Goal: Task Accomplishment & Management: Use online tool/utility

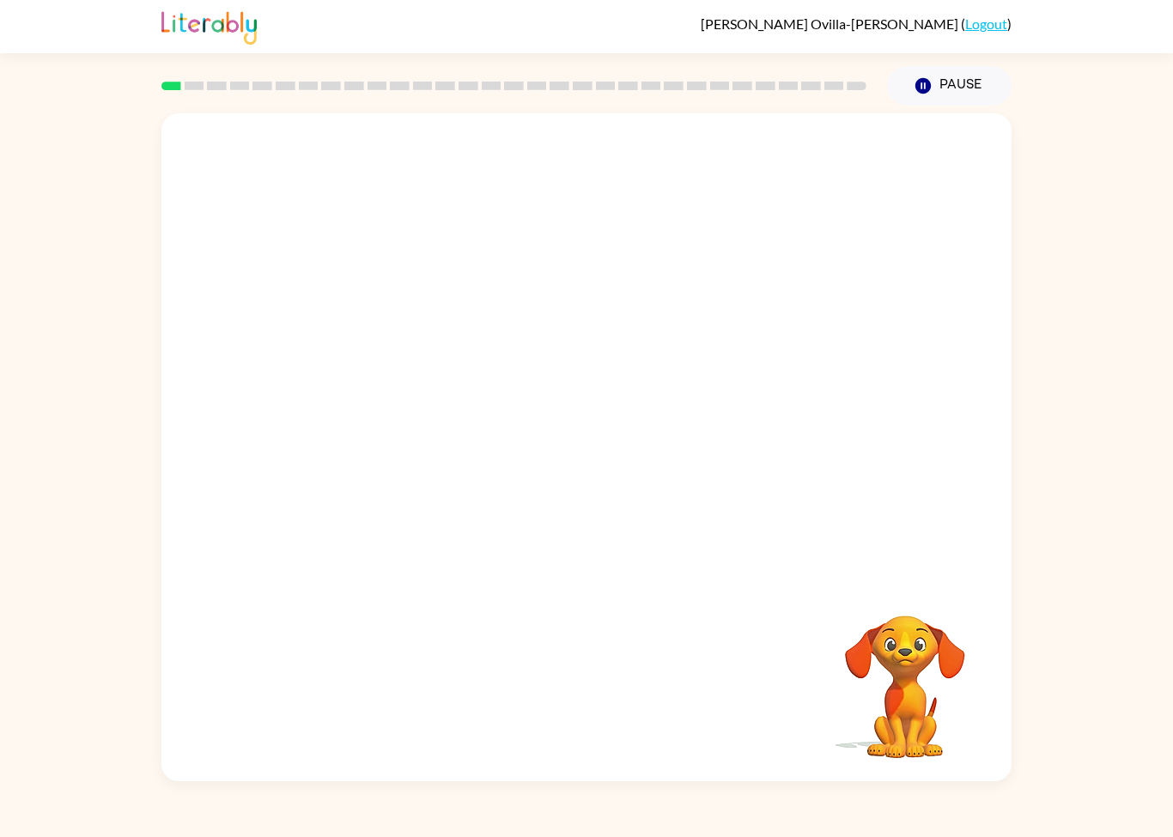
click at [498, 364] on video "Your browser must support playing .mp4 files to use Literably. Please try using…" at bounding box center [586, 346] width 850 height 466
click at [494, 366] on video "Your browser must support playing .mp4 files to use Literably. Please try using…" at bounding box center [586, 346] width 850 height 466
click at [595, 455] on icon "button" at bounding box center [586, 456] width 20 height 20
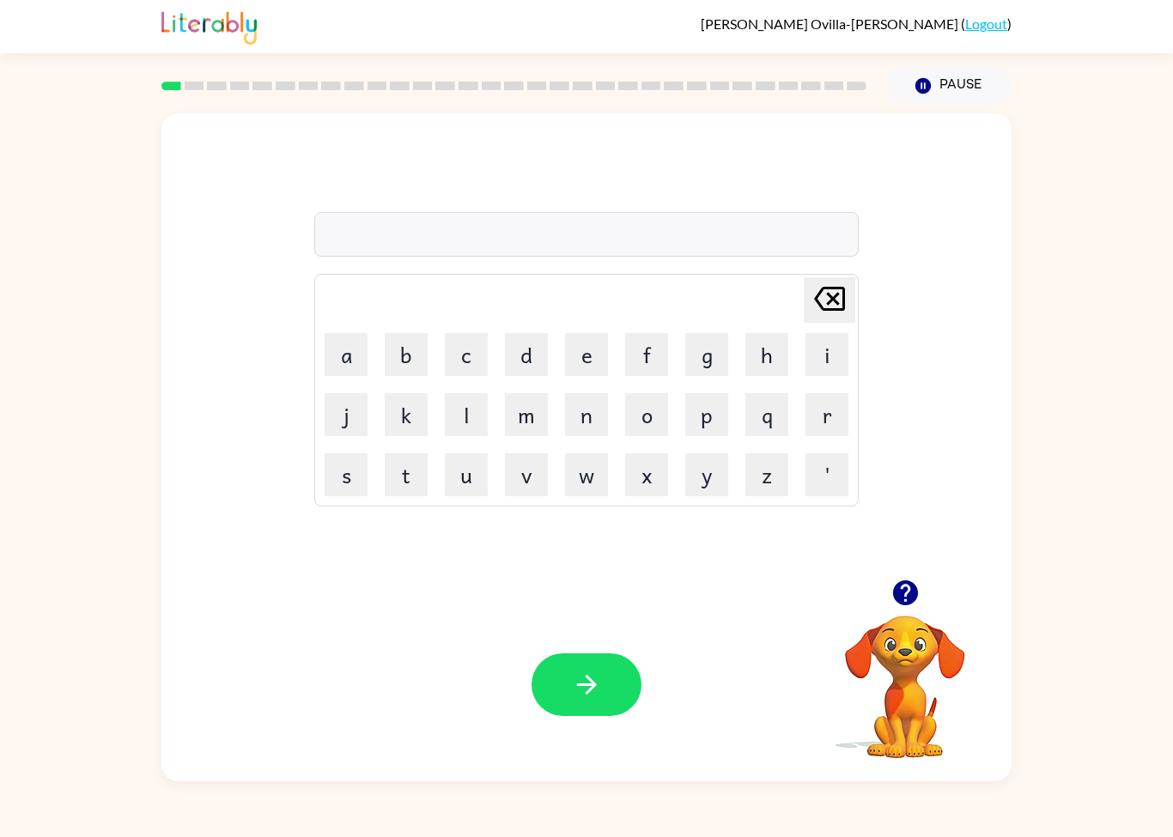
click at [906, 699] on video "Your browser must support playing .mp4 files to use Literably. Please try using…" at bounding box center [905, 675] width 172 height 172
click at [908, 594] on icon "button" at bounding box center [904, 592] width 25 height 25
click at [748, 231] on div at bounding box center [586, 234] width 544 height 45
click at [910, 676] on video "Your browser must support playing .mp4 files to use Literably. Please try using…" at bounding box center [905, 675] width 172 height 172
click at [918, 605] on icon "button" at bounding box center [905, 593] width 30 height 30
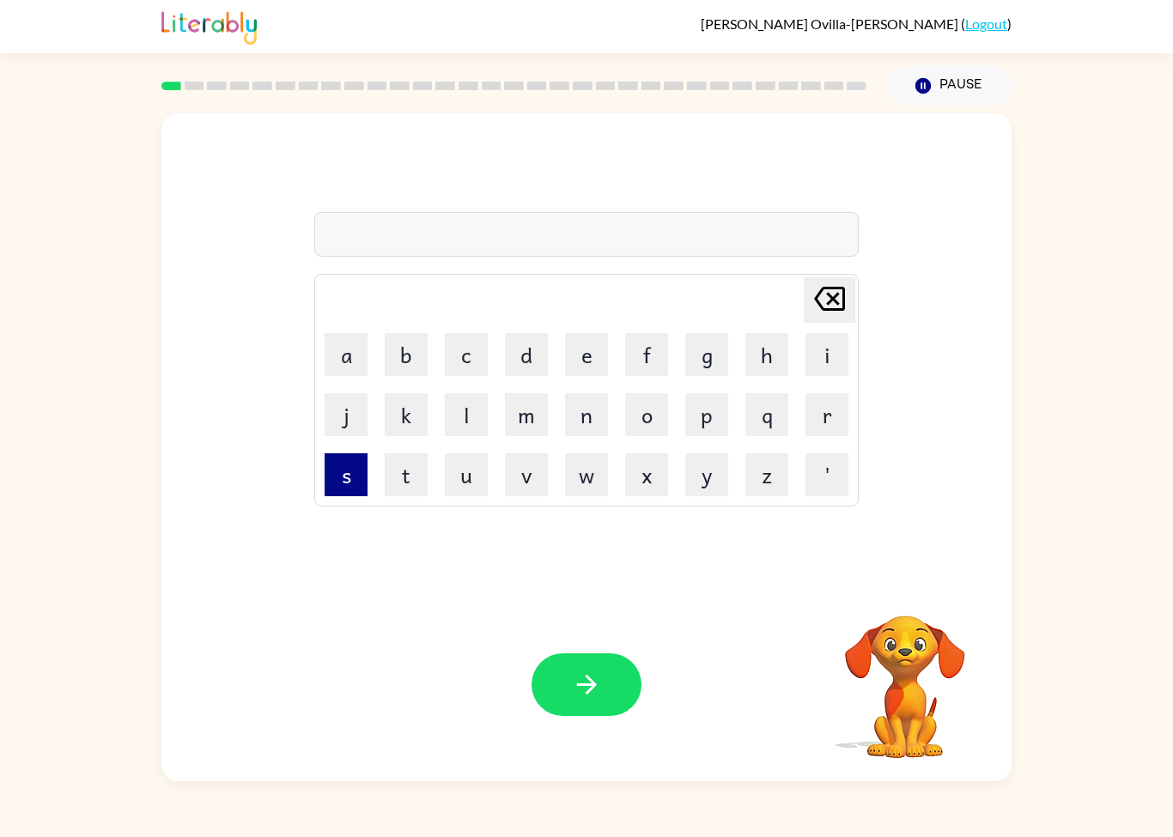
click at [351, 468] on button "s" at bounding box center [345, 474] width 43 height 43
click at [662, 415] on button "o" at bounding box center [646, 414] width 43 height 43
click at [828, 295] on icon at bounding box center [829, 299] width 31 height 24
click at [772, 340] on button "h" at bounding box center [766, 354] width 43 height 43
click at [653, 405] on button "o" at bounding box center [646, 414] width 43 height 43
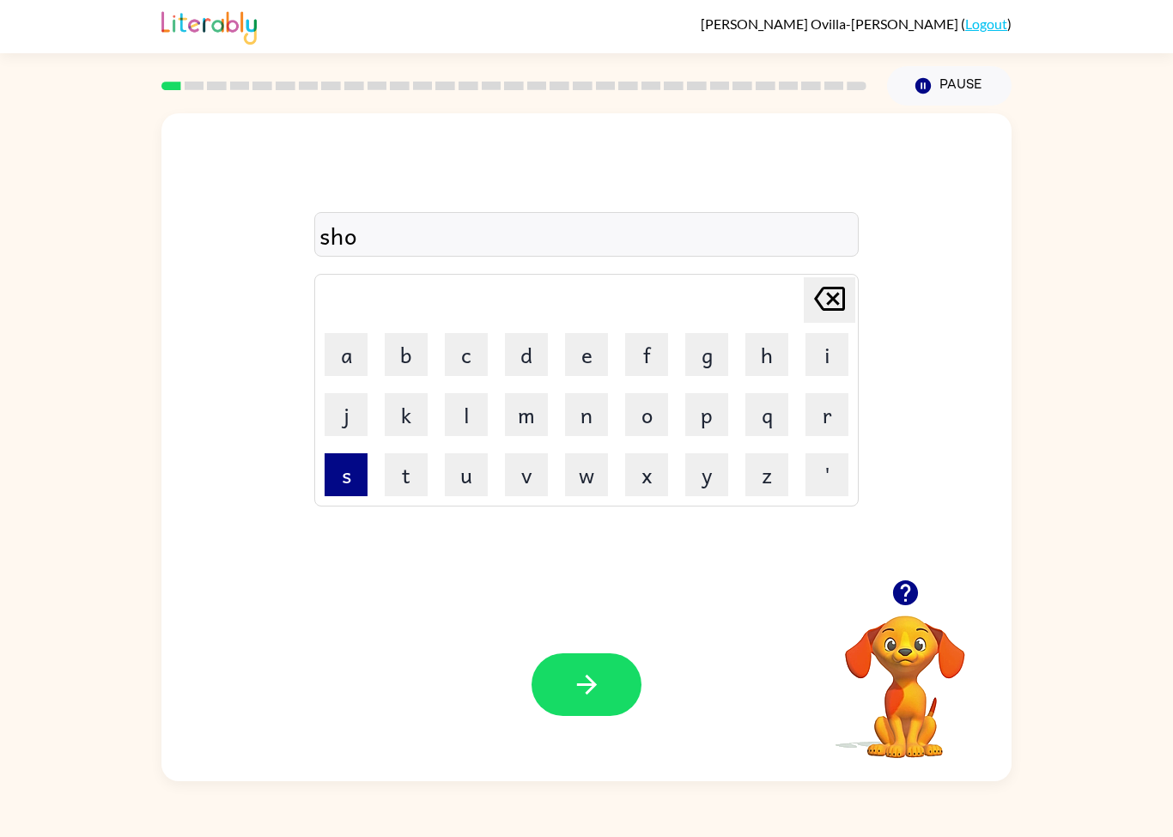
click at [355, 457] on button "s" at bounding box center [345, 474] width 43 height 43
click at [747, 363] on button "h" at bounding box center [766, 354] width 43 height 43
click at [564, 677] on button "button" at bounding box center [586, 684] width 110 height 63
click at [451, 482] on button "u" at bounding box center [466, 474] width 43 height 43
click at [710, 421] on button "p" at bounding box center [706, 414] width 43 height 43
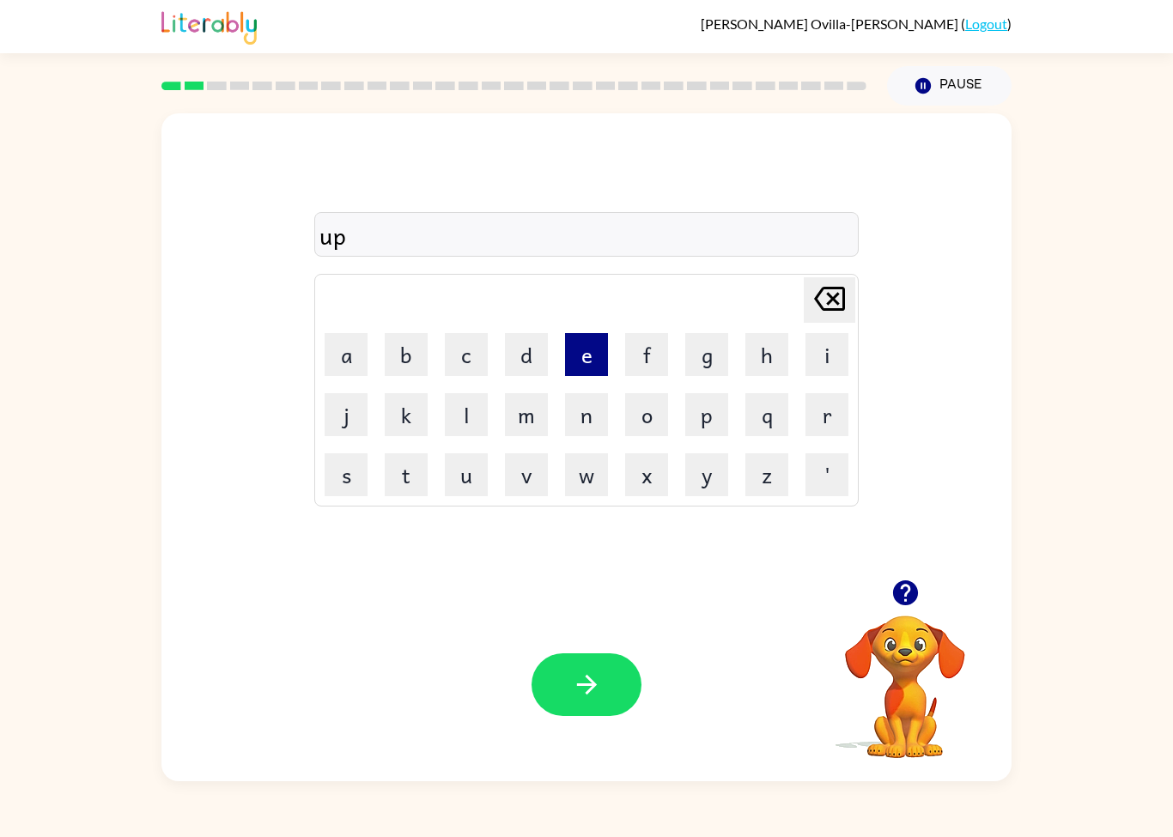
click at [588, 359] on button "e" at bounding box center [586, 354] width 43 height 43
click at [822, 421] on button "r" at bounding box center [826, 414] width 43 height 43
click at [588, 358] on button "e" at bounding box center [586, 354] width 43 height 43
click at [98, 505] on div "upere Delete Delete last character input a b c d e f g h i j k l m n o p q r s …" at bounding box center [586, 444] width 1173 height 676
click at [591, 409] on button "n" at bounding box center [586, 414] width 43 height 43
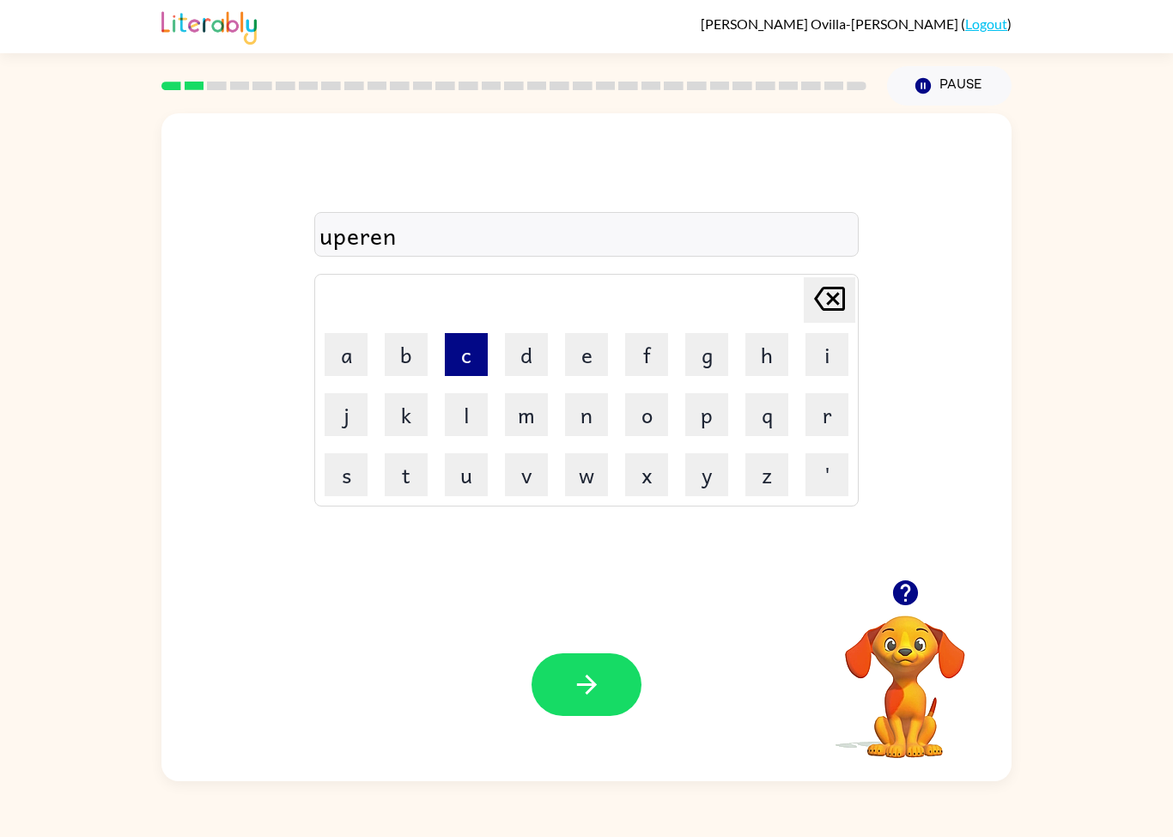
click at [464, 355] on button "c" at bounding box center [466, 354] width 43 height 43
click at [49, 500] on div "uperenc Delete Delete last character input a b c d e f g h i j k l m n o p q r …" at bounding box center [586, 444] width 1173 height 676
click at [24, 497] on div "uperenc Delete Delete last character input a b c d e f g h i j k l m n o p q r …" at bounding box center [586, 444] width 1173 height 676
click at [591, 354] on button "e" at bounding box center [586, 354] width 43 height 43
click at [355, 476] on button "s" at bounding box center [345, 474] width 43 height 43
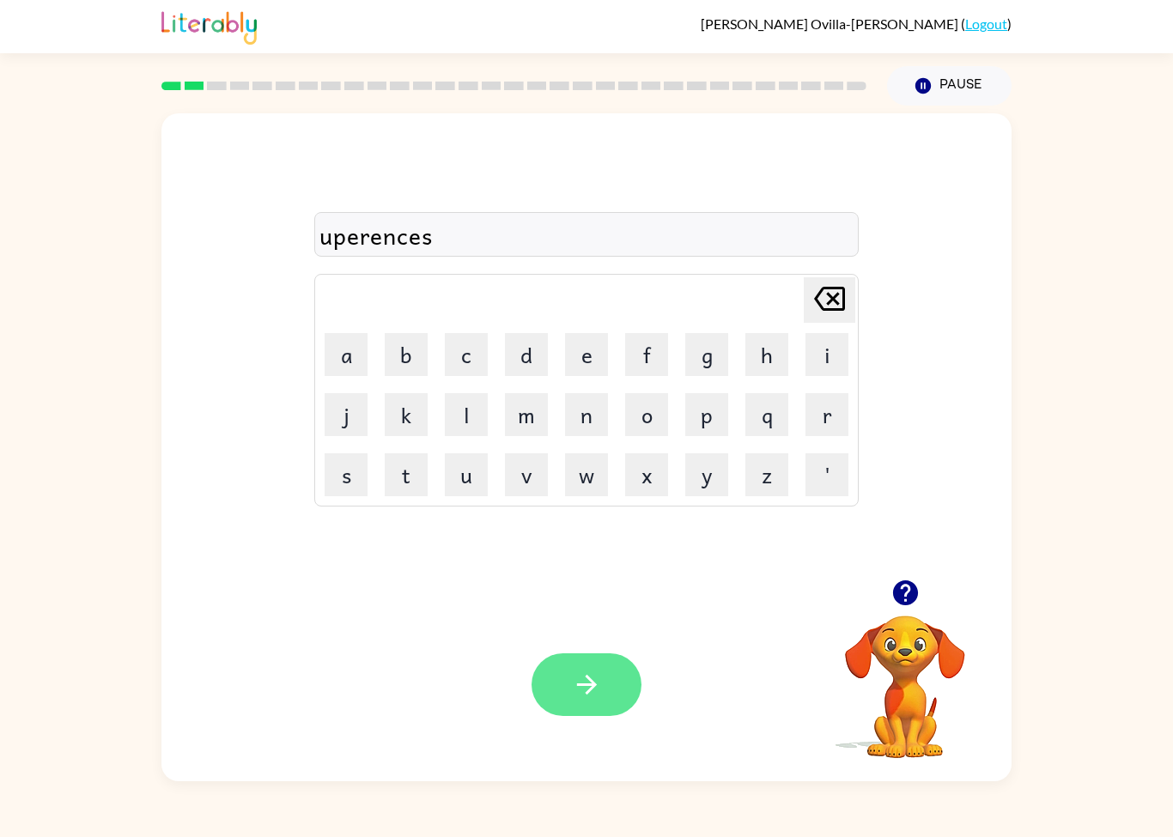
click at [585, 691] on icon "button" at bounding box center [587, 685] width 30 height 30
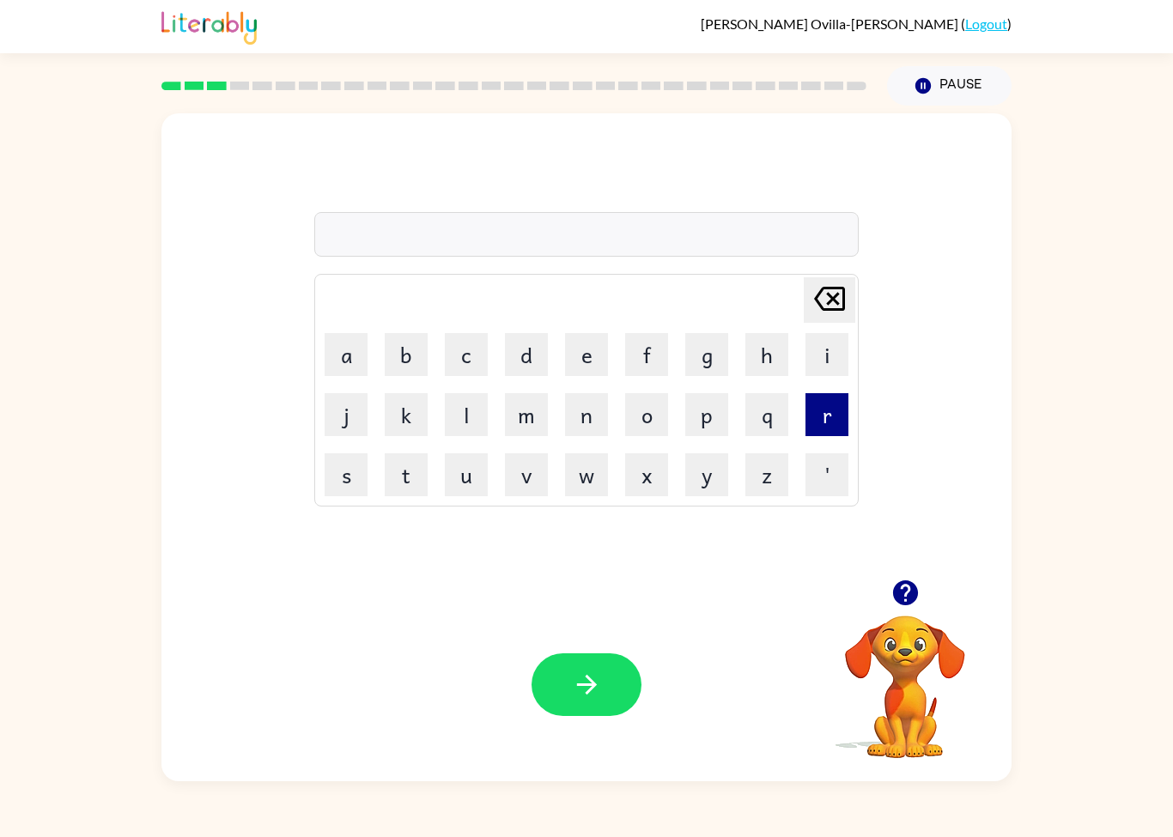
click at [820, 433] on button "r" at bounding box center [826, 414] width 43 height 43
click at [575, 366] on button "e" at bounding box center [586, 354] width 43 height 43
click at [344, 431] on button "j" at bounding box center [345, 414] width 43 height 43
click at [824, 307] on icon "[PERSON_NAME] last character input" at bounding box center [829, 298] width 41 height 41
click at [347, 356] on button "a" at bounding box center [345, 354] width 43 height 43
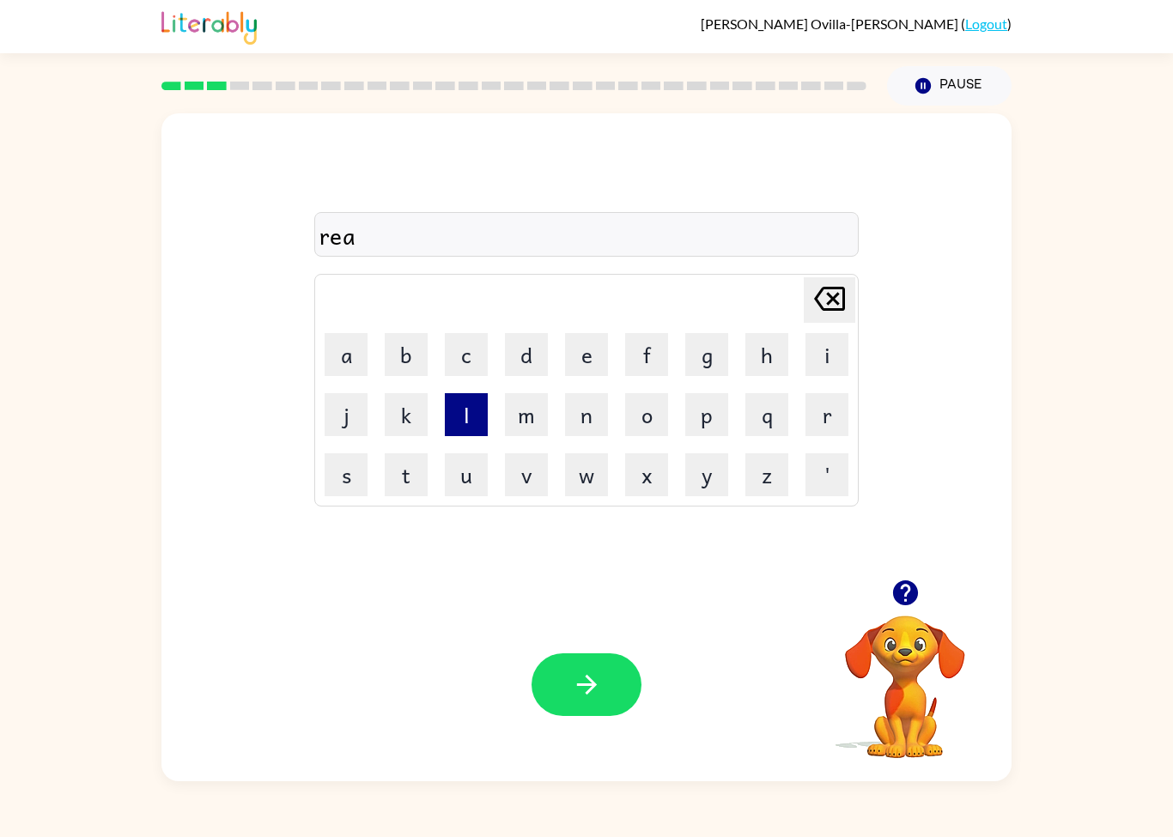
click at [449, 422] on button "l" at bounding box center [466, 414] width 43 height 43
click at [821, 361] on button "i" at bounding box center [826, 354] width 43 height 43
click at [412, 482] on button "t" at bounding box center [406, 474] width 43 height 43
click at [713, 470] on button "y" at bounding box center [706, 474] width 43 height 43
click at [580, 678] on icon "button" at bounding box center [587, 685] width 30 height 30
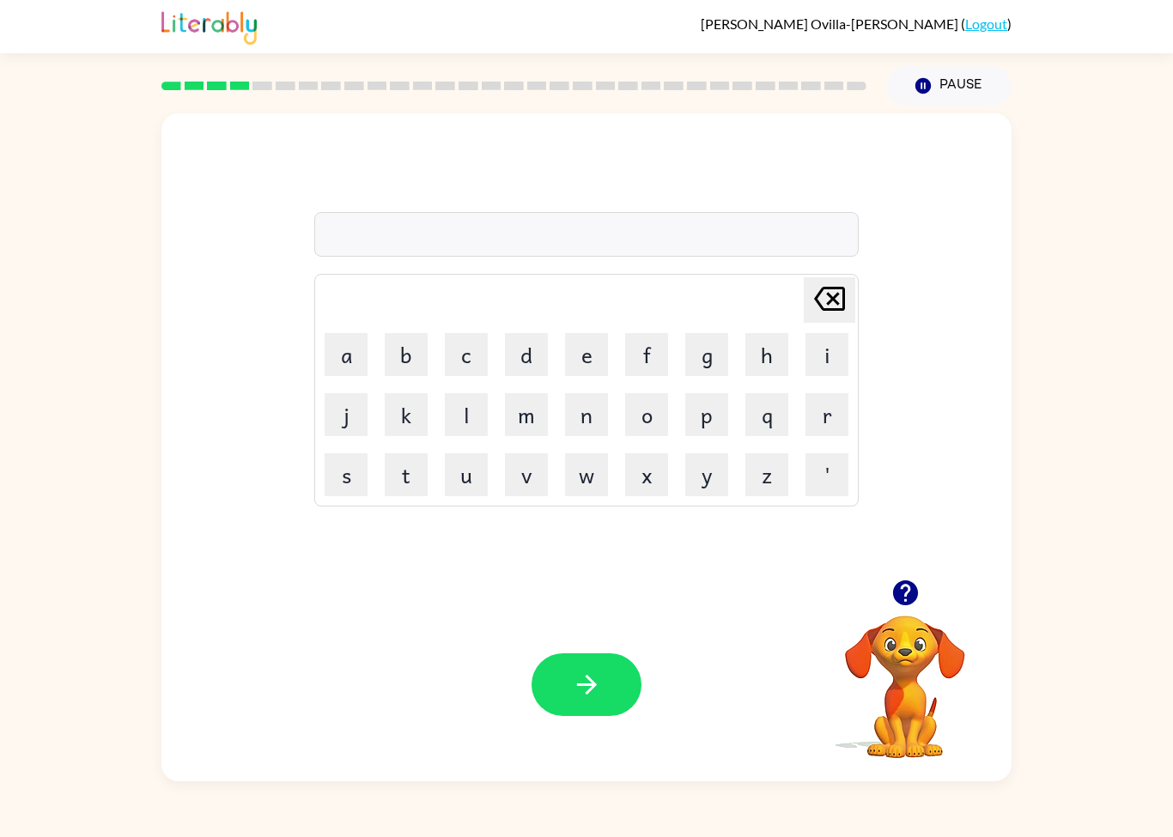
click at [929, 633] on video "Your browser must support playing .mp4 files to use Literably. Please try using…" at bounding box center [905, 675] width 172 height 172
click at [909, 593] on icon "button" at bounding box center [904, 592] width 25 height 25
click at [714, 240] on div at bounding box center [586, 234] width 544 height 45
click at [773, 227] on div at bounding box center [586, 234] width 544 height 45
click at [910, 597] on icon "button" at bounding box center [904, 592] width 25 height 25
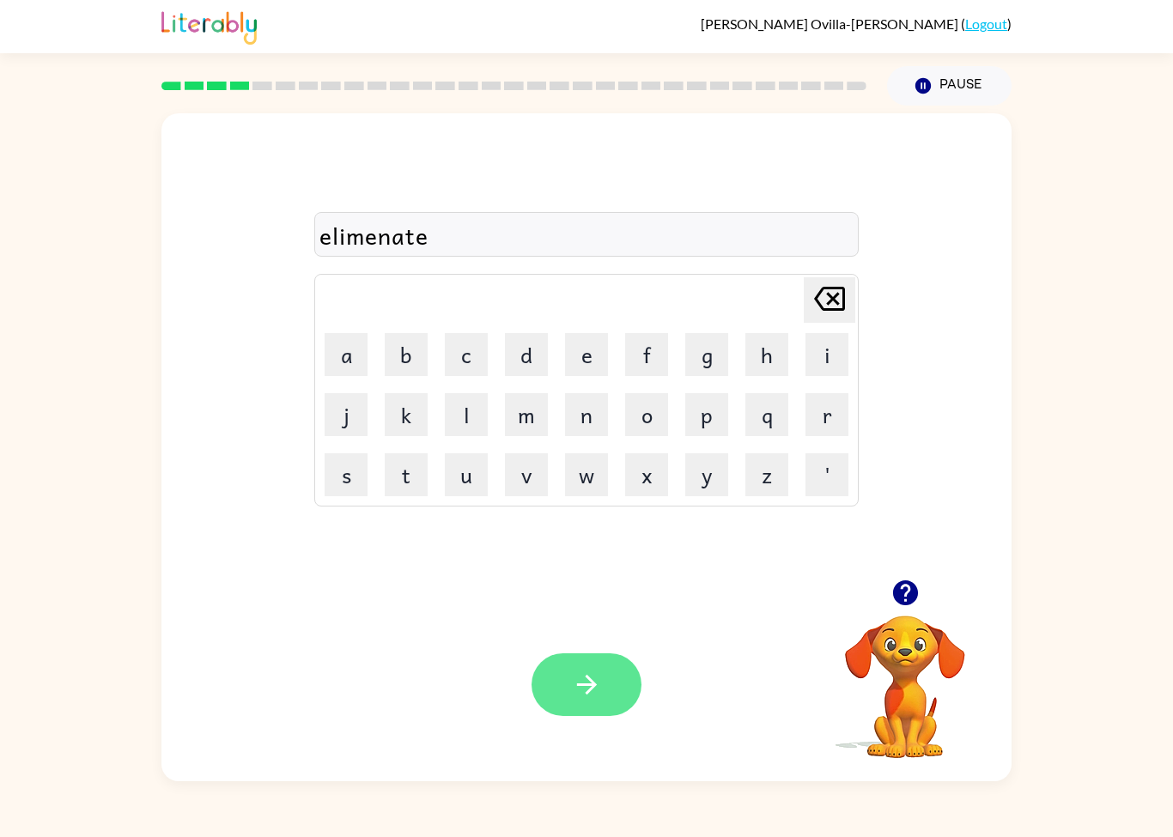
click at [605, 680] on button "button" at bounding box center [586, 684] width 110 height 63
click at [599, 248] on div at bounding box center [586, 234] width 544 height 45
click at [694, 255] on div at bounding box center [586, 234] width 544 height 45
click at [593, 676] on icon "button" at bounding box center [587, 685] width 30 height 30
click at [640, 268] on div "[PERSON_NAME] last character input a b c d e f g h i j k l m n o p q r s t u v …" at bounding box center [586, 346] width 544 height 320
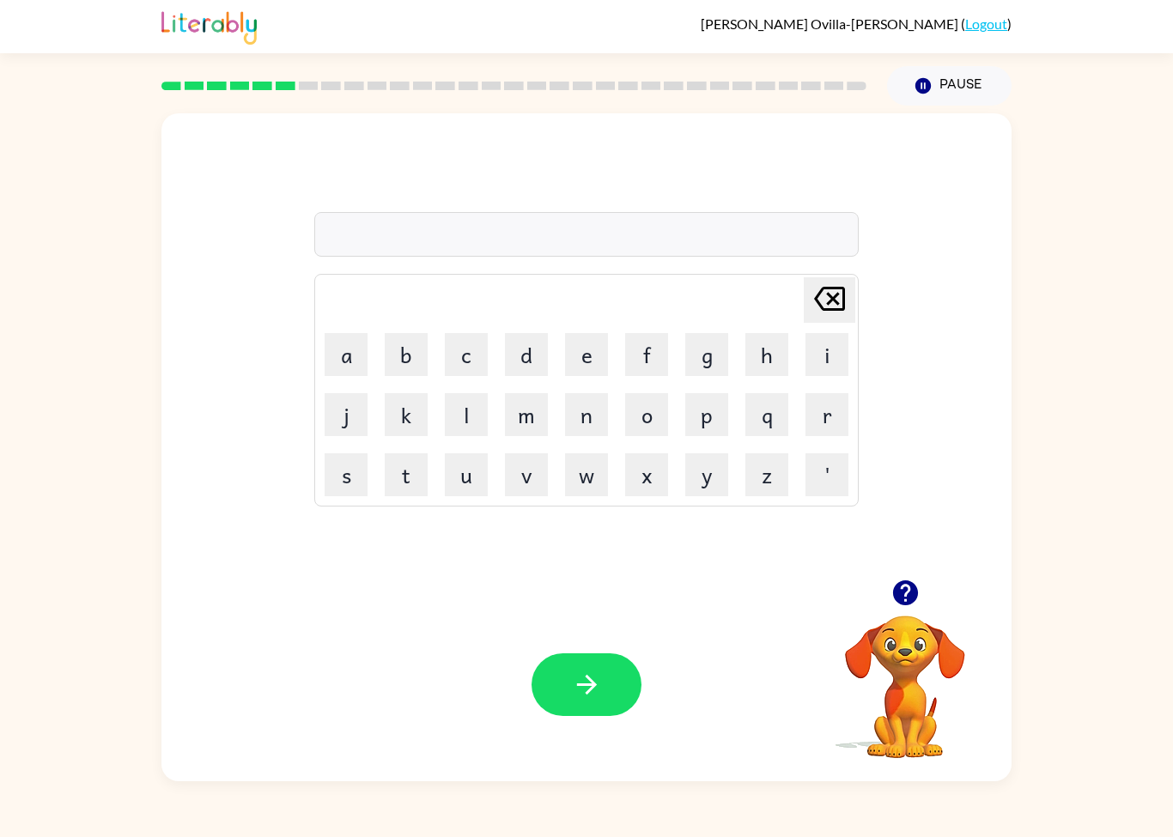
click at [696, 247] on div at bounding box center [586, 234] width 544 height 45
click at [616, 640] on div "Your browser must support playing .mp4 files to use Literably. Please try using…" at bounding box center [586, 684] width 850 height 193
click at [618, 680] on button "button" at bounding box center [586, 684] width 110 height 63
click at [926, 664] on video "Your browser must support playing .mp4 files to use Literably. Please try using…" at bounding box center [905, 675] width 172 height 172
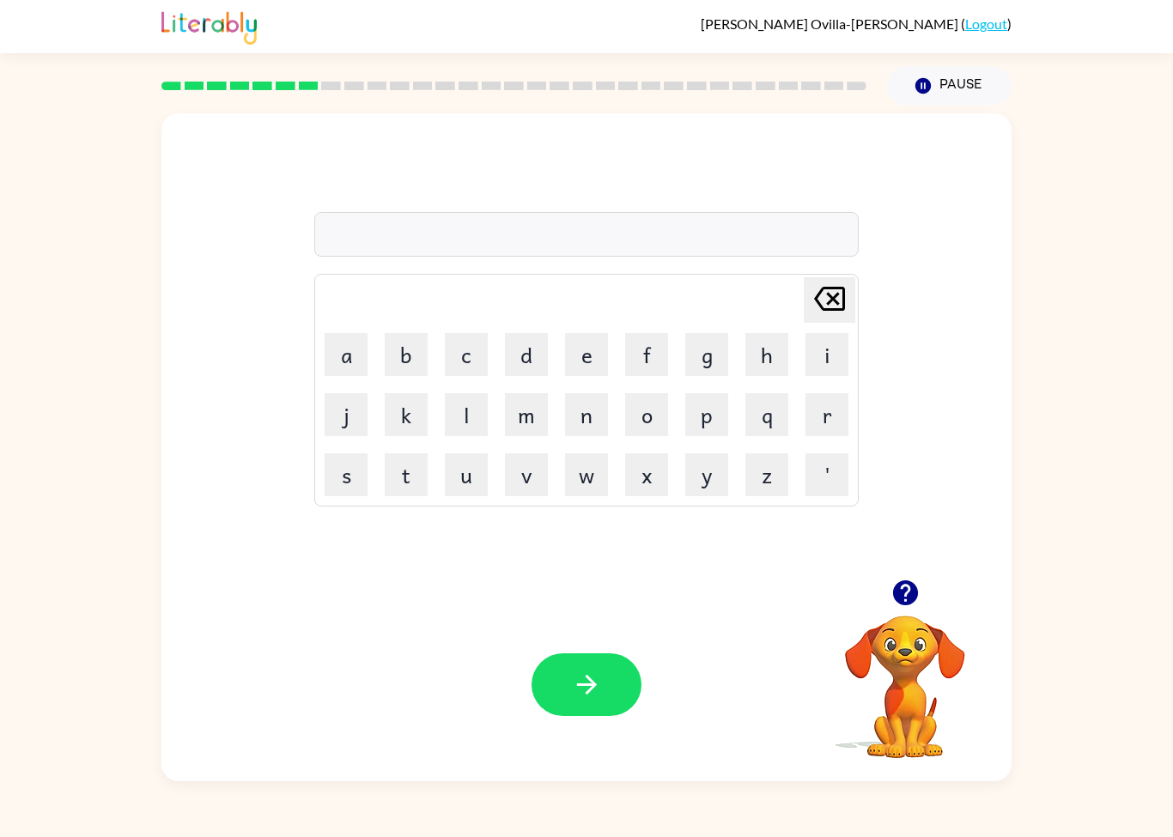
click at [914, 583] on icon "button" at bounding box center [905, 593] width 30 height 30
click at [691, 248] on div at bounding box center [586, 234] width 544 height 45
click at [572, 710] on button "button" at bounding box center [586, 684] width 110 height 63
click at [605, 669] on button "button" at bounding box center [586, 684] width 110 height 63
click at [898, 603] on icon "button" at bounding box center [904, 592] width 25 height 25
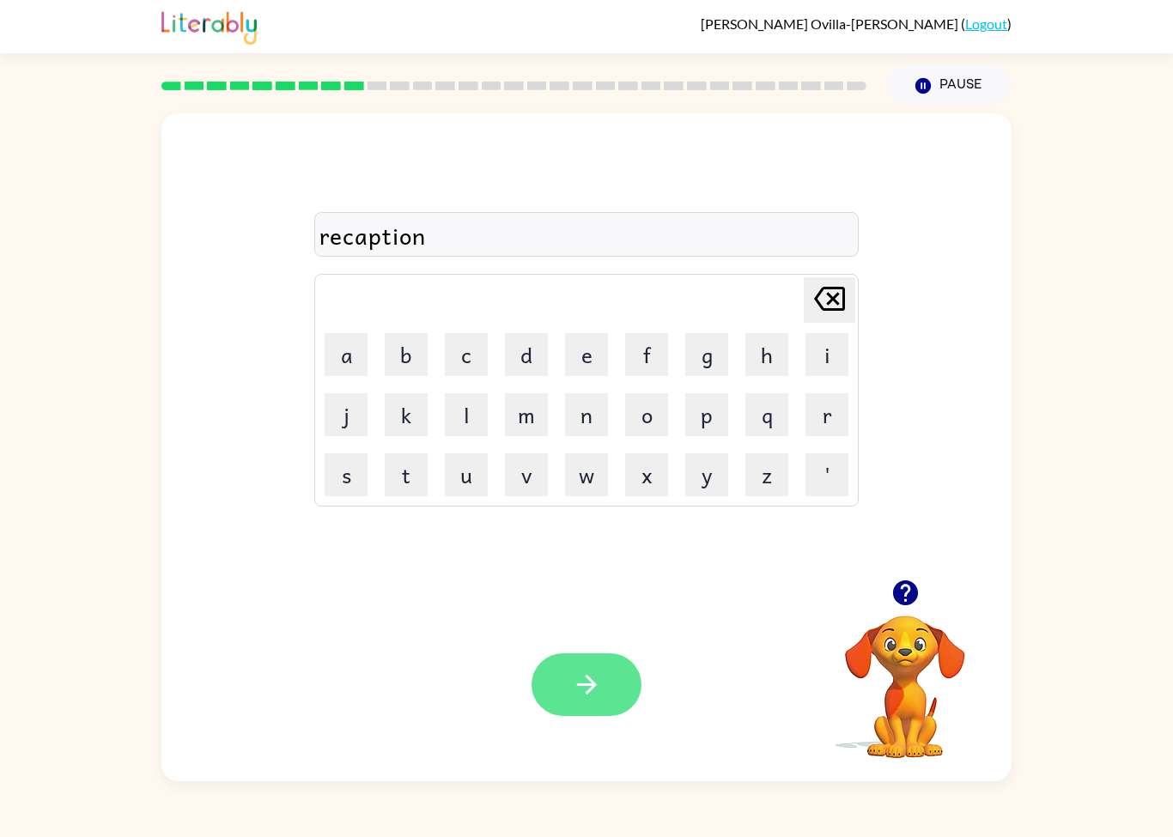
click at [552, 655] on button "button" at bounding box center [586, 684] width 110 height 63
click at [889, 672] on video "Your browser must support playing .mp4 files to use Literably. Please try using…" at bounding box center [905, 675] width 172 height 172
click at [911, 593] on icon "button" at bounding box center [904, 592] width 25 height 25
click at [423, 224] on div "preescol" at bounding box center [586, 235] width 534 height 36
click at [707, 240] on div at bounding box center [586, 234] width 544 height 45
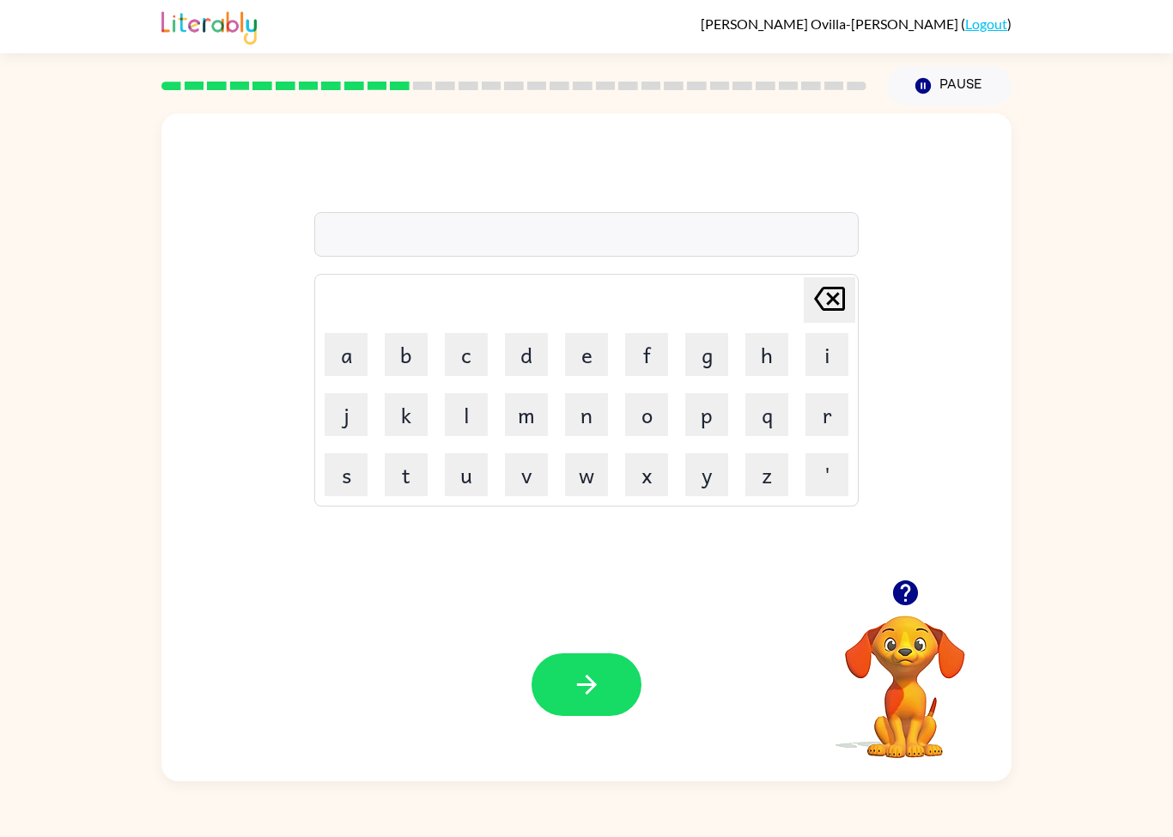
click at [914, 660] on video "Your browser must support playing .mp4 files to use Literably. Please try using…" at bounding box center [905, 675] width 172 height 172
click at [912, 608] on icon "button" at bounding box center [905, 593] width 30 height 30
click at [722, 248] on div at bounding box center [586, 234] width 544 height 45
click at [606, 682] on button "button" at bounding box center [586, 684] width 110 height 63
click at [925, 680] on video "Your browser must support playing .mp4 files to use Literably. Please try using…" at bounding box center [905, 675] width 172 height 172
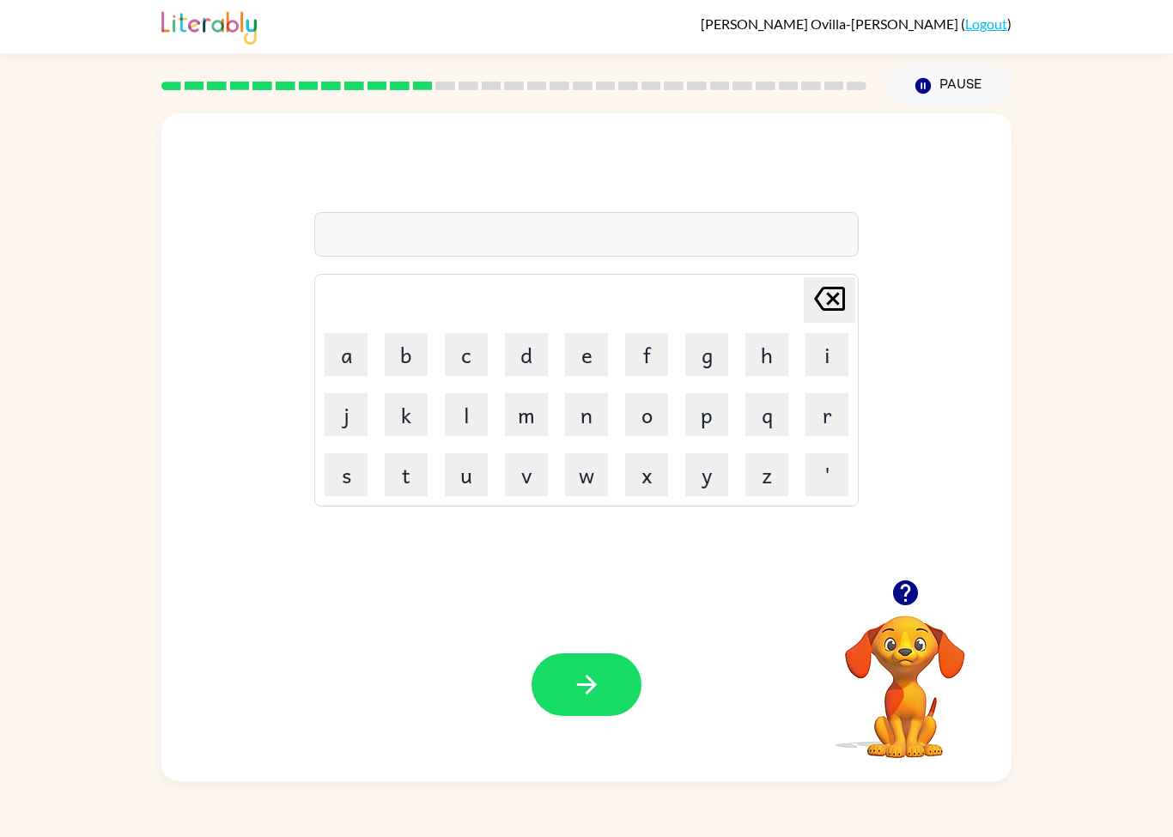
click at [921, 607] on button "button" at bounding box center [905, 593] width 44 height 44
click at [616, 676] on button "button" at bounding box center [586, 684] width 110 height 63
click at [901, 679] on video "Your browser must support playing .mp4 files to use Literably. Please try using…" at bounding box center [905, 675] width 172 height 172
click at [1171, 514] on div "[PERSON_NAME] last character input a b c d e f g h i j k l m n o p q r s t u v …" at bounding box center [586, 444] width 1173 height 676
click at [696, 246] on div at bounding box center [586, 234] width 544 height 45
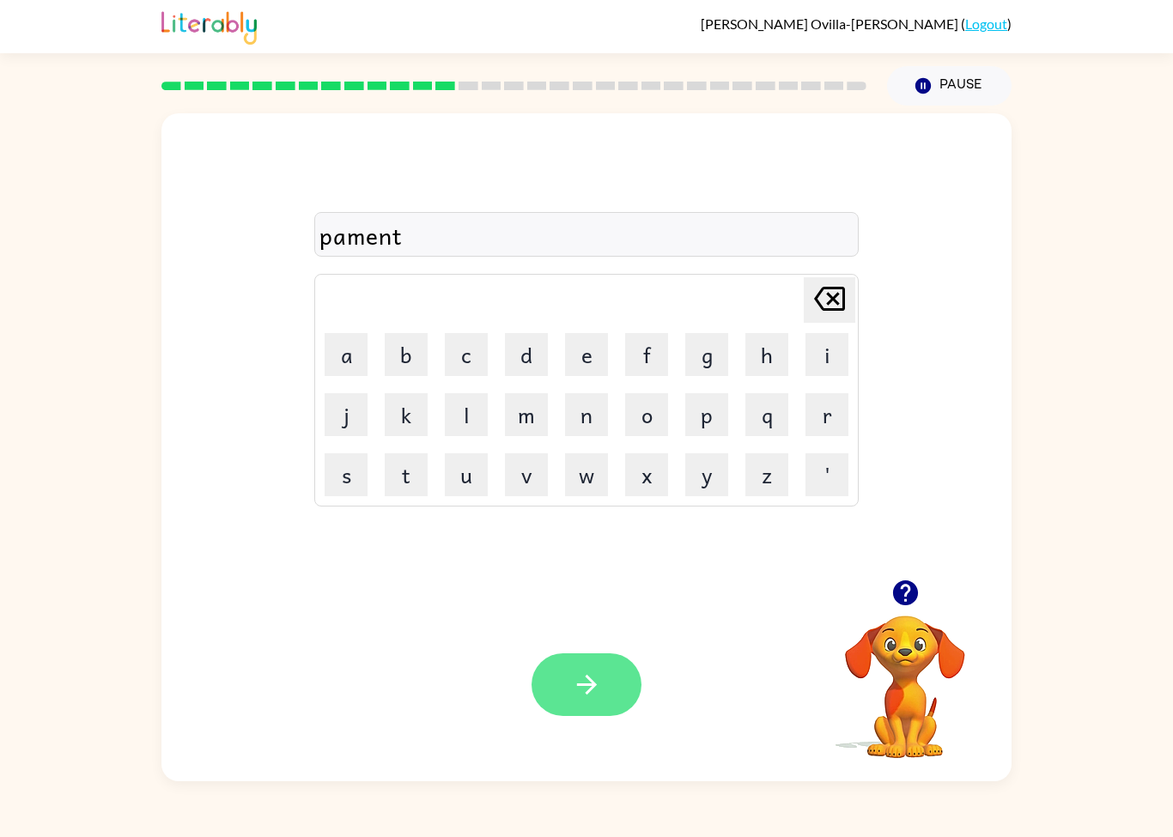
click at [617, 691] on button "button" at bounding box center [586, 684] width 110 height 63
click at [651, 254] on div at bounding box center [586, 234] width 544 height 45
click at [700, 258] on div "[PERSON_NAME] last character input a b c d e f g h i j k l m n o p q r s t u v …" at bounding box center [586, 346] width 544 height 320
click at [607, 694] on button "button" at bounding box center [586, 684] width 110 height 63
click at [655, 243] on div at bounding box center [586, 234] width 544 height 45
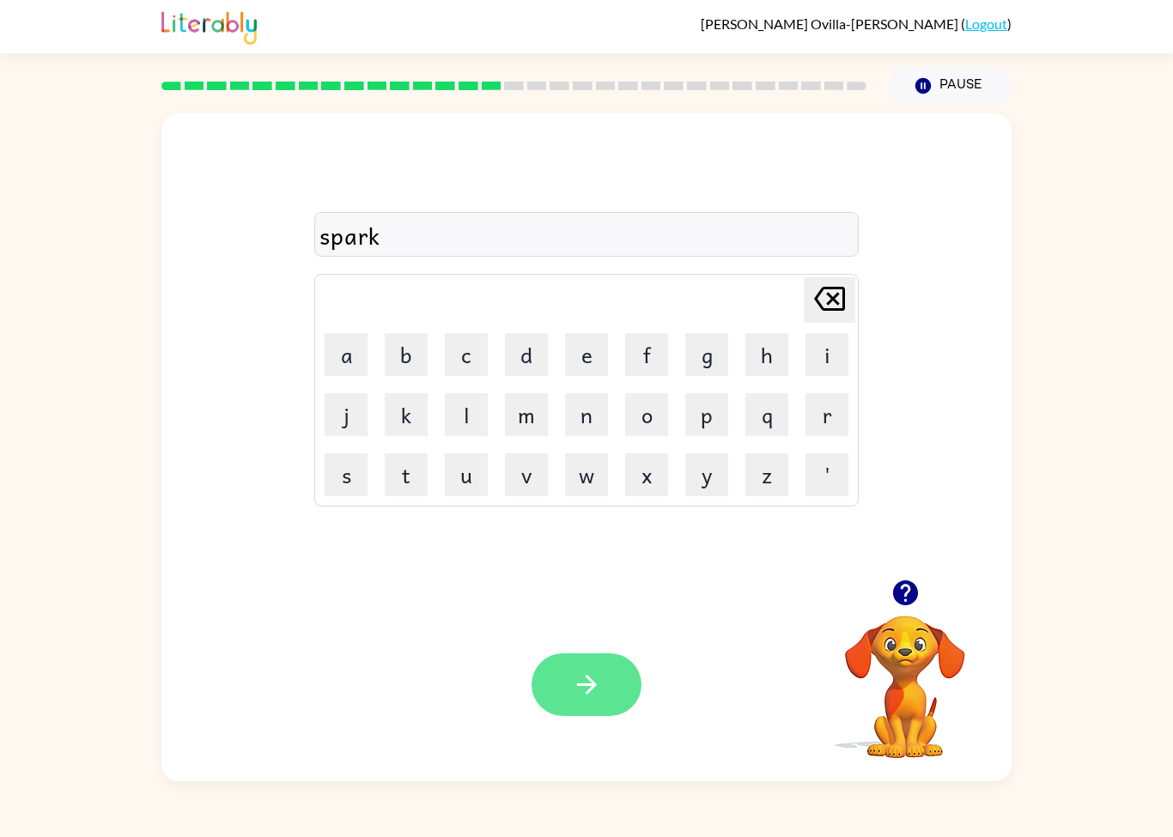
click at [614, 688] on button "button" at bounding box center [586, 684] width 110 height 63
click at [618, 696] on button "button" at bounding box center [586, 684] width 110 height 63
click at [665, 235] on div at bounding box center [586, 234] width 544 height 45
click at [598, 658] on button "button" at bounding box center [586, 684] width 110 height 63
click at [895, 666] on video "Your browser must support playing .mp4 files to use Literably. Please try using…" at bounding box center [905, 675] width 172 height 172
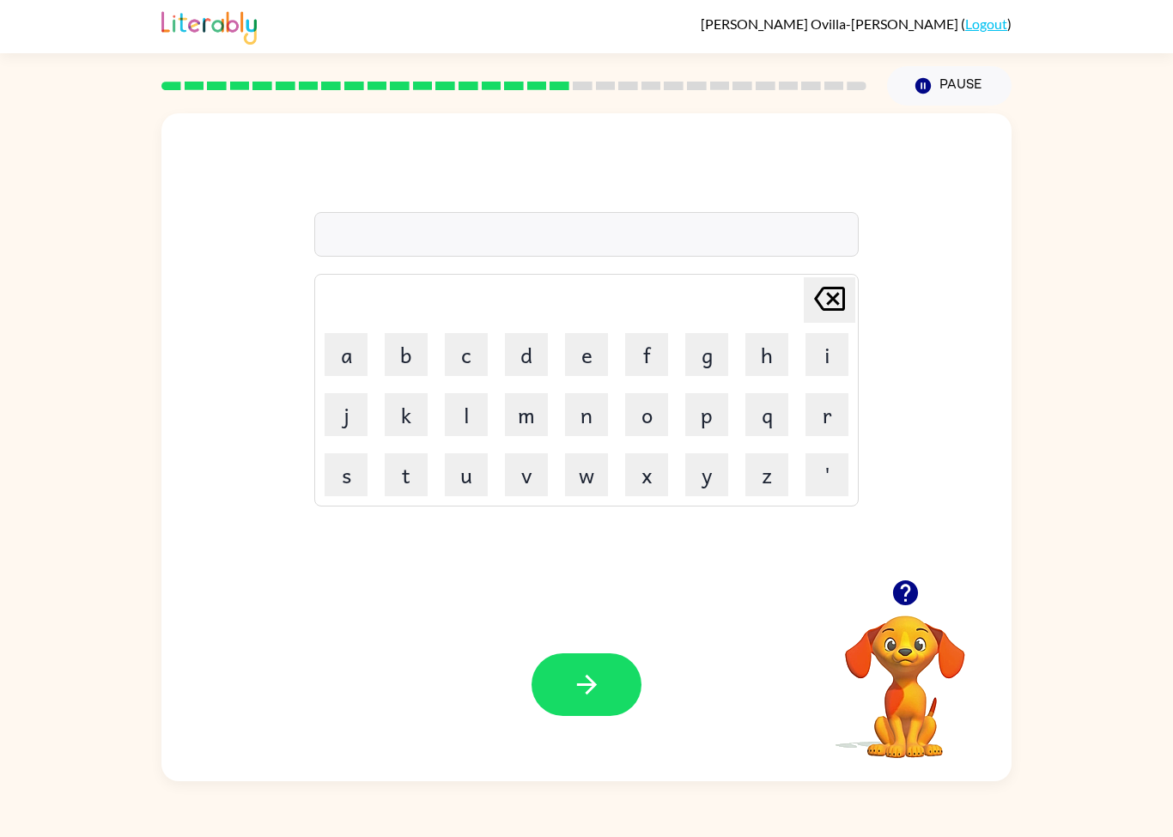
click at [902, 610] on button "button" at bounding box center [905, 593] width 44 height 44
click at [751, 253] on div at bounding box center [586, 234] width 544 height 45
click at [783, 244] on div at bounding box center [586, 234] width 544 height 45
click at [601, 646] on div "Your browser must support playing .mp4 files to use Literably. Please try using…" at bounding box center [586, 684] width 850 height 193
click at [597, 692] on icon "button" at bounding box center [587, 685] width 30 height 30
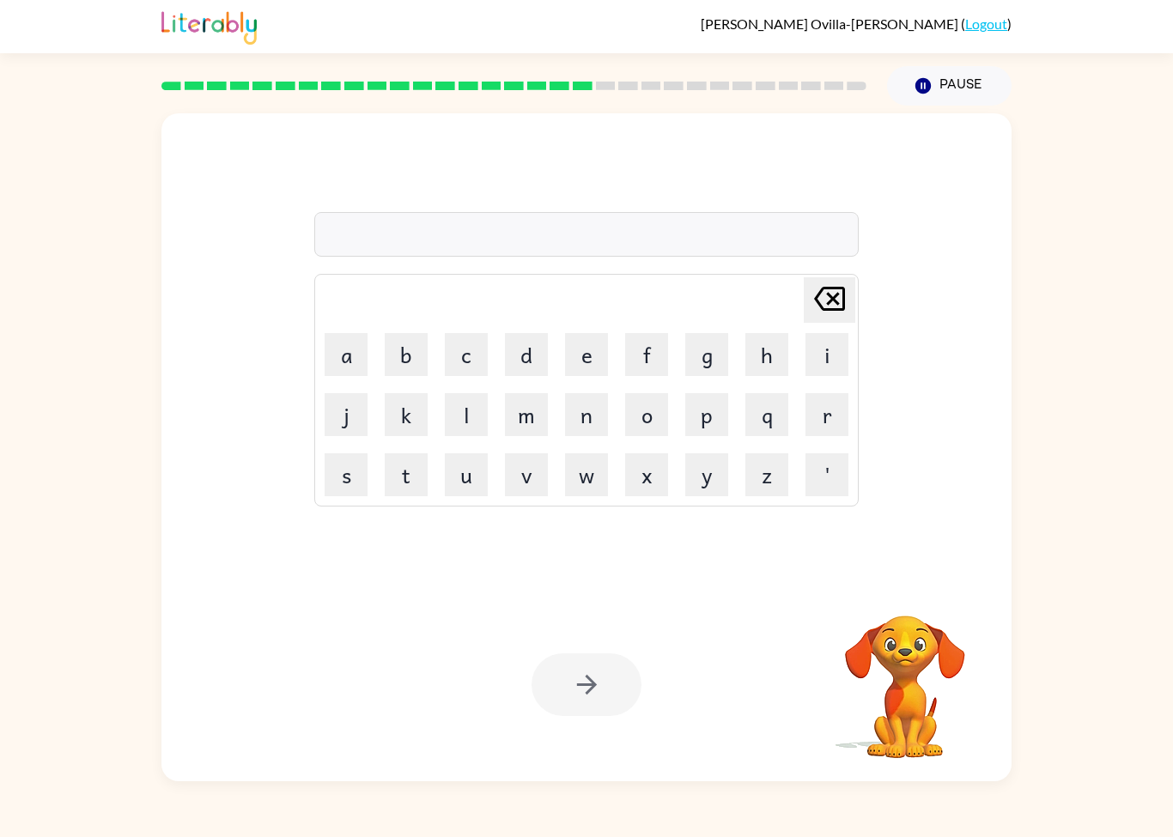
click at [903, 687] on video "Your browser must support playing .mp4 files to use Literably. Please try using…" at bounding box center [905, 675] width 172 height 172
click at [680, 264] on div "[PERSON_NAME] last character input a b c d e f g h i j k l m n o p q r s t u v …" at bounding box center [586, 346] width 544 height 320
click at [736, 240] on div at bounding box center [586, 234] width 544 height 45
click at [823, 255] on div at bounding box center [586, 234] width 544 height 45
click at [593, 676] on icon "button" at bounding box center [587, 685] width 30 height 30
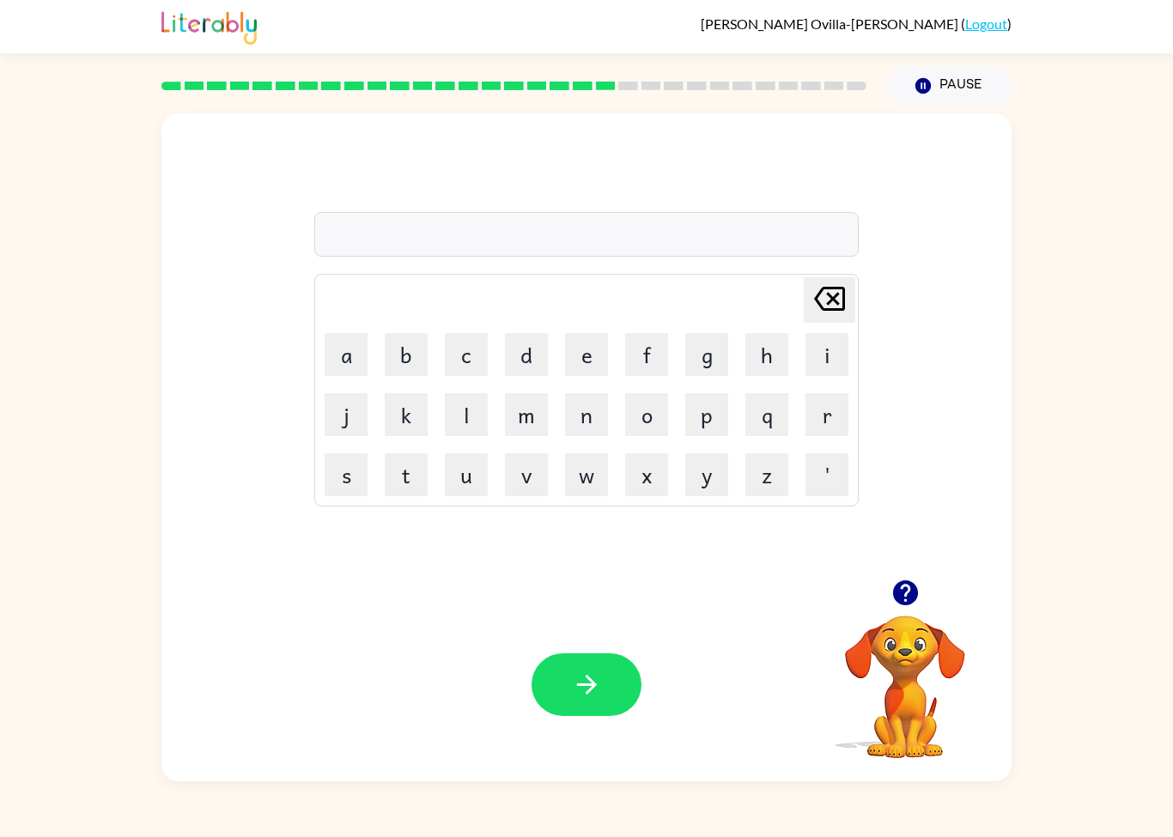
click at [899, 656] on video "Your browser must support playing .mp4 files to use Literably. Please try using…" at bounding box center [905, 675] width 172 height 172
click at [914, 579] on icon "button" at bounding box center [905, 593] width 30 height 30
click at [787, 253] on div at bounding box center [586, 234] width 544 height 45
click at [613, 670] on button "button" at bounding box center [586, 684] width 110 height 63
click at [913, 696] on video "Your browser must support playing .mp4 files to use Literably. Please try using…" at bounding box center [905, 675] width 172 height 172
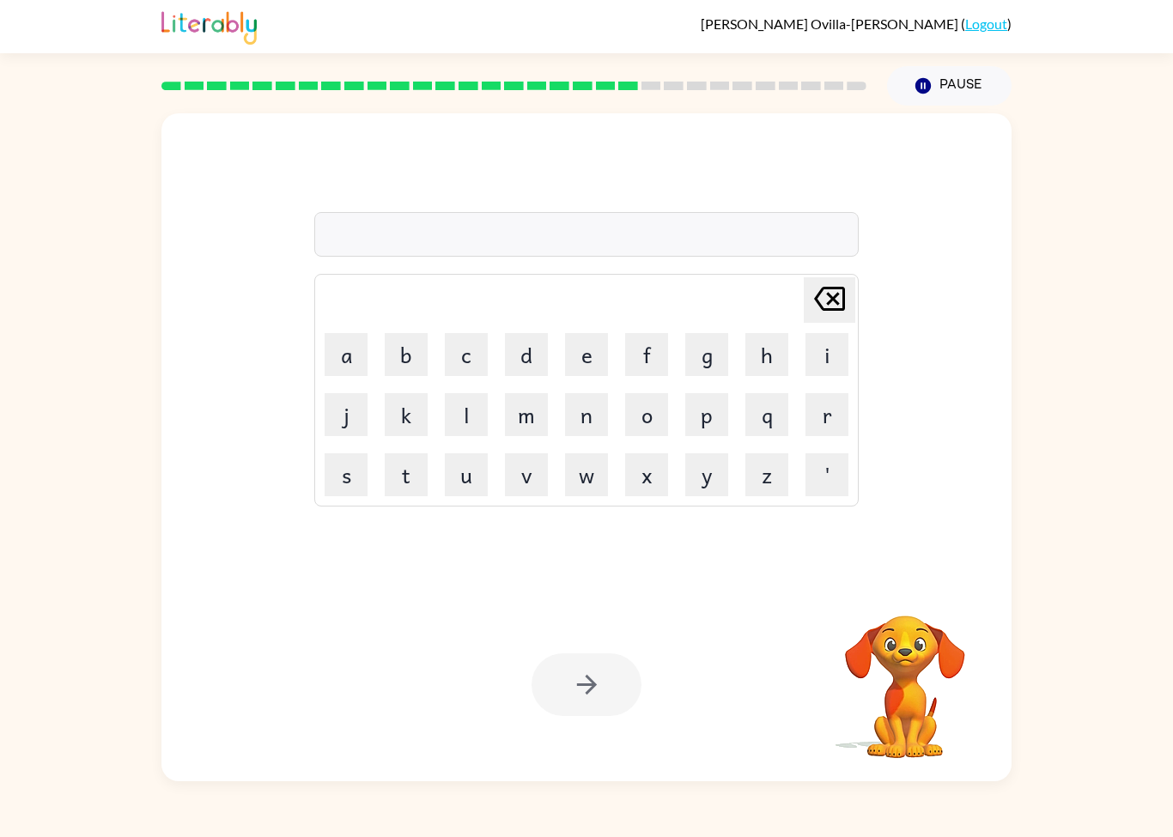
click at [933, 713] on video "Your browser must support playing .mp4 files to use Literably. Please try using…" at bounding box center [905, 675] width 172 height 172
click at [987, 658] on video "Your browser must support playing .mp4 files to use Literably. Please try using…" at bounding box center [905, 675] width 172 height 172
click at [907, 658] on video "Your browser must support playing .mp4 files to use Literably. Please try using…" at bounding box center [905, 675] width 172 height 172
click at [904, 615] on button "button" at bounding box center [905, 593] width 44 height 44
click at [736, 270] on div "[PERSON_NAME] last character input a b c d e f g h i j k l m n o p q r s t u v …" at bounding box center [586, 346] width 544 height 320
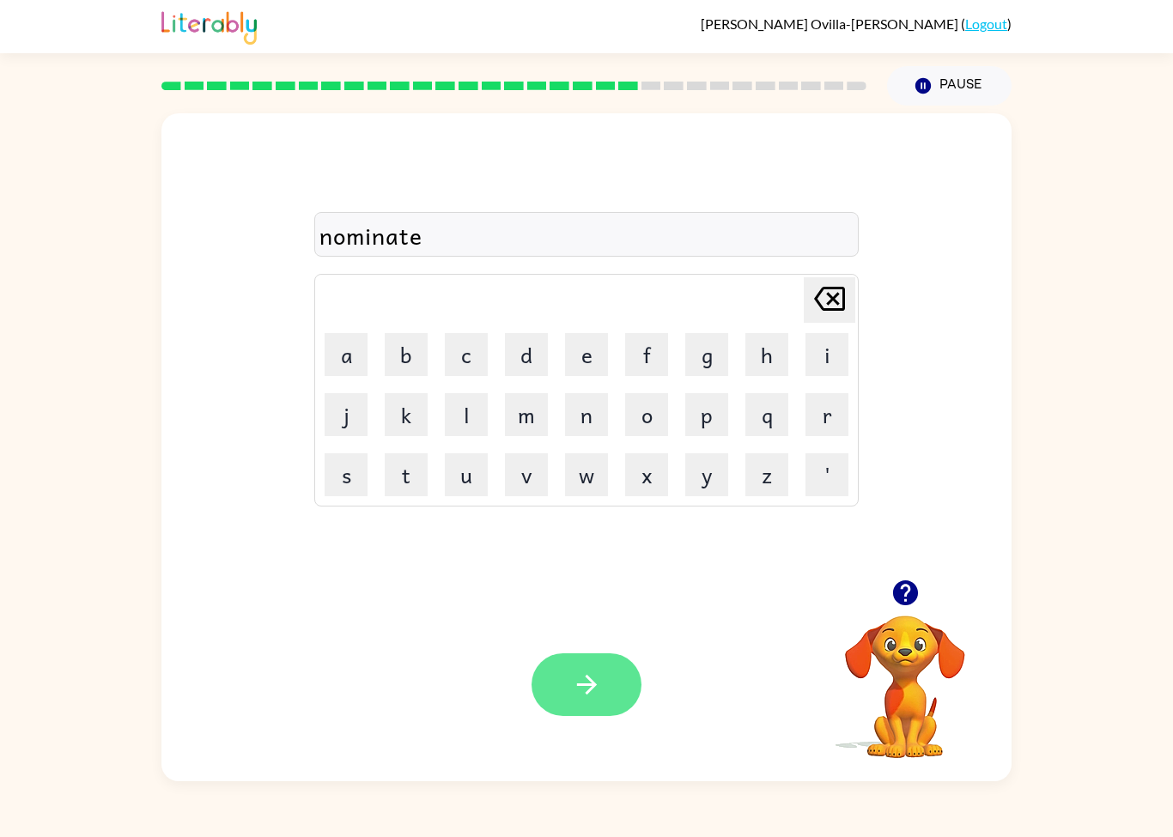
click at [594, 689] on icon "button" at bounding box center [587, 685] width 30 height 30
click at [903, 586] on icon "button" at bounding box center [905, 593] width 30 height 30
click at [690, 249] on div at bounding box center [586, 234] width 544 height 45
click at [589, 685] on icon "button" at bounding box center [586, 685] width 20 height 20
click at [604, 676] on button "button" at bounding box center [586, 684] width 110 height 63
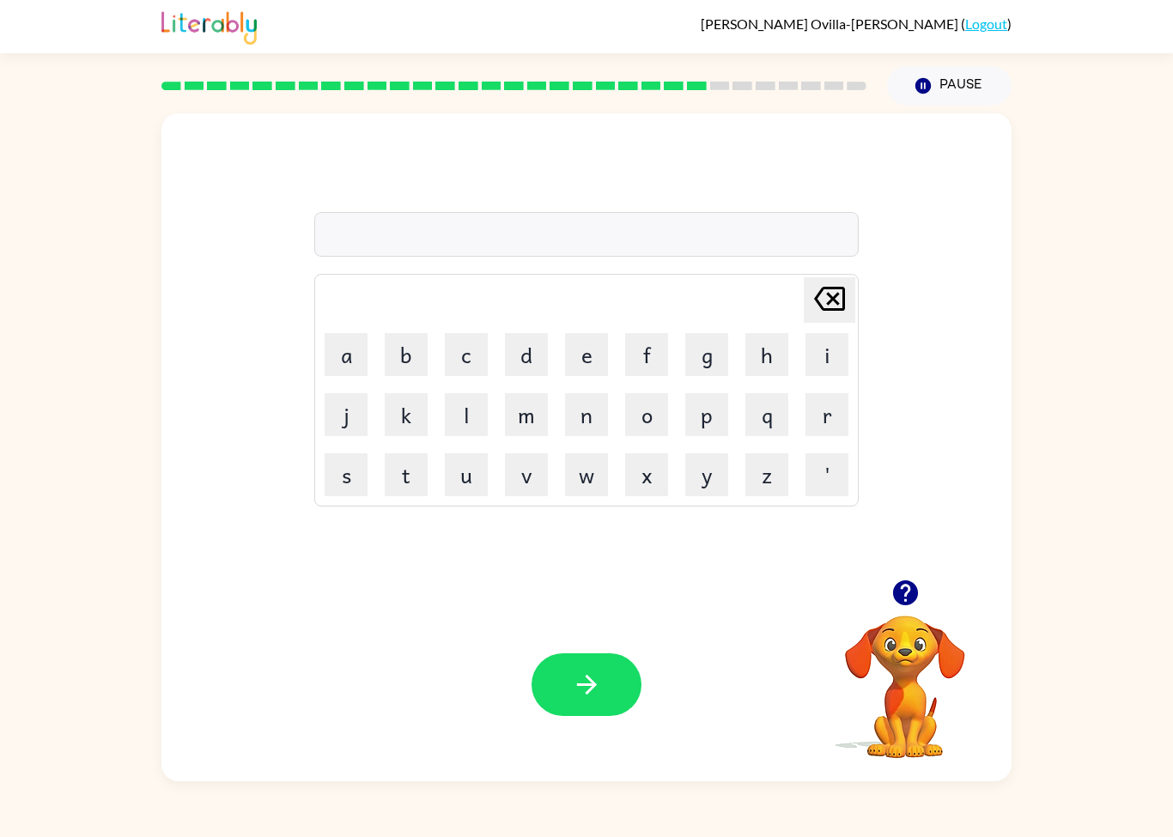
click at [905, 596] on icon "button" at bounding box center [905, 593] width 30 height 30
click at [624, 262] on div "[PERSON_NAME] last character input a b c d e f g h i j k l m n o p q r s t u v …" at bounding box center [586, 346] width 544 height 320
click at [582, 676] on icon "button" at bounding box center [587, 685] width 30 height 30
click at [907, 601] on icon "button" at bounding box center [904, 592] width 25 height 25
click at [762, 230] on div at bounding box center [586, 234] width 544 height 45
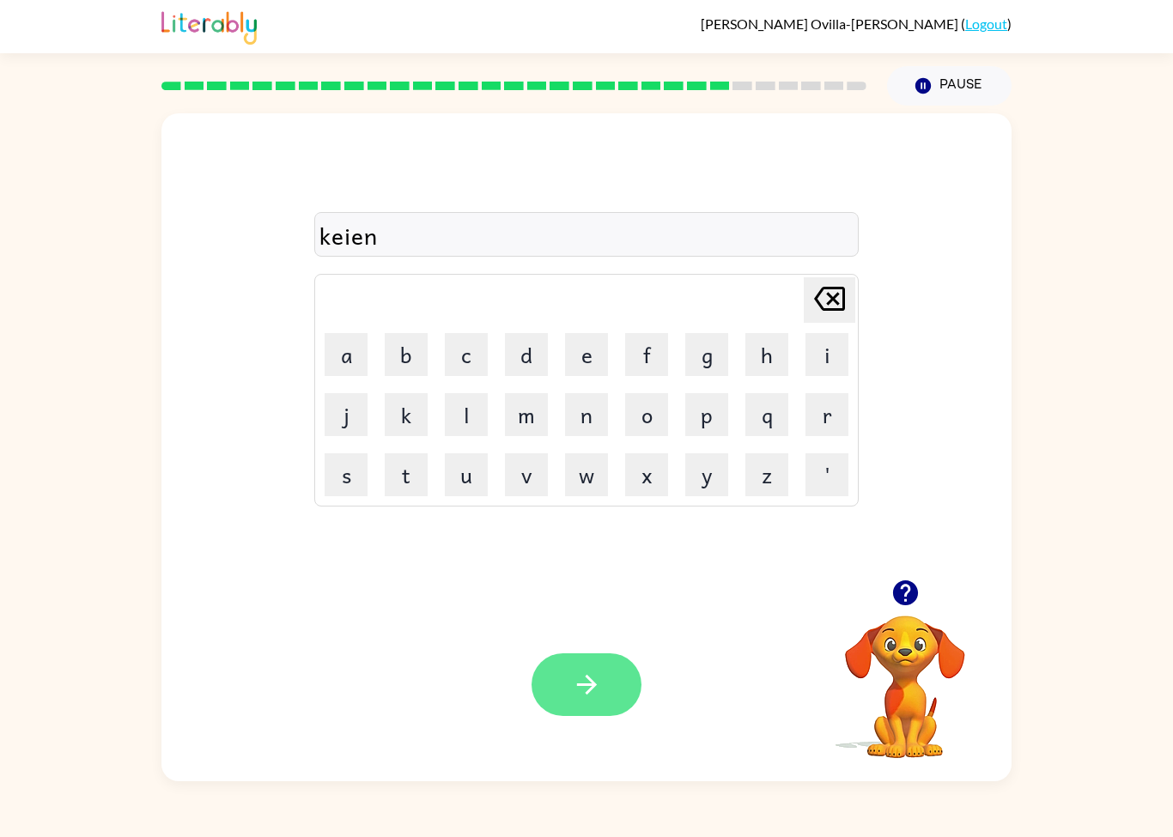
click at [620, 690] on button "button" at bounding box center [586, 684] width 110 height 63
click at [737, 225] on div at bounding box center [586, 234] width 544 height 45
click at [743, 246] on div at bounding box center [586, 234] width 544 height 45
click at [767, 257] on div at bounding box center [586, 234] width 544 height 45
click at [591, 682] on icon "button" at bounding box center [586, 685] width 20 height 20
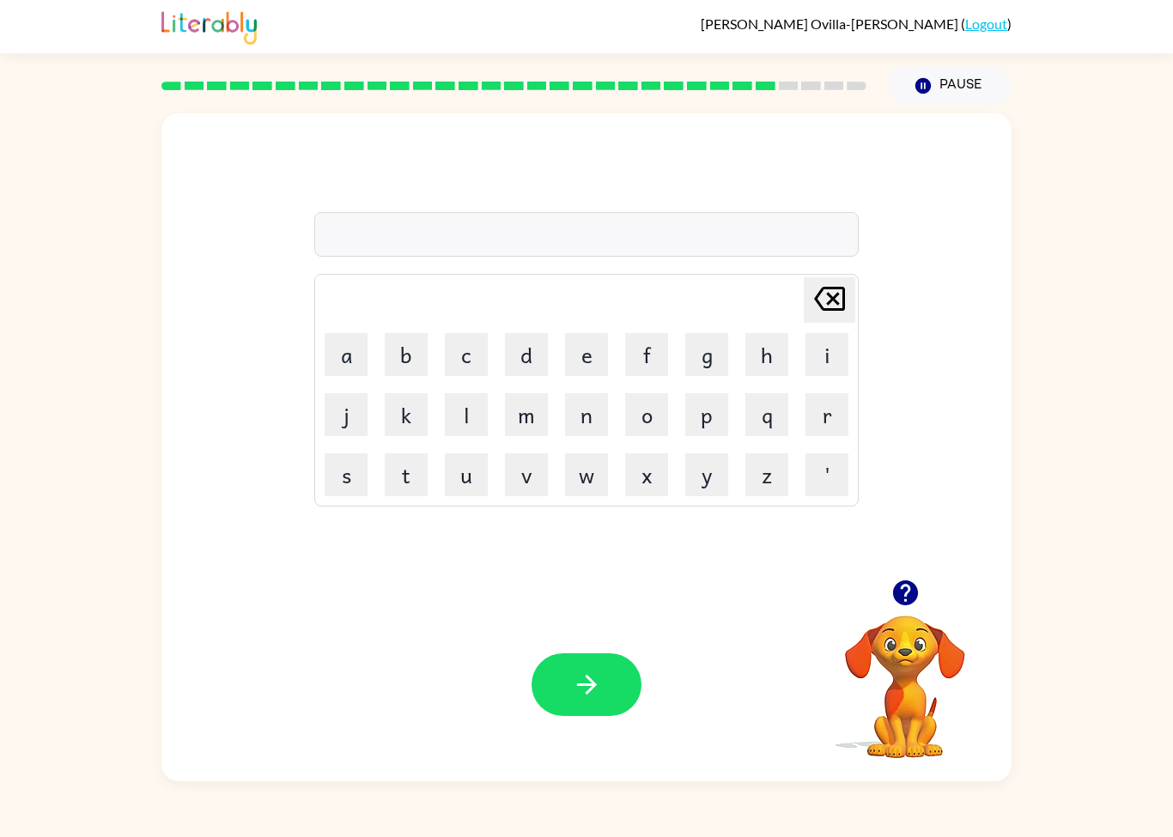
click at [664, 258] on div "[PERSON_NAME] last character input a b c d e f g h i j k l m n o p q r s t u v …" at bounding box center [586, 346] width 544 height 320
click at [624, 700] on button "button" at bounding box center [586, 684] width 110 height 63
click at [957, 646] on video "Your browser must support playing .mp4 files to use Literably. Please try using…" at bounding box center [905, 675] width 172 height 172
click at [596, 694] on icon "button" at bounding box center [587, 685] width 30 height 30
click at [908, 705] on video "Your browser must support playing .mp4 files to use Literably. Please try using…" at bounding box center [905, 675] width 172 height 172
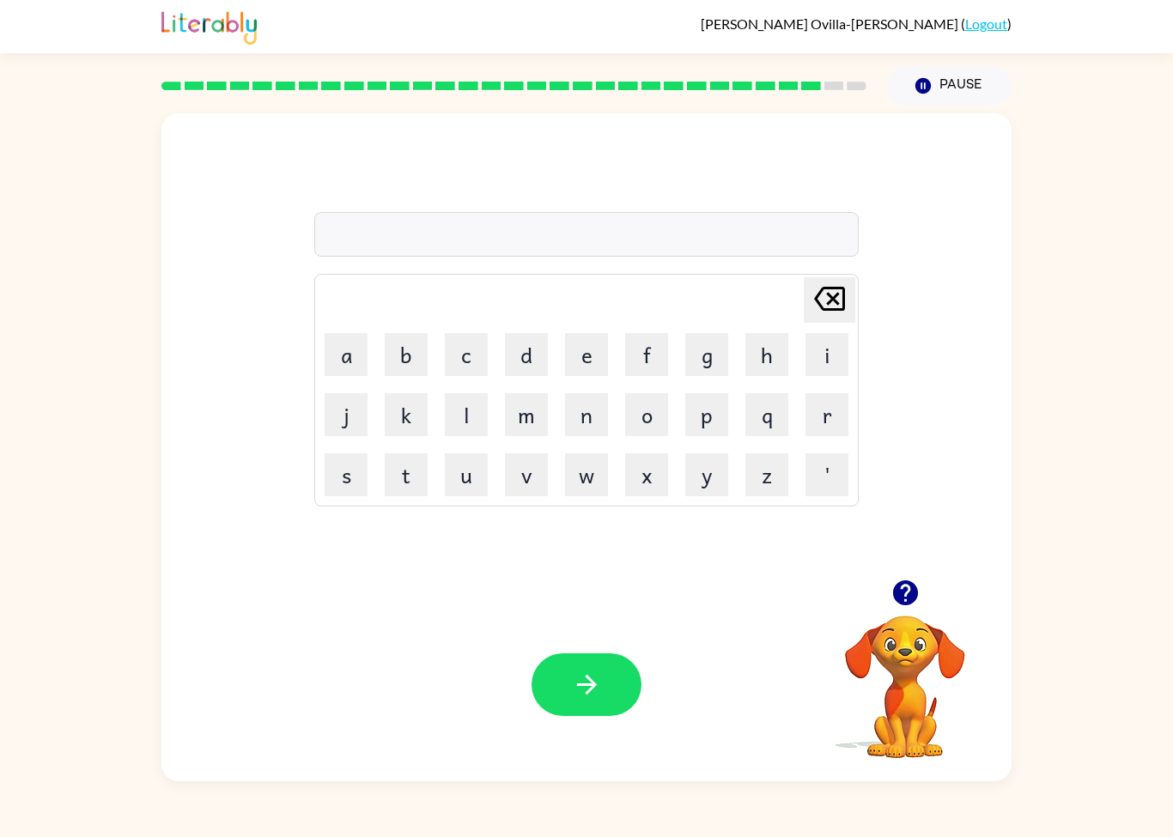
click at [913, 611] on button "button" at bounding box center [905, 593] width 44 height 44
click at [385, 244] on div at bounding box center [586, 234] width 544 height 45
click at [627, 682] on button "button" at bounding box center [586, 684] width 110 height 63
click at [389, 227] on div at bounding box center [586, 234] width 544 height 45
click at [587, 688] on icon "button" at bounding box center [587, 685] width 30 height 30
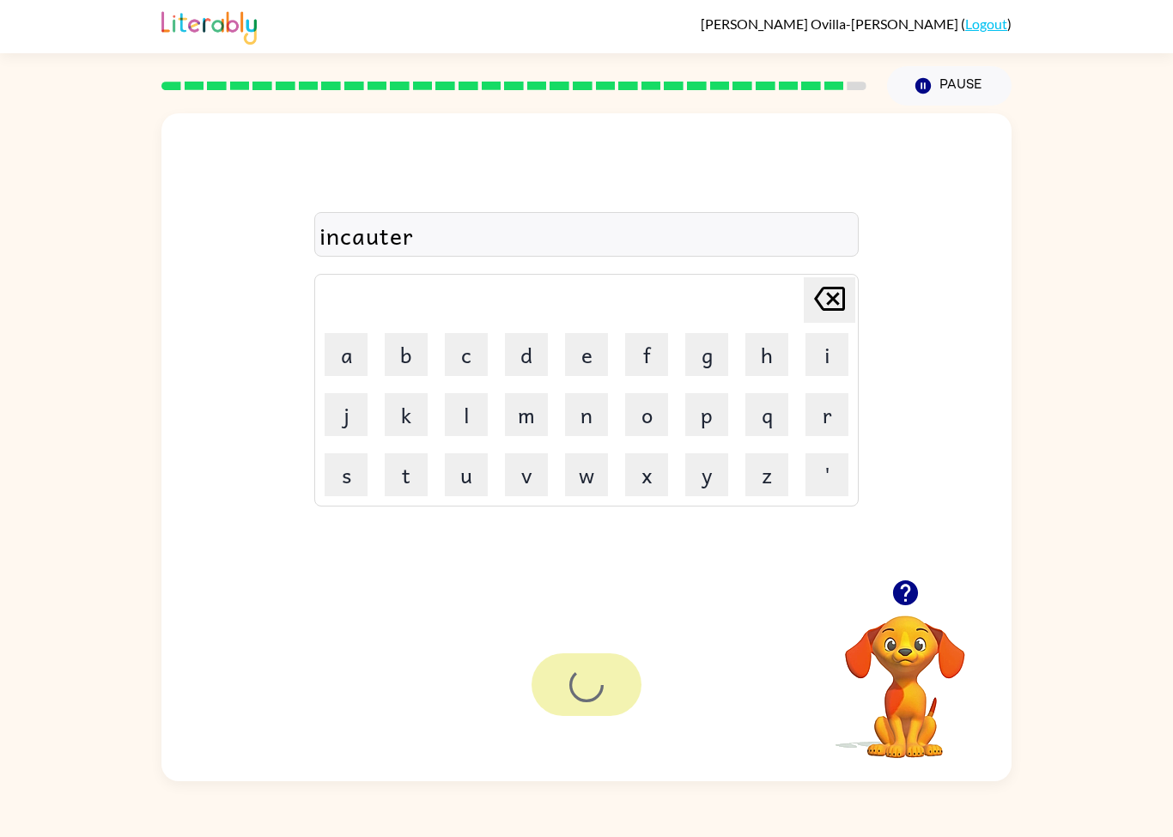
click at [948, 646] on video "Your browser must support playing .mp4 files to use Literably. Please try using…" at bounding box center [905, 675] width 172 height 172
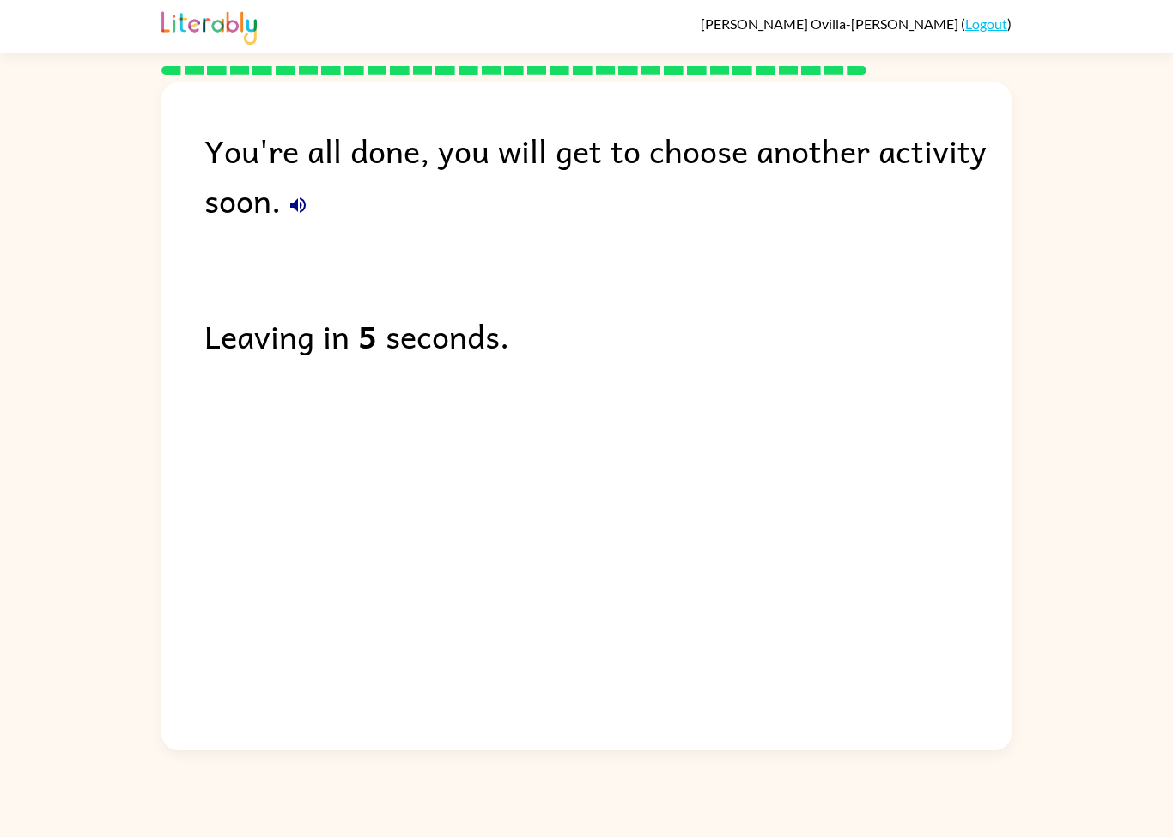
click at [917, 610] on div "You're all done, you will get to choose another activity soon. Leaving in 5 sec…" at bounding box center [586, 411] width 850 height 659
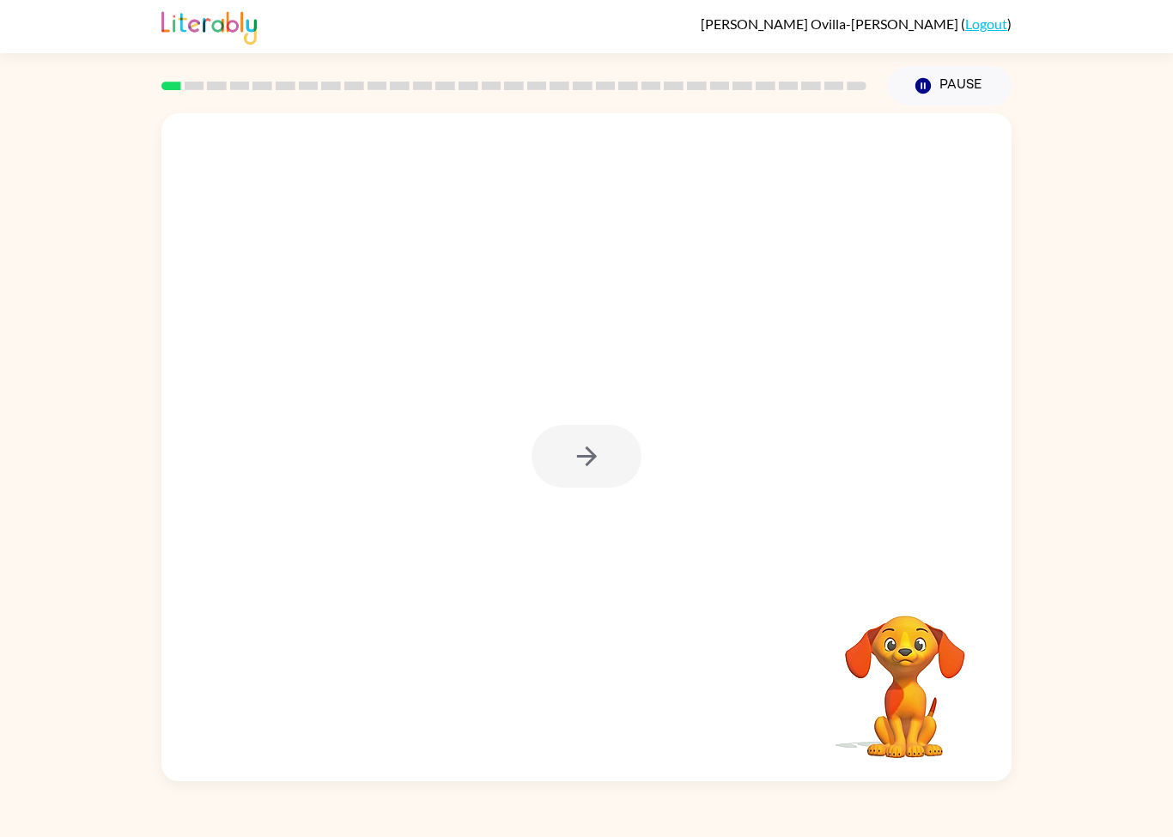
click at [412, 734] on div at bounding box center [586, 447] width 850 height 668
click at [577, 524] on div at bounding box center [586, 447] width 850 height 668
click at [591, 458] on icon "button" at bounding box center [586, 456] width 20 height 20
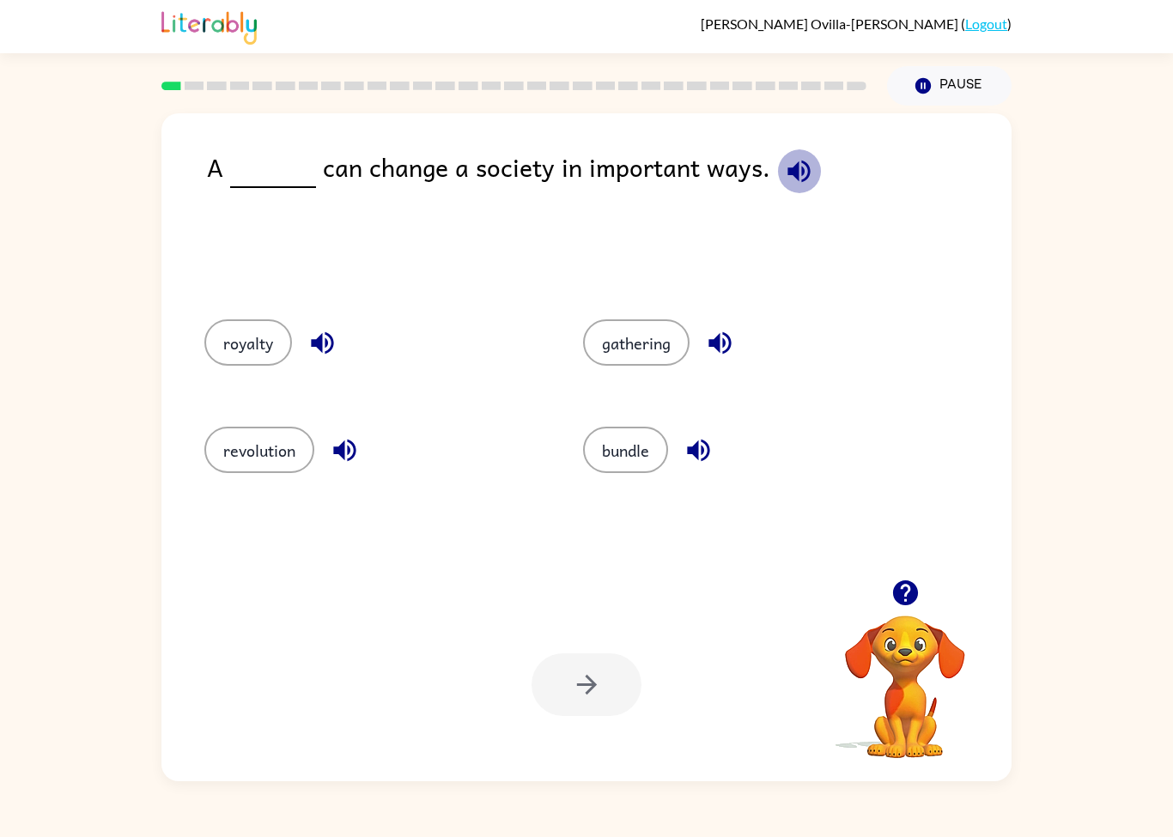
click at [787, 174] on icon "button" at bounding box center [798, 171] width 22 height 22
click at [787, 170] on icon "button" at bounding box center [798, 171] width 22 height 22
click at [786, 159] on icon "button" at bounding box center [799, 171] width 30 height 30
click at [799, 177] on icon "button" at bounding box center [798, 171] width 22 height 22
click at [791, 172] on icon "button" at bounding box center [799, 171] width 30 height 30
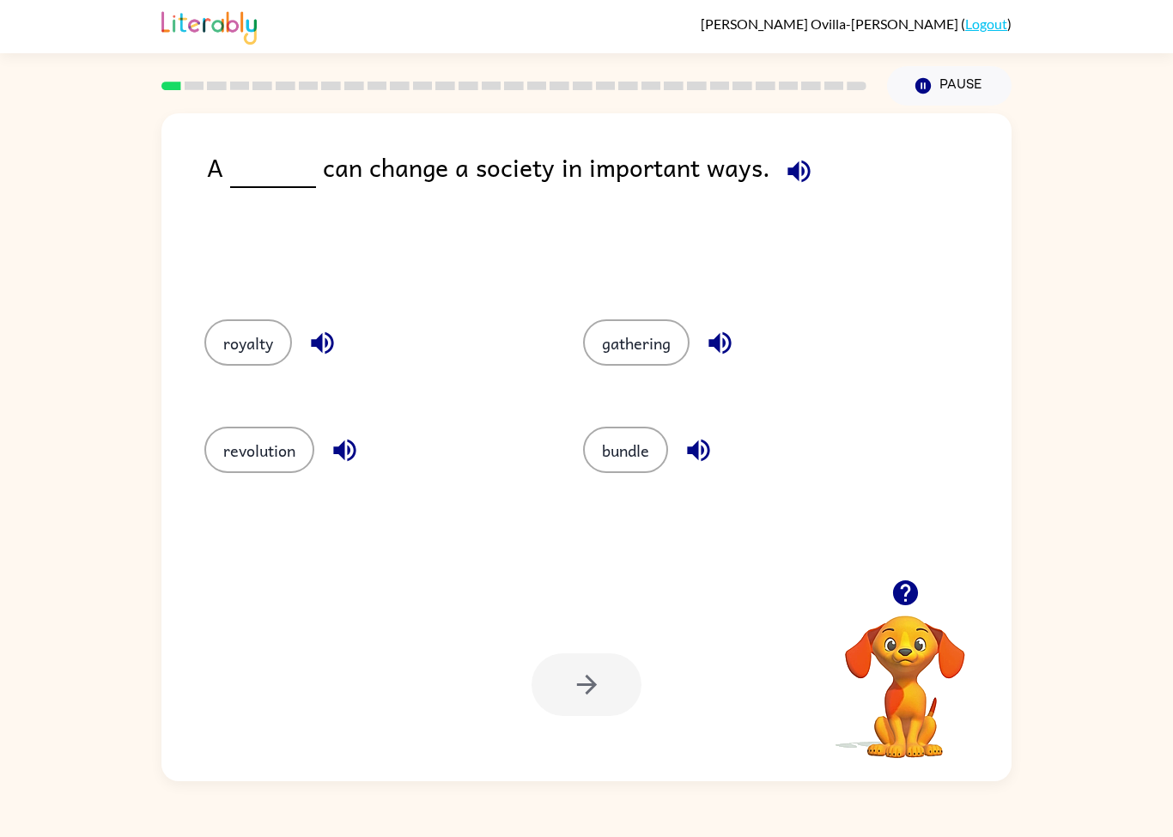
click at [342, 80] on div at bounding box center [513, 86] width 725 height 60
click at [789, 161] on icon "button" at bounding box center [799, 171] width 30 height 30
click at [280, 432] on button "revolution" at bounding box center [259, 450] width 110 height 46
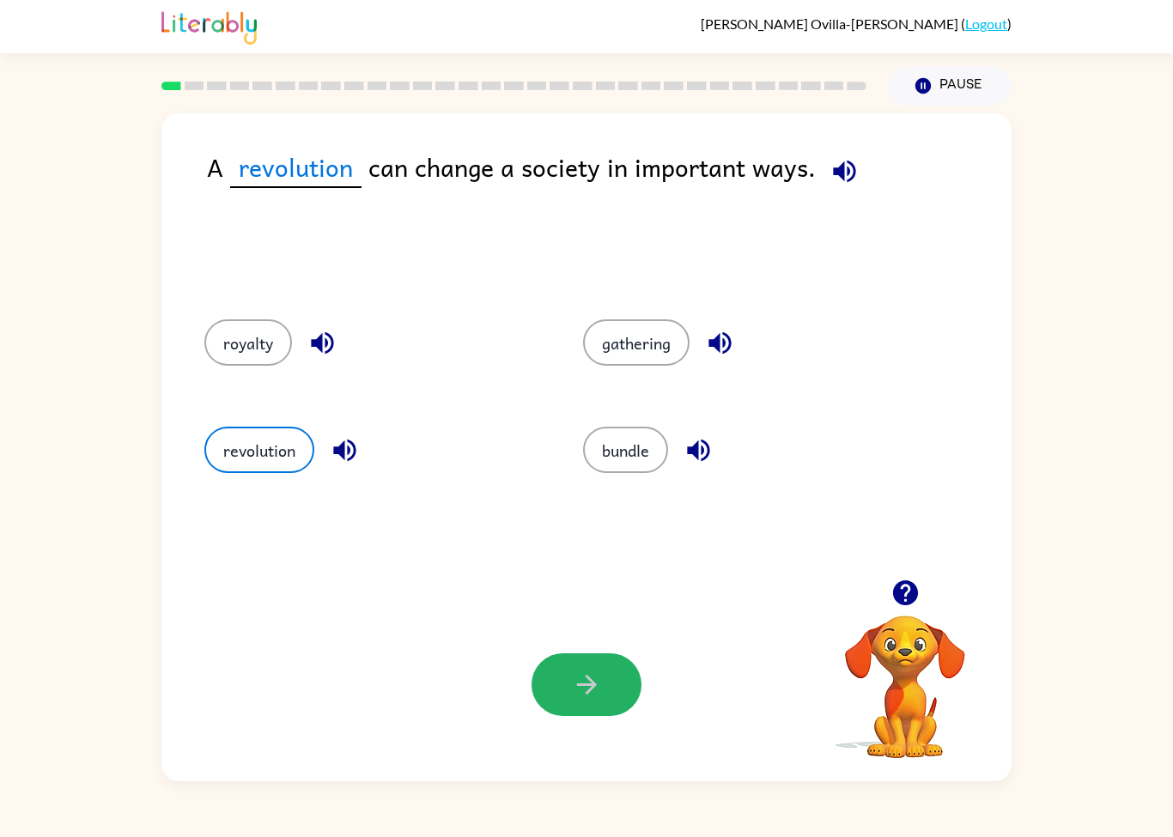
click at [612, 694] on button "button" at bounding box center [586, 684] width 110 height 63
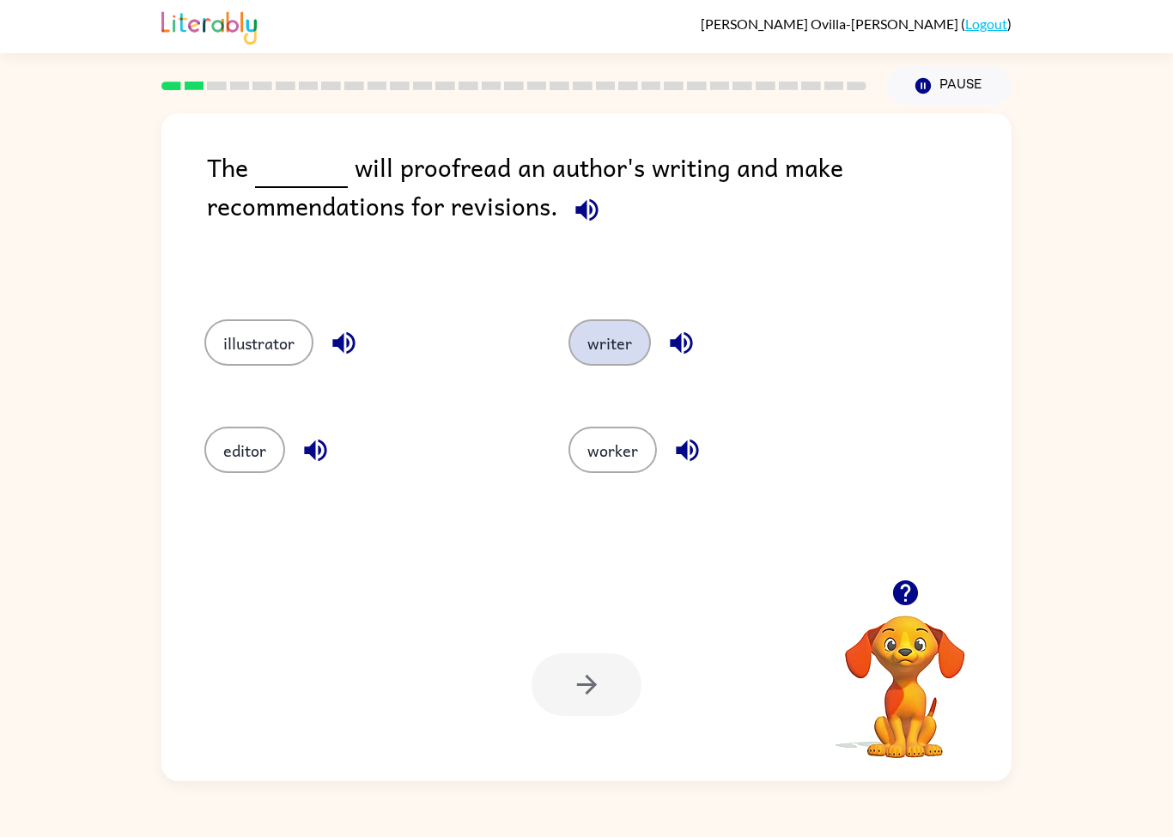
click at [611, 339] on button "writer" at bounding box center [609, 342] width 82 height 46
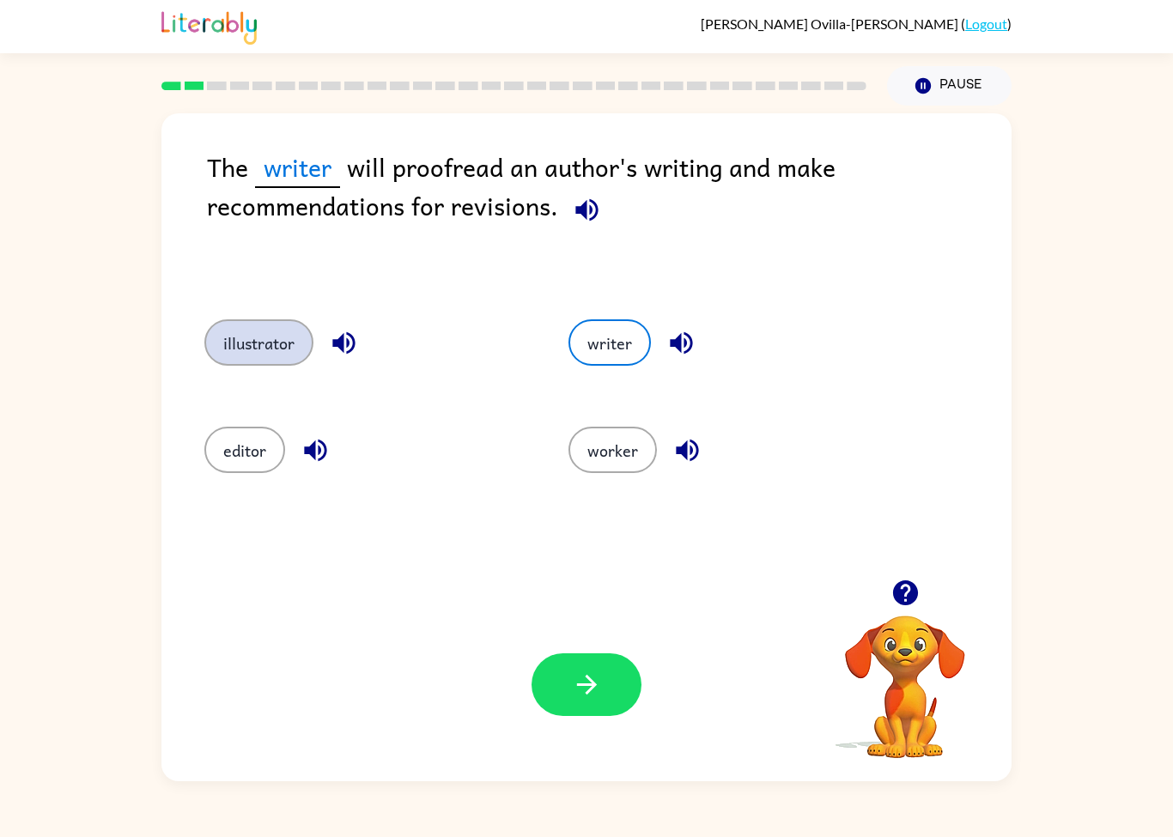
click at [259, 343] on button "illustrator" at bounding box center [258, 342] width 109 height 46
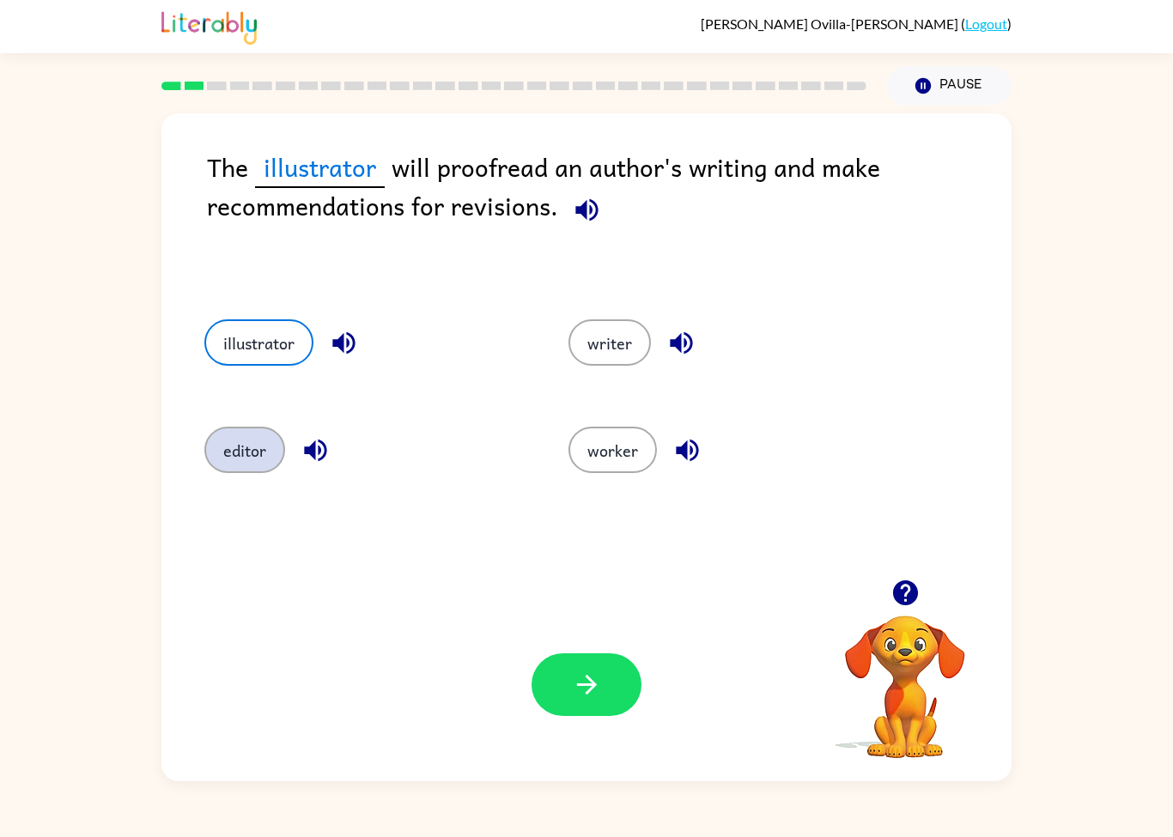
click at [230, 451] on button "editor" at bounding box center [244, 450] width 81 height 46
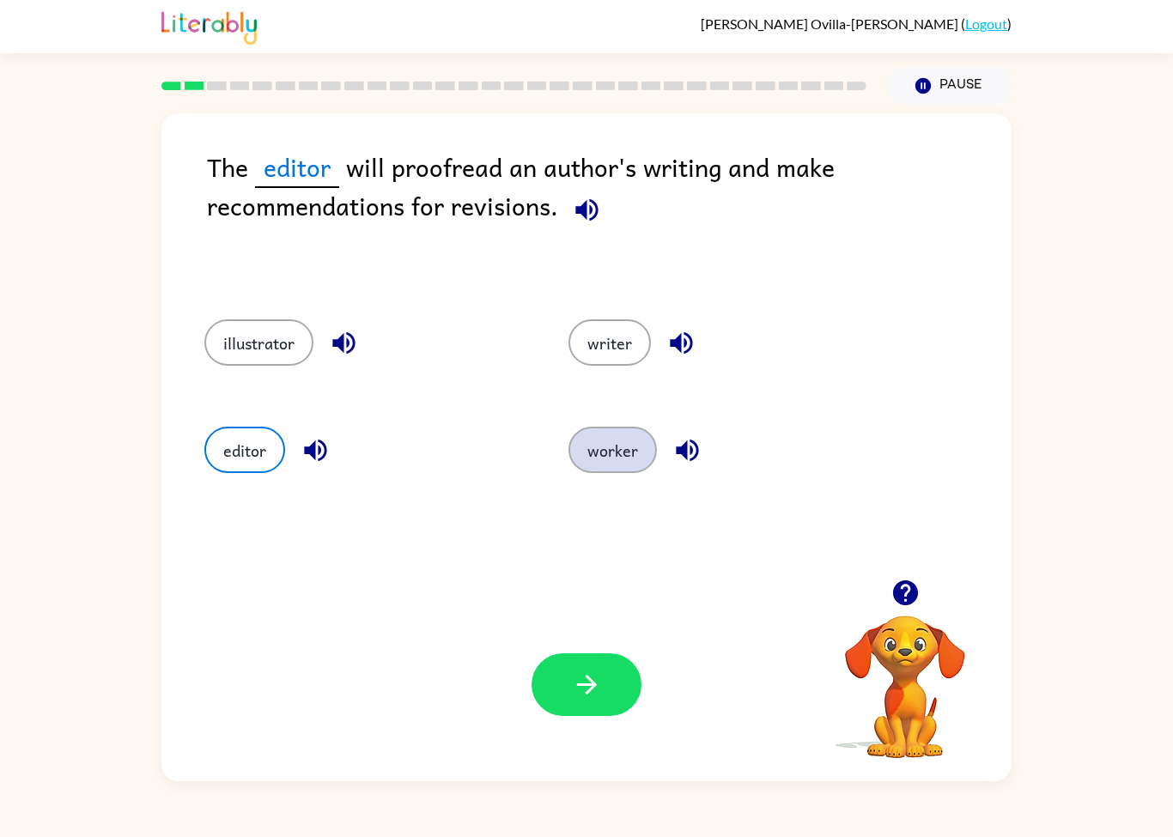
click at [610, 461] on button "worker" at bounding box center [612, 450] width 88 height 46
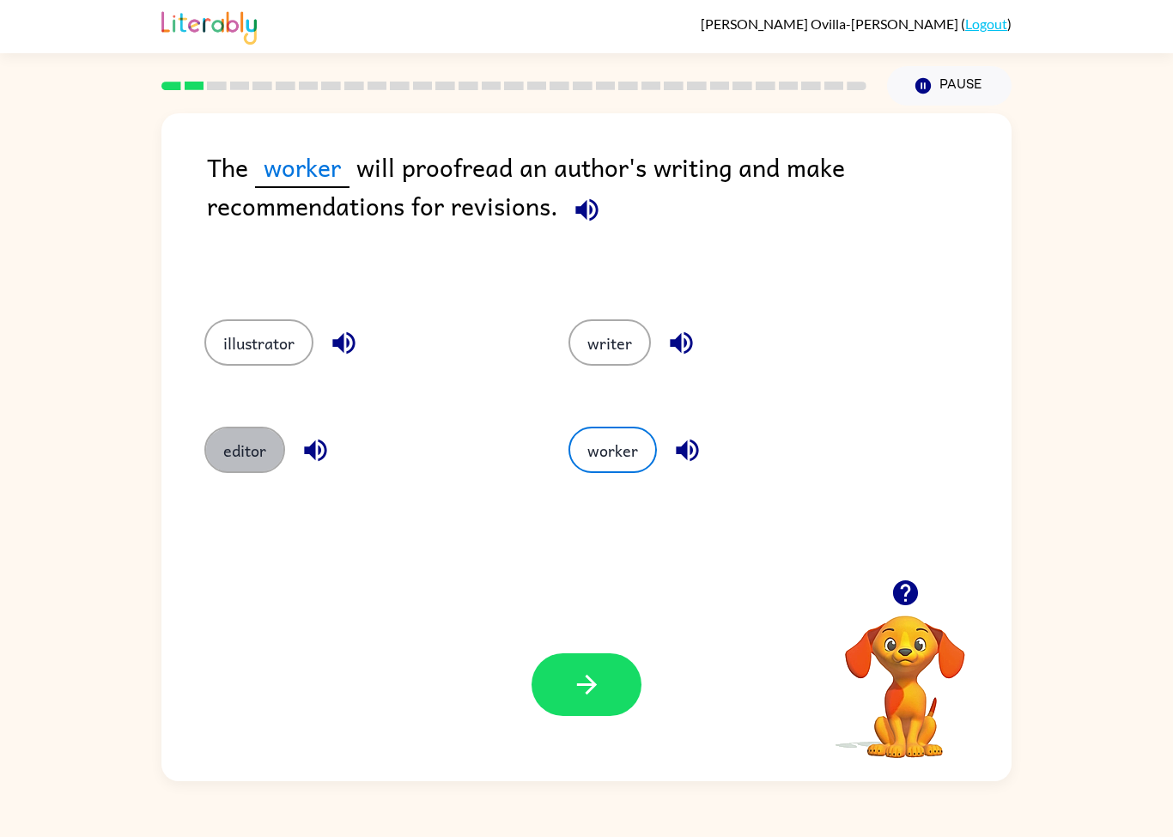
drag, startPoint x: 237, startPoint y: 447, endPoint x: 237, endPoint y: 404, distance: 42.9
click at [237, 447] on button "editor" at bounding box center [244, 450] width 81 height 46
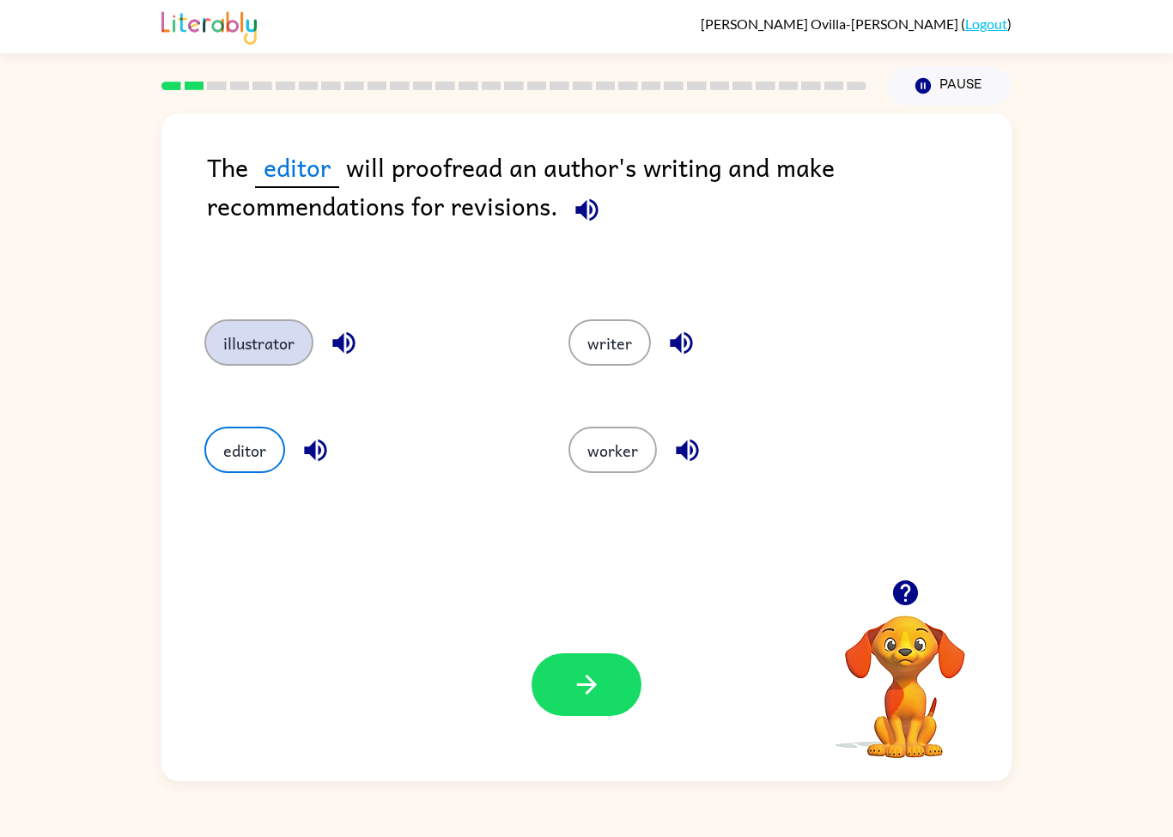
click at [247, 349] on button "illustrator" at bounding box center [258, 342] width 109 height 46
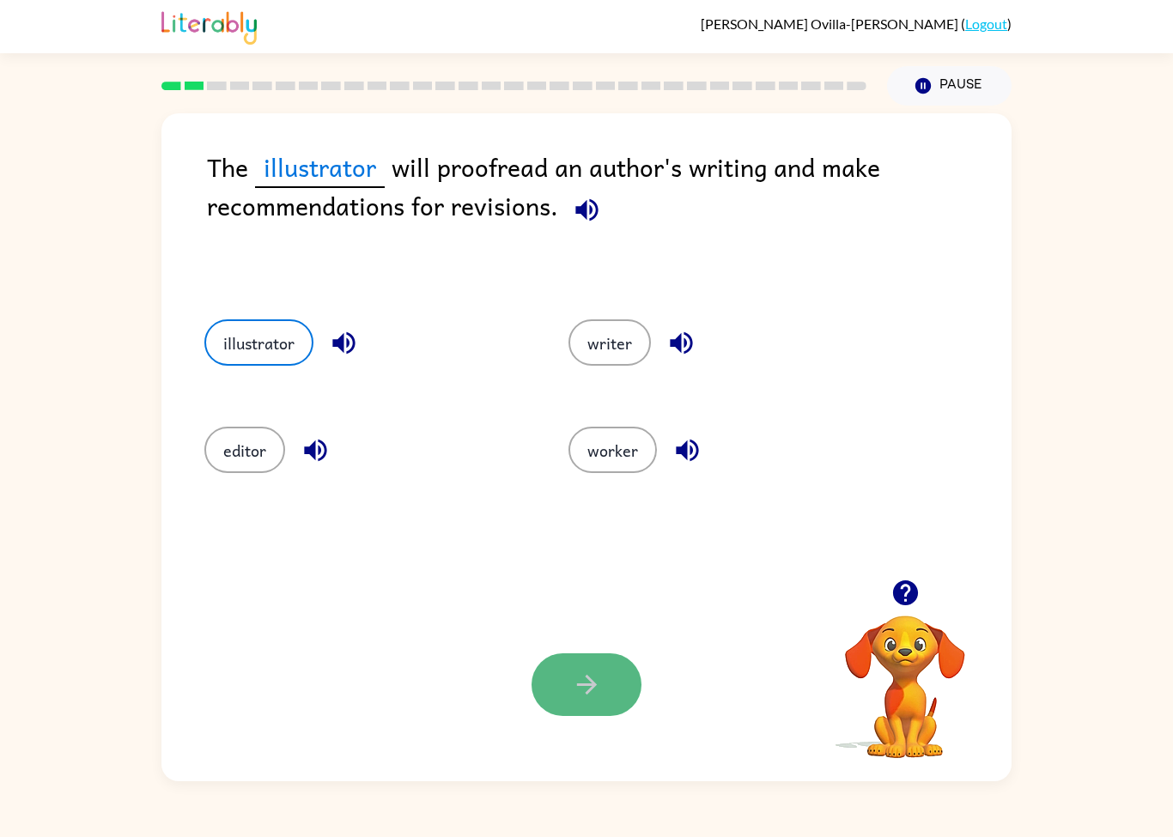
click at [566, 694] on button "button" at bounding box center [586, 684] width 110 height 63
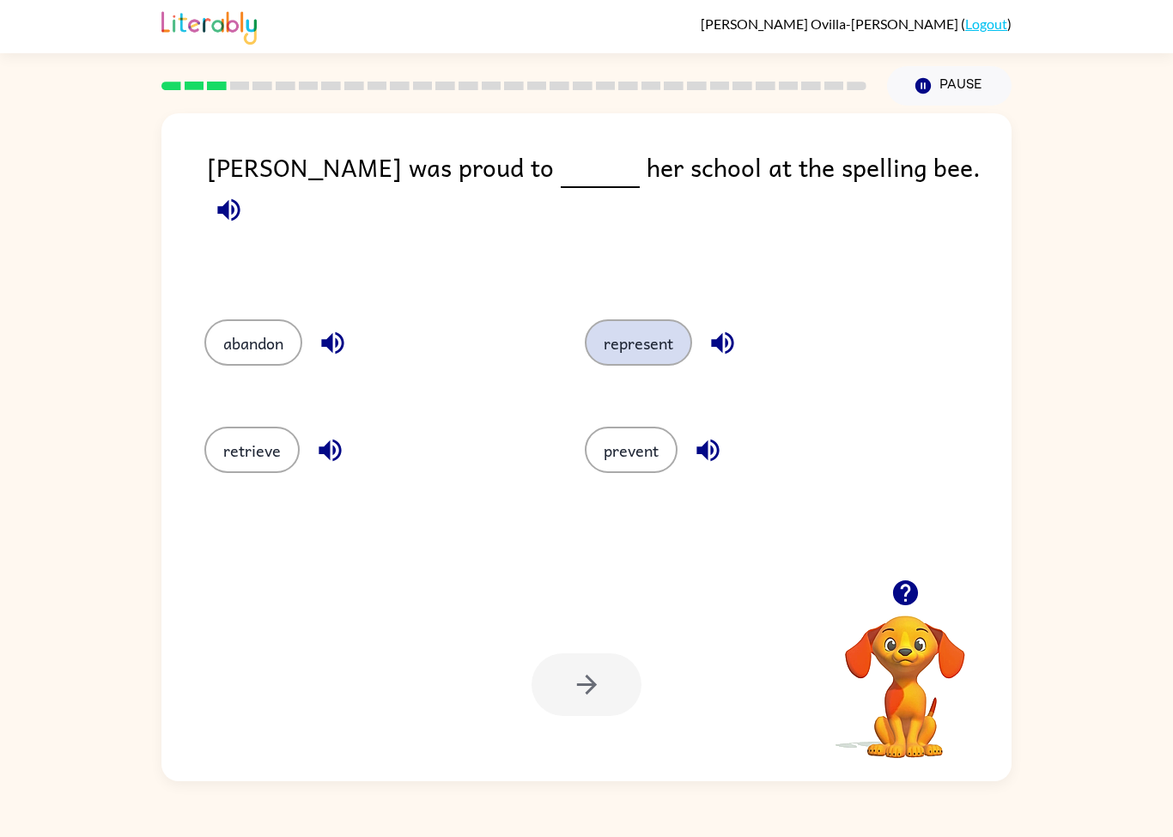
click at [668, 342] on button "represent" at bounding box center [638, 342] width 107 height 46
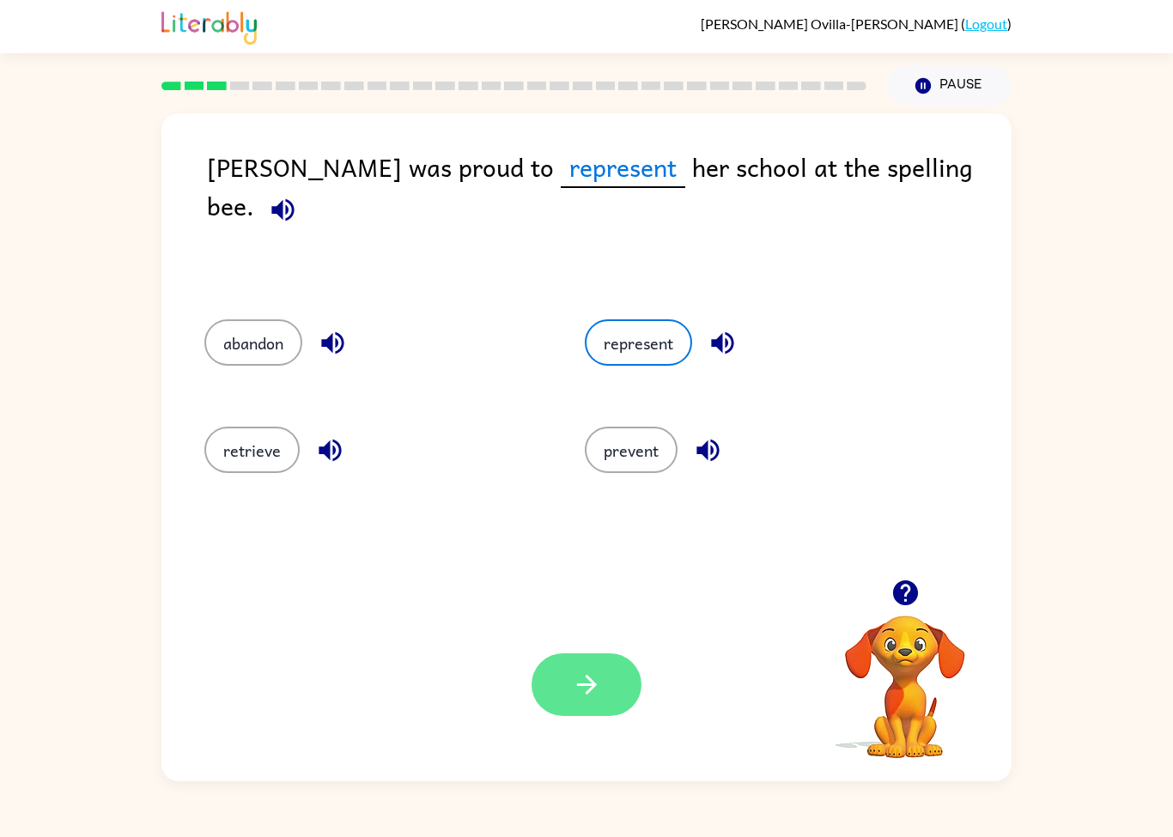
click at [573, 715] on button "button" at bounding box center [586, 684] width 110 height 63
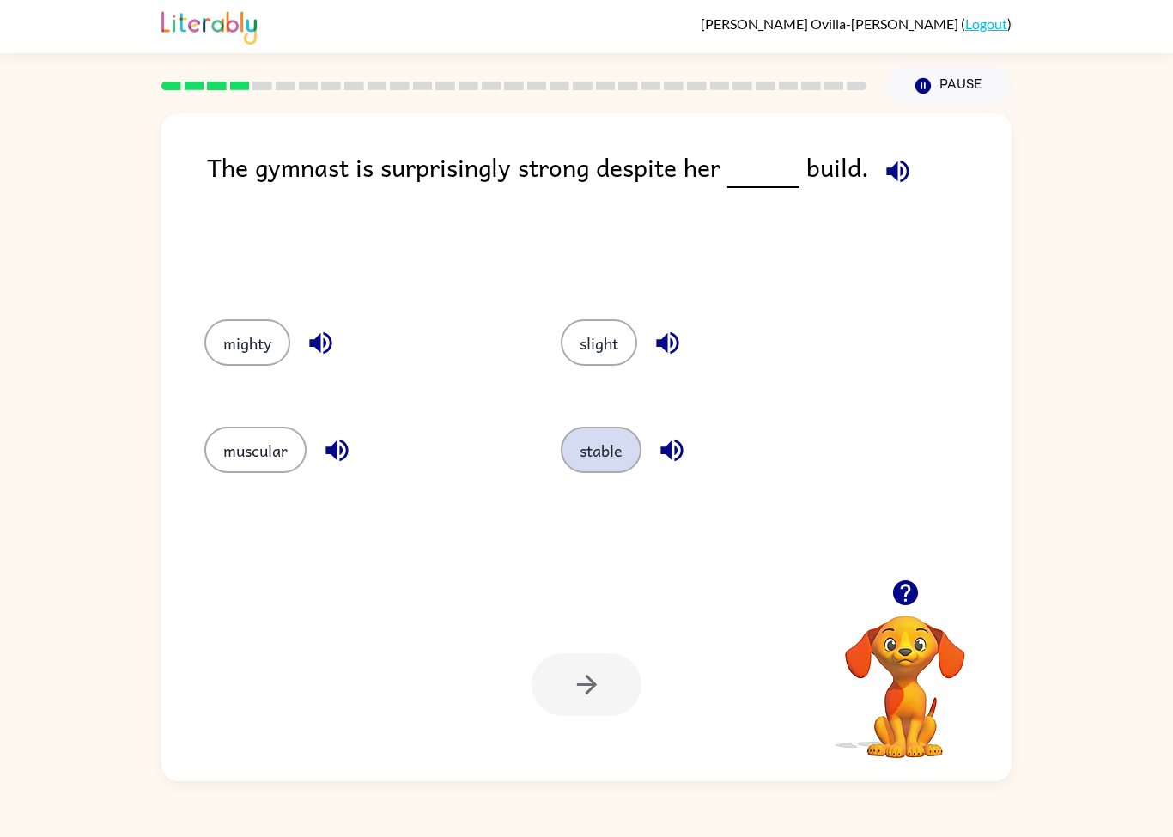
click at [597, 448] on button "stable" at bounding box center [601, 450] width 81 height 46
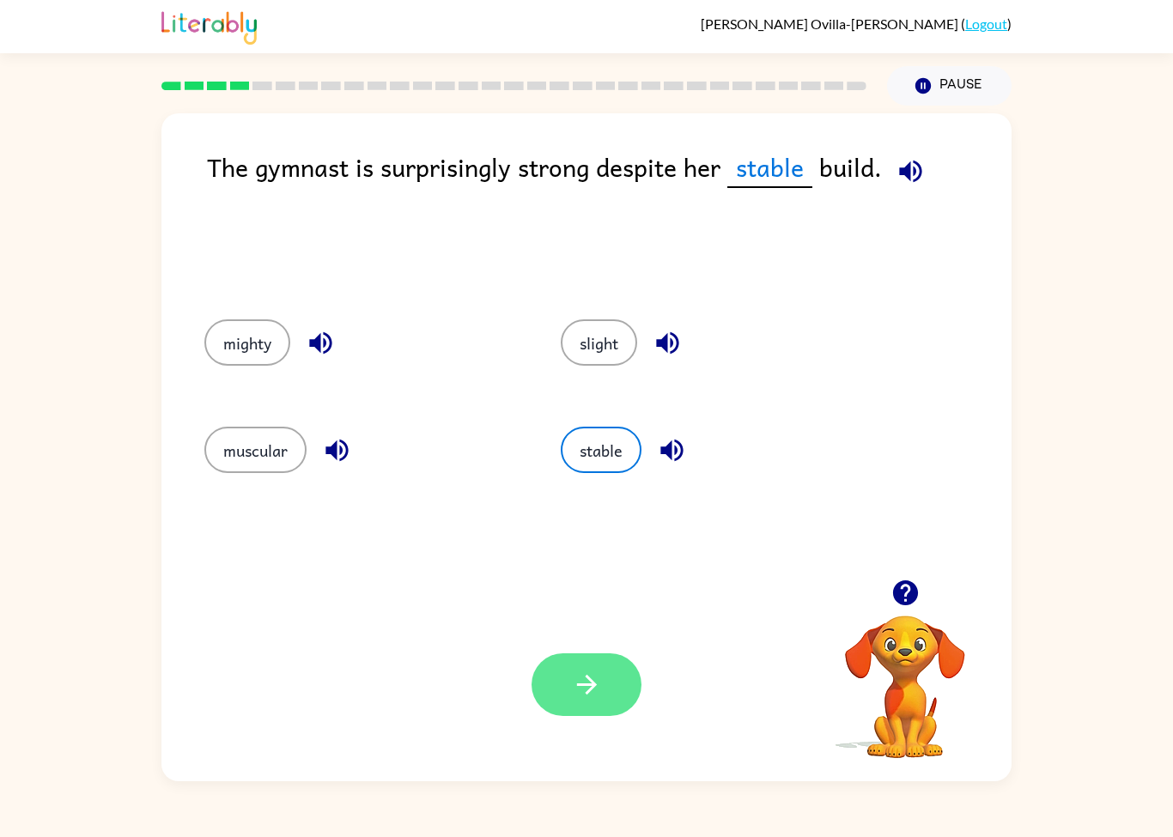
click at [593, 697] on icon "button" at bounding box center [587, 685] width 30 height 30
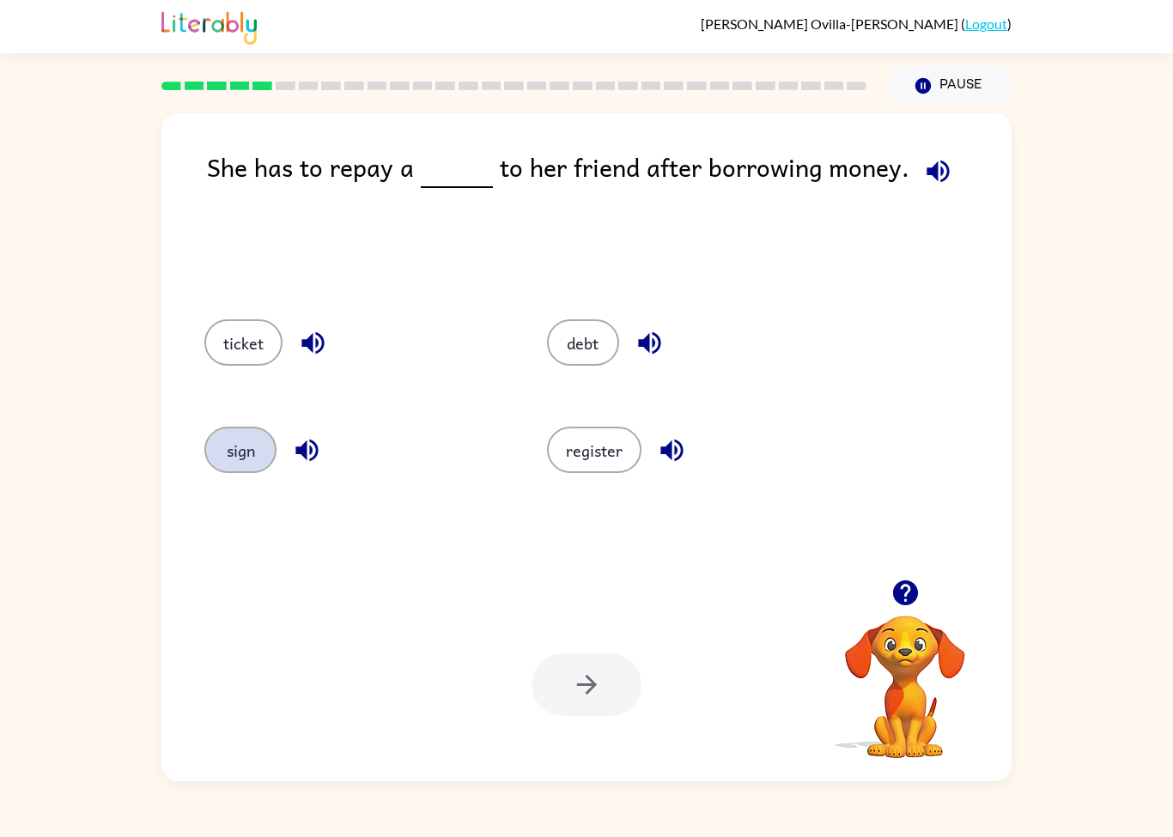
click at [240, 462] on button "sign" at bounding box center [240, 450] width 72 height 46
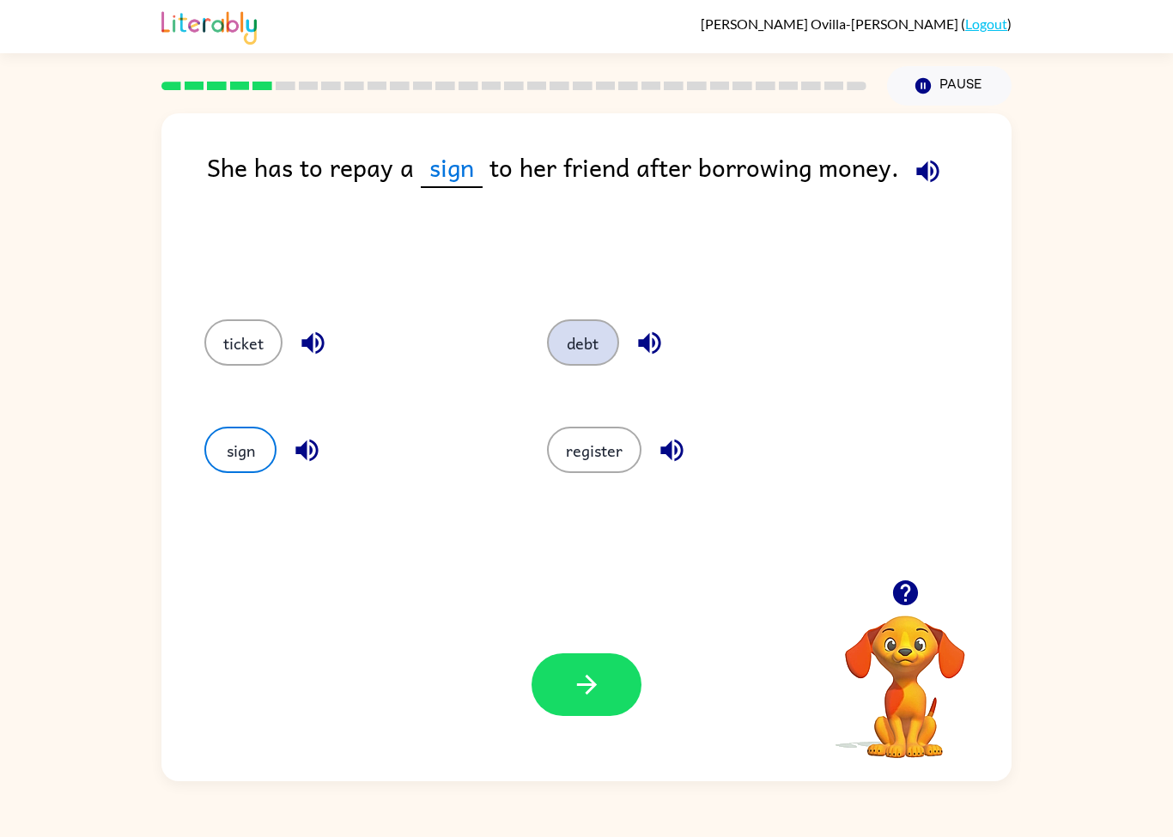
click at [548, 337] on button "debt" at bounding box center [583, 342] width 72 height 46
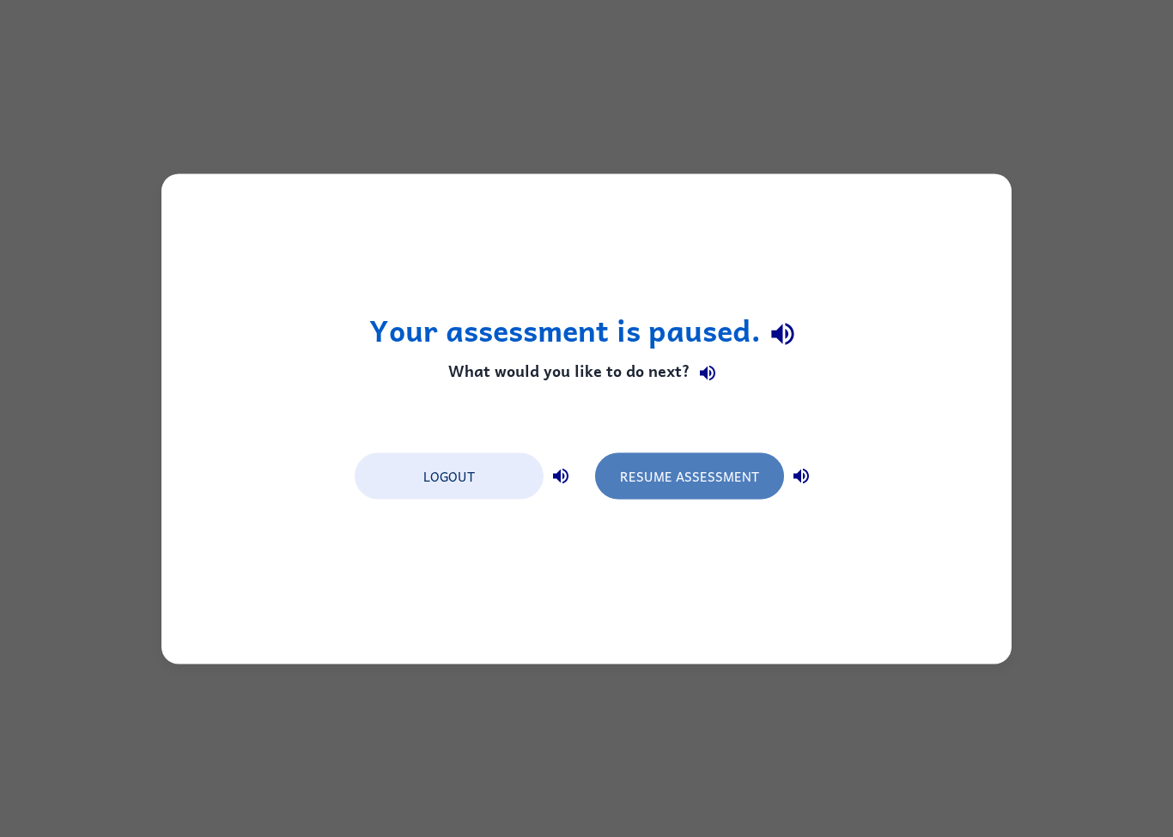
click at [726, 476] on button "Resume Assessment" at bounding box center [689, 475] width 189 height 46
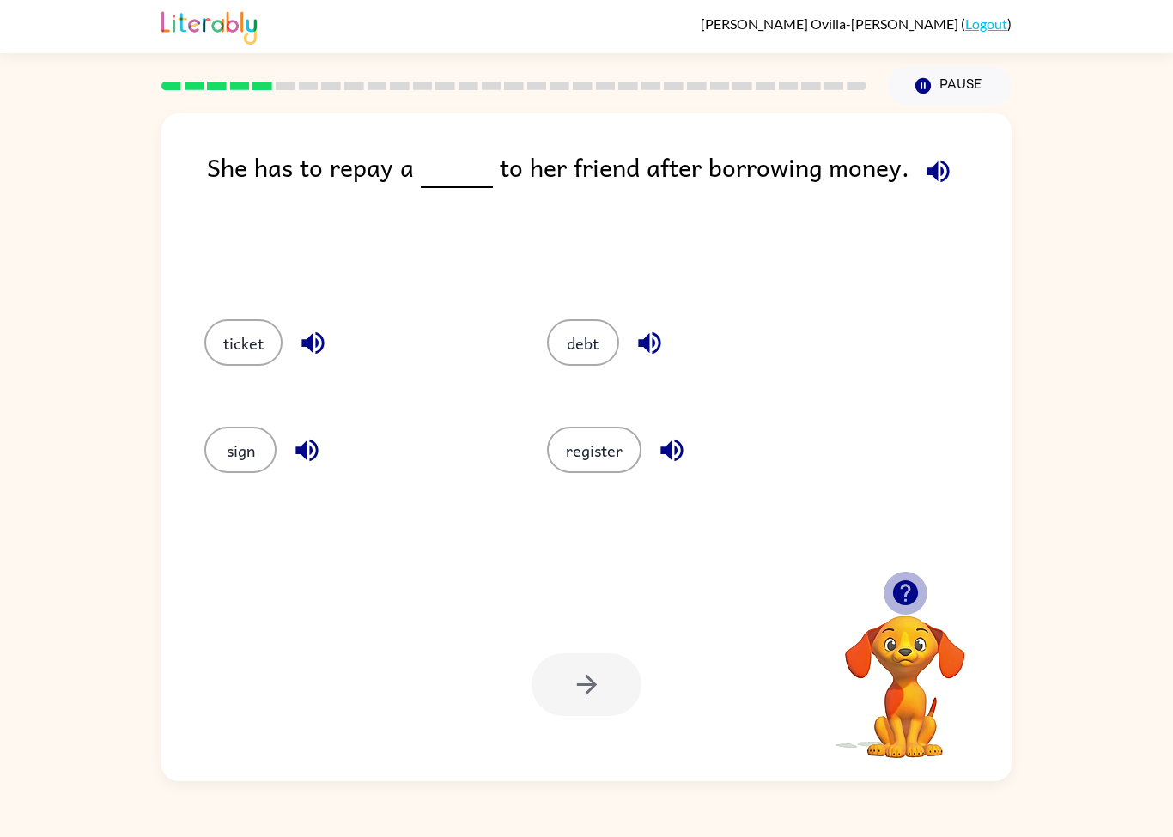
click at [901, 598] on icon "button" at bounding box center [904, 592] width 25 height 25
click at [260, 443] on button "sign" at bounding box center [240, 450] width 72 height 46
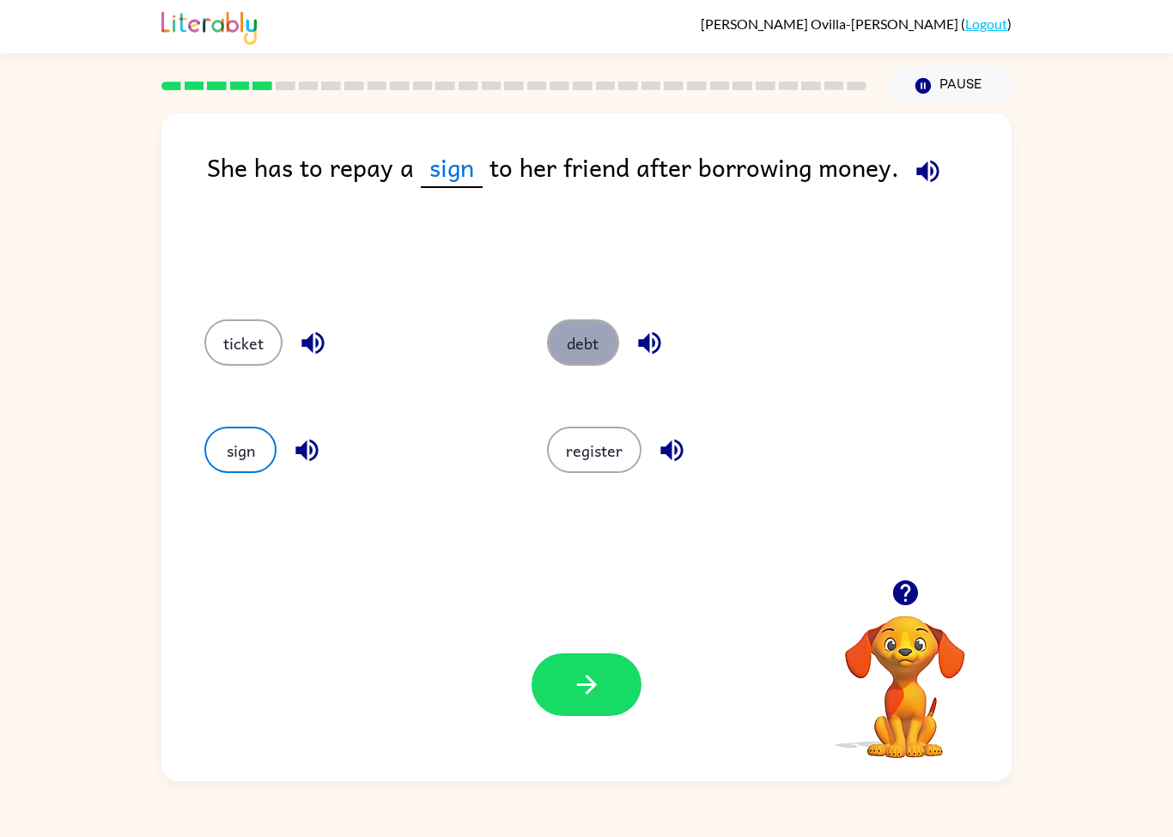
click at [591, 333] on button "debt" at bounding box center [583, 342] width 72 height 46
click at [593, 709] on button "button" at bounding box center [586, 684] width 110 height 63
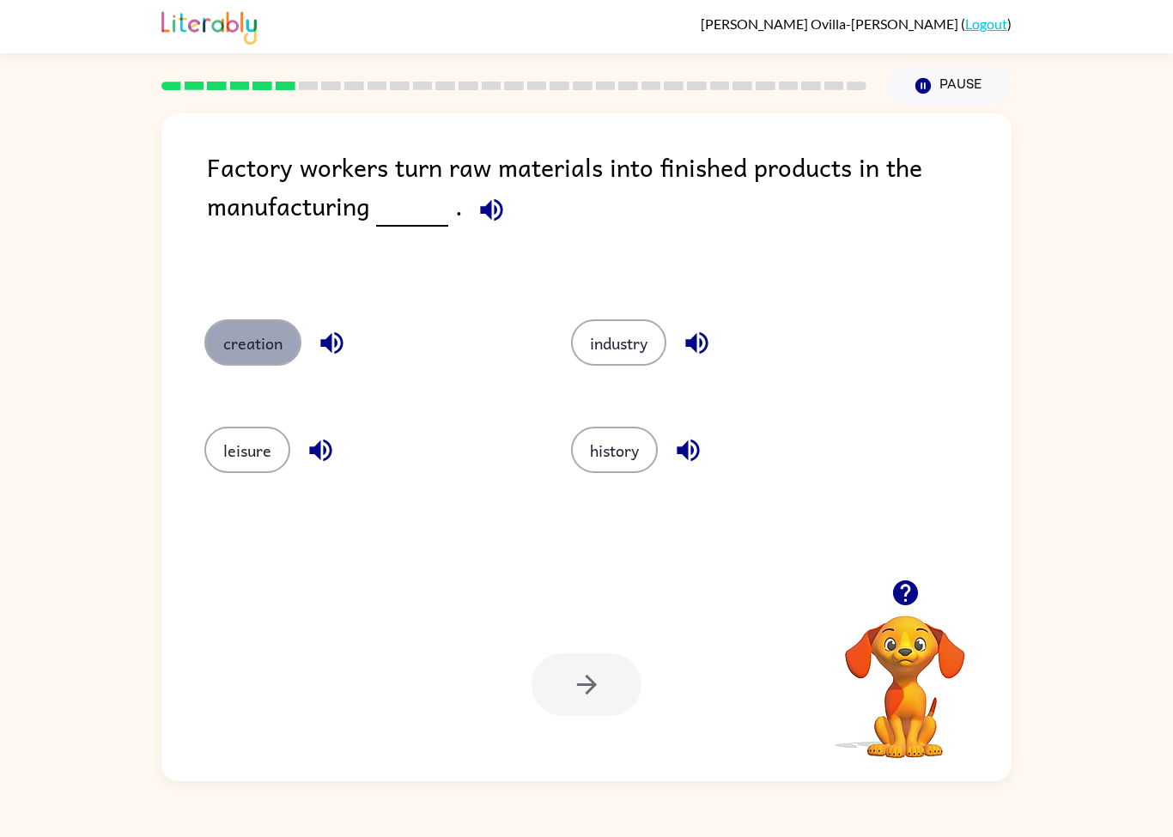
click at [249, 330] on button "creation" at bounding box center [252, 342] width 97 height 46
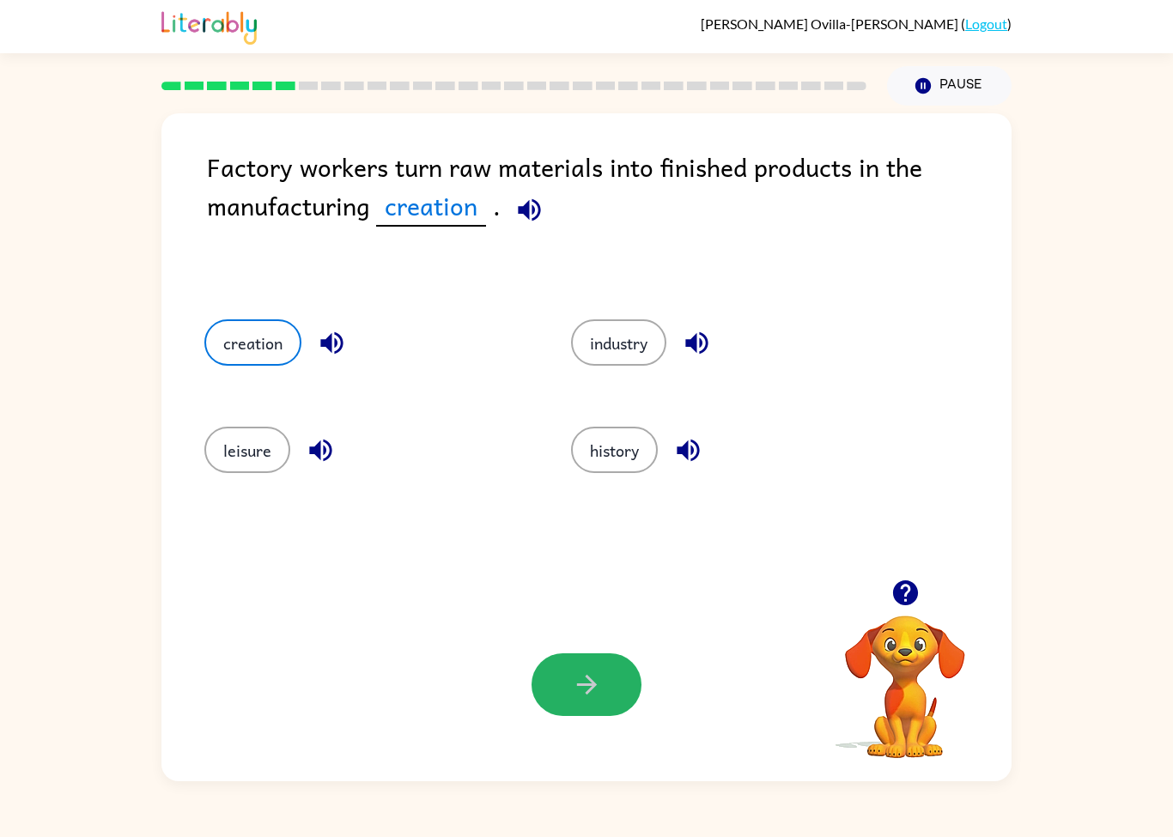
click at [585, 692] on icon "button" at bounding box center [587, 685] width 30 height 30
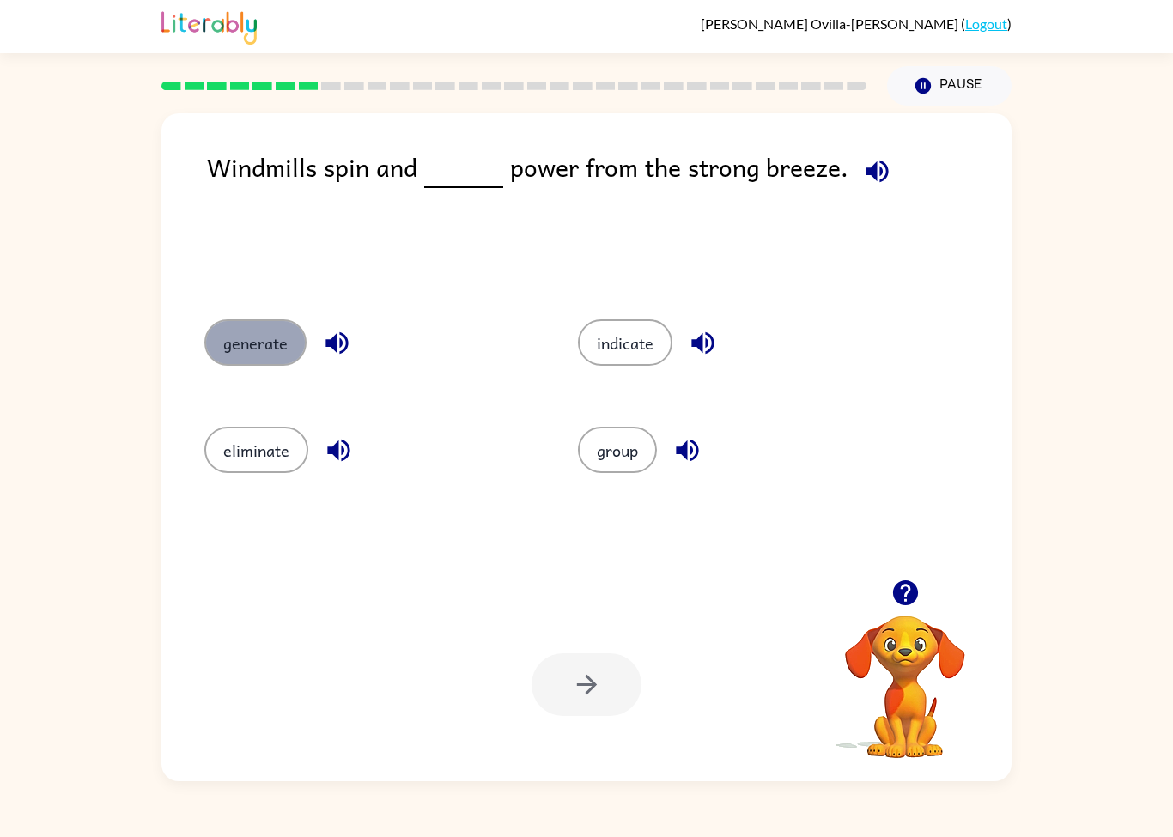
click at [270, 349] on button "generate" at bounding box center [255, 342] width 102 height 46
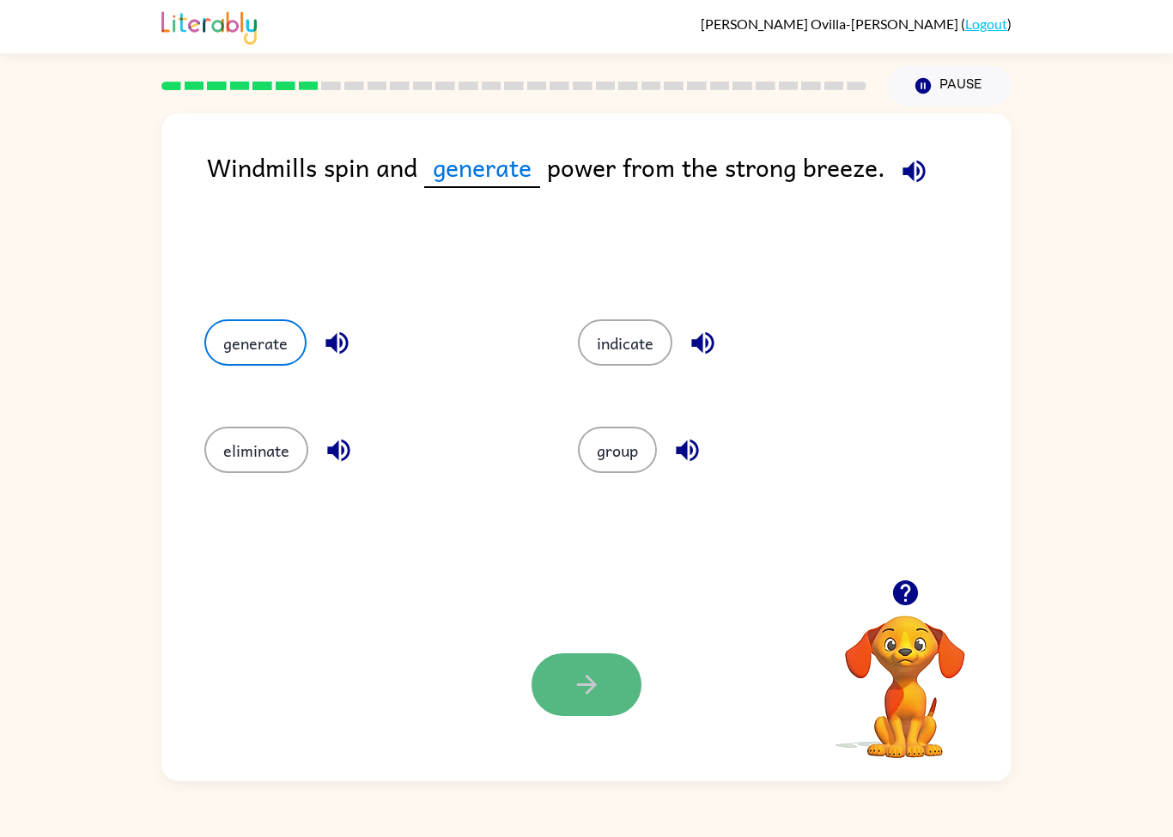
click at [622, 699] on button "button" at bounding box center [586, 684] width 110 height 63
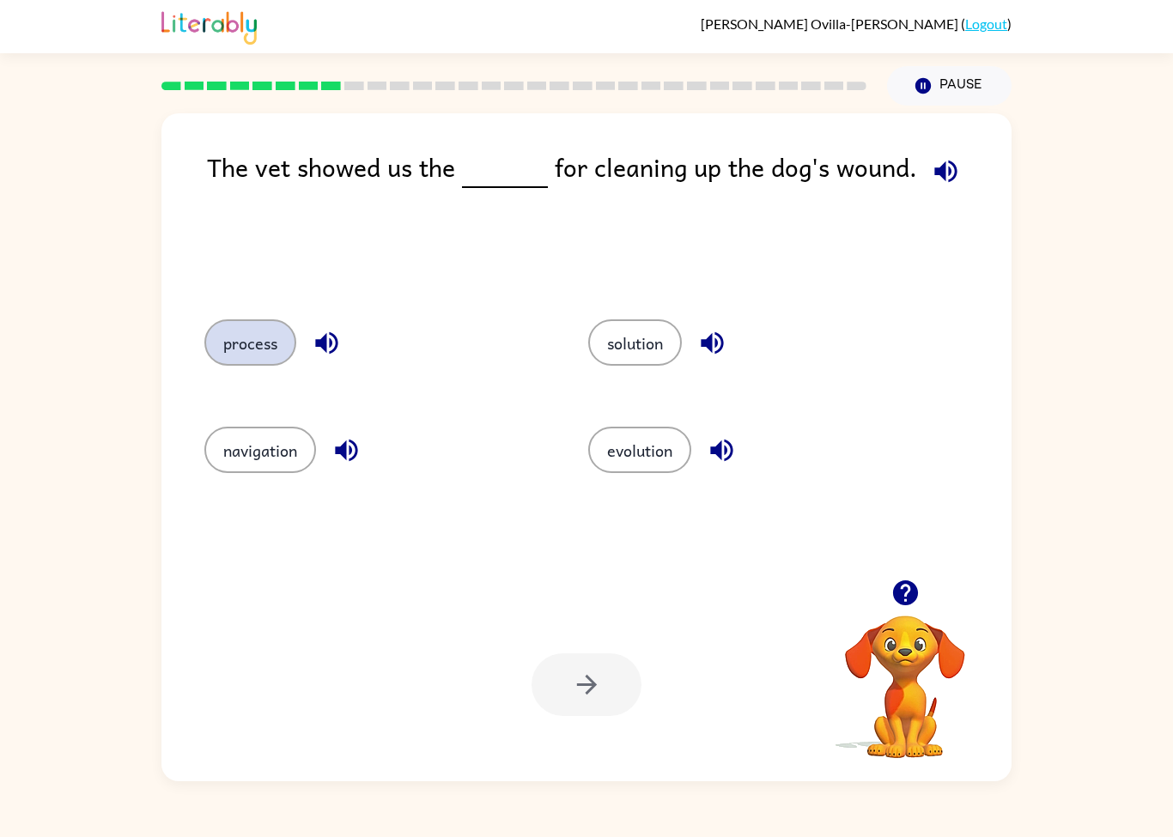
click at [259, 343] on button "process" at bounding box center [250, 342] width 92 height 46
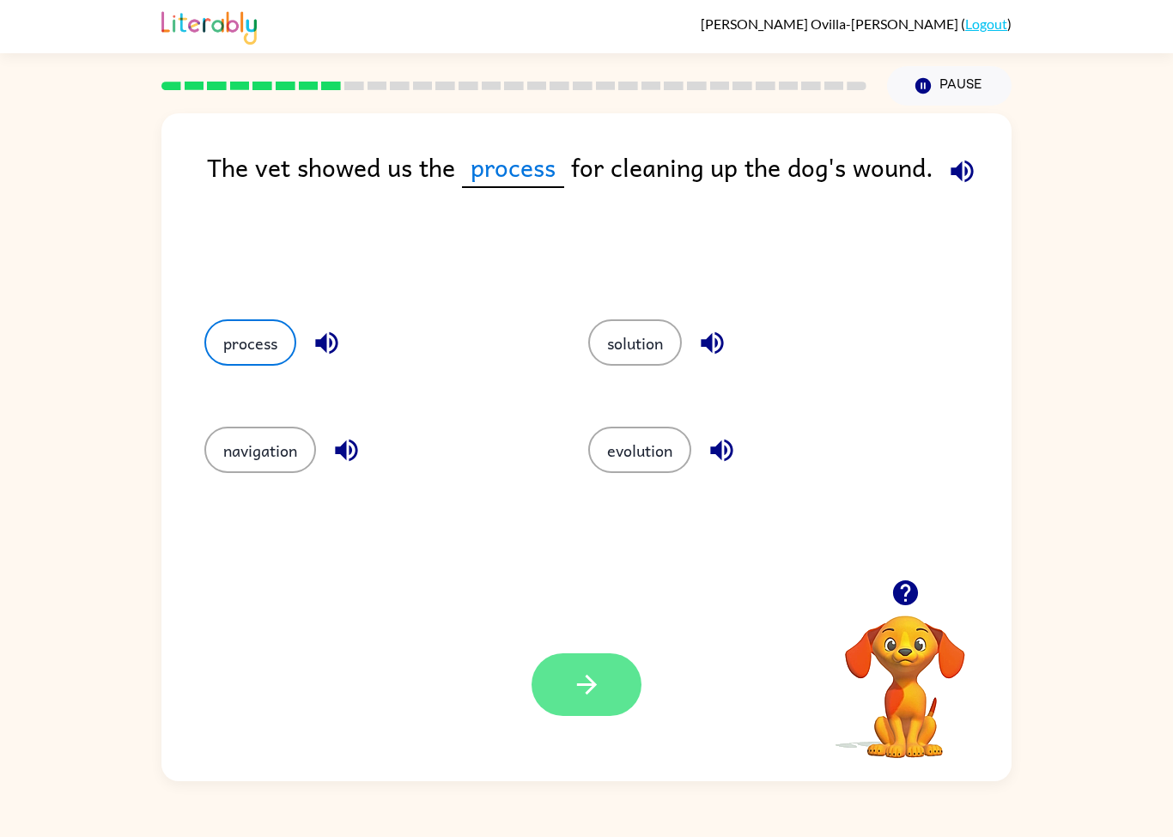
click at [570, 708] on button "button" at bounding box center [586, 684] width 110 height 63
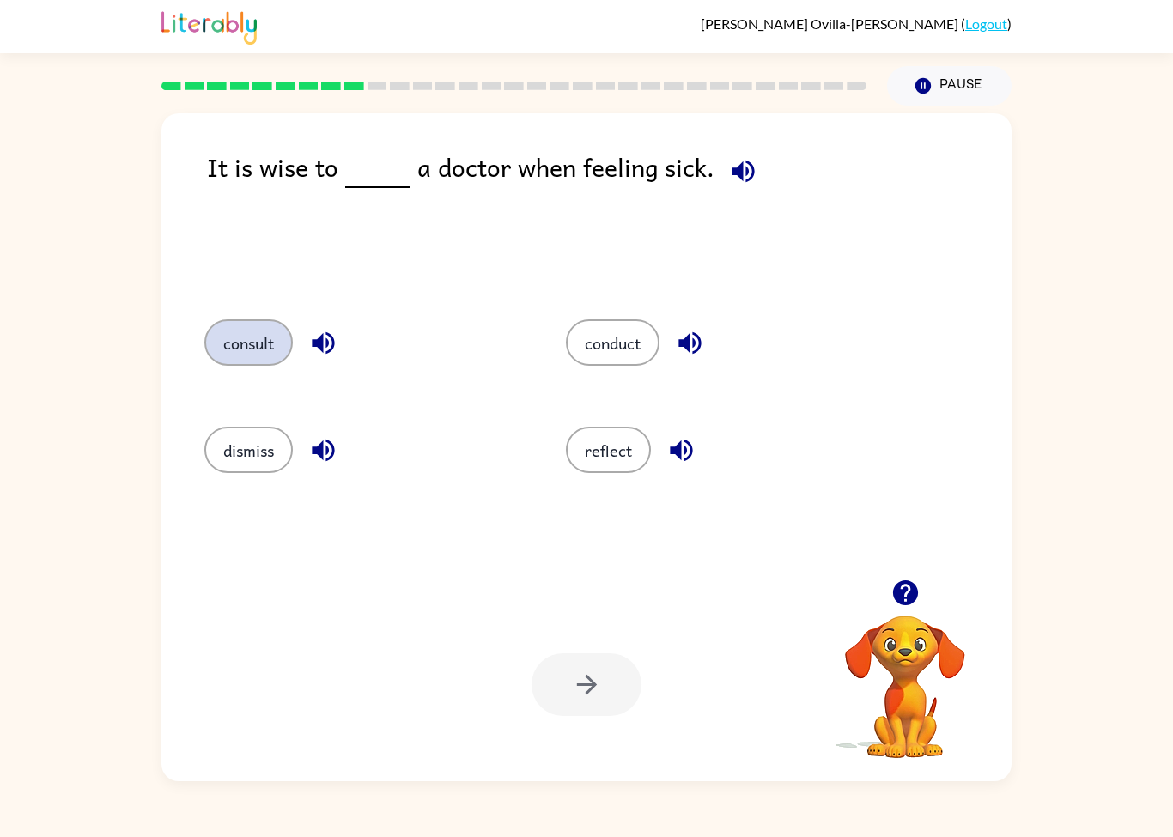
click at [253, 339] on button "consult" at bounding box center [248, 342] width 88 height 46
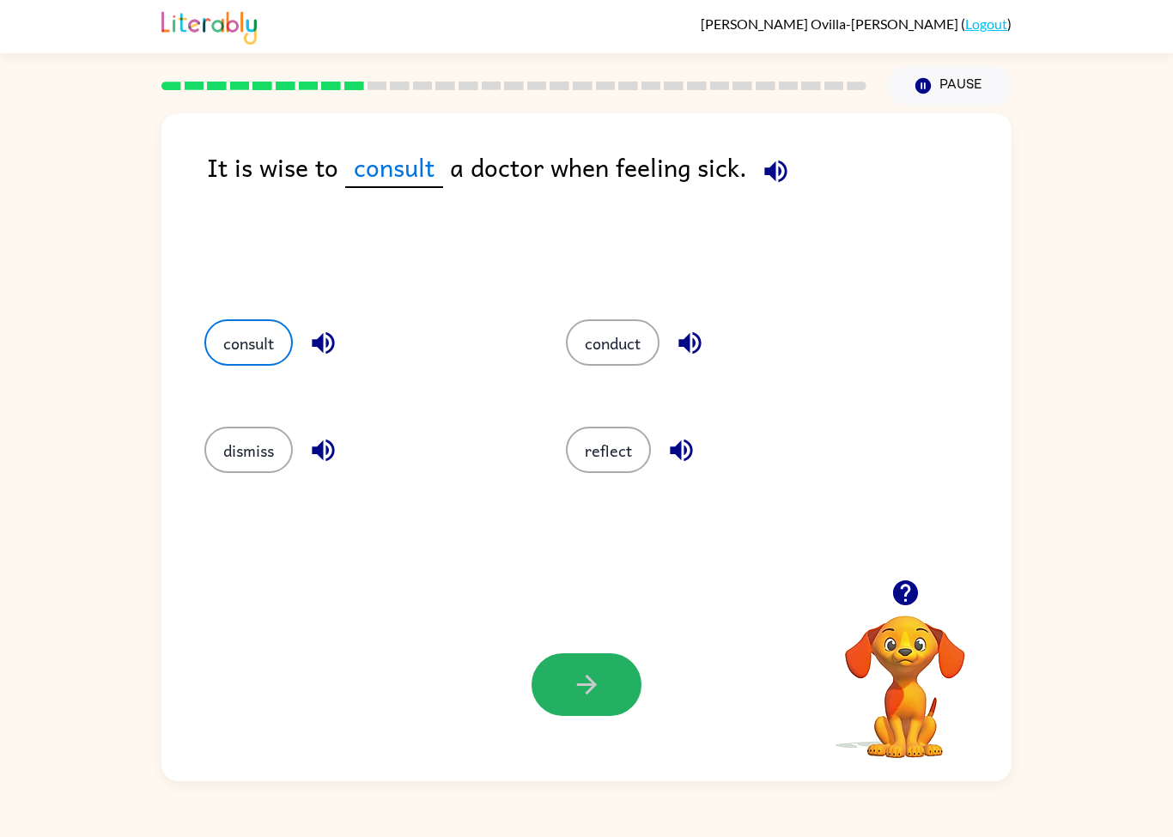
click at [597, 677] on icon "button" at bounding box center [587, 685] width 30 height 30
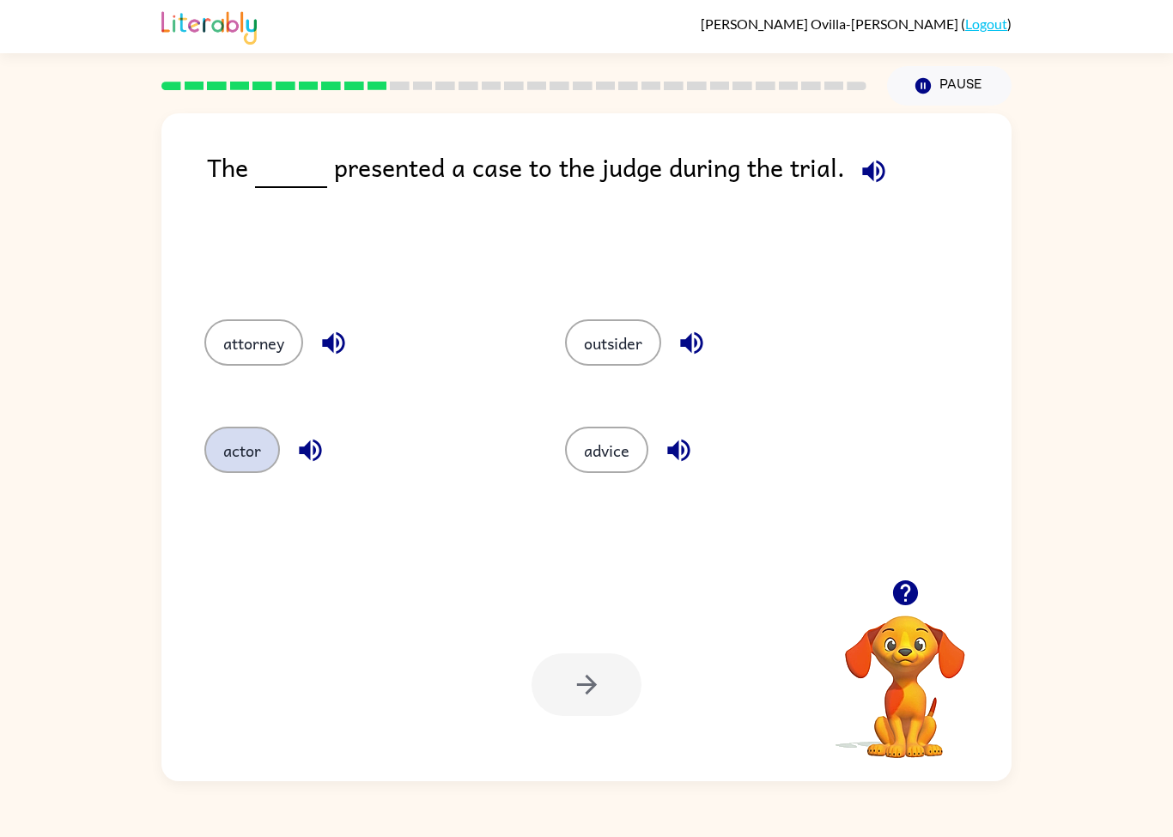
click at [252, 455] on button "actor" at bounding box center [242, 450] width 76 height 46
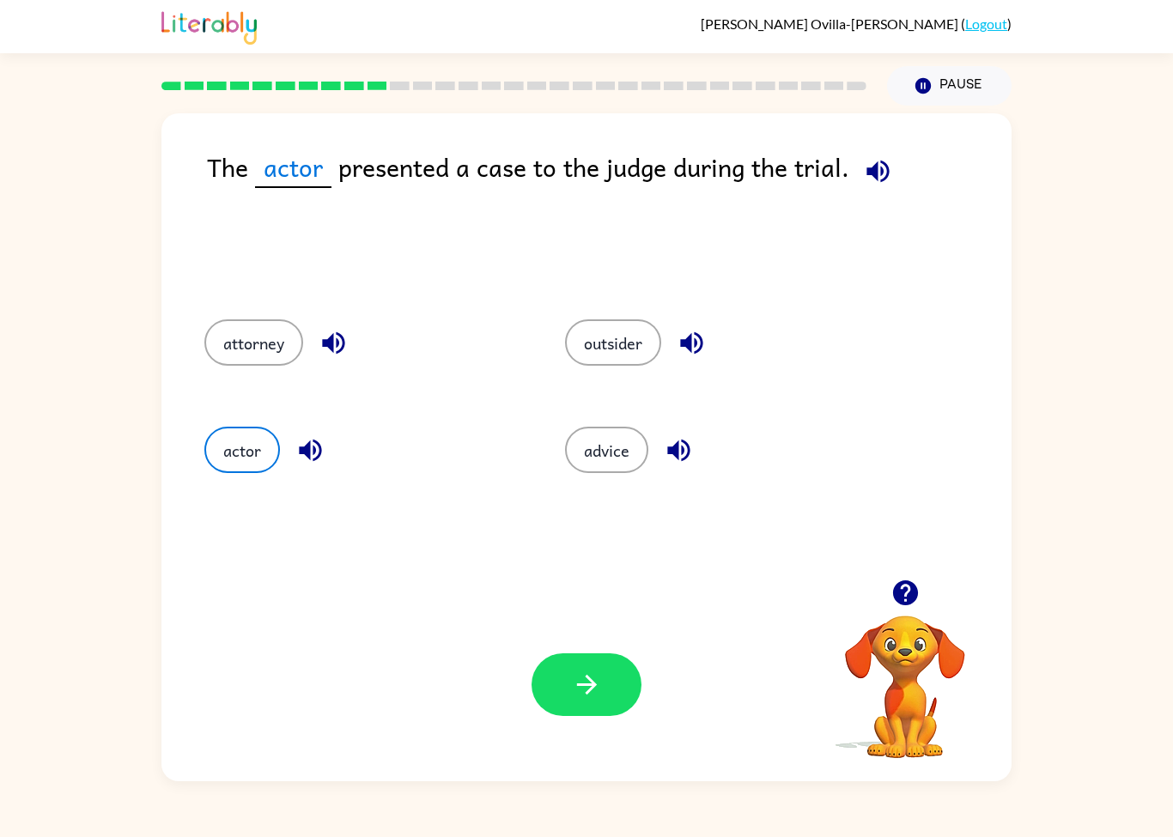
click at [570, 694] on button "button" at bounding box center [586, 684] width 110 height 63
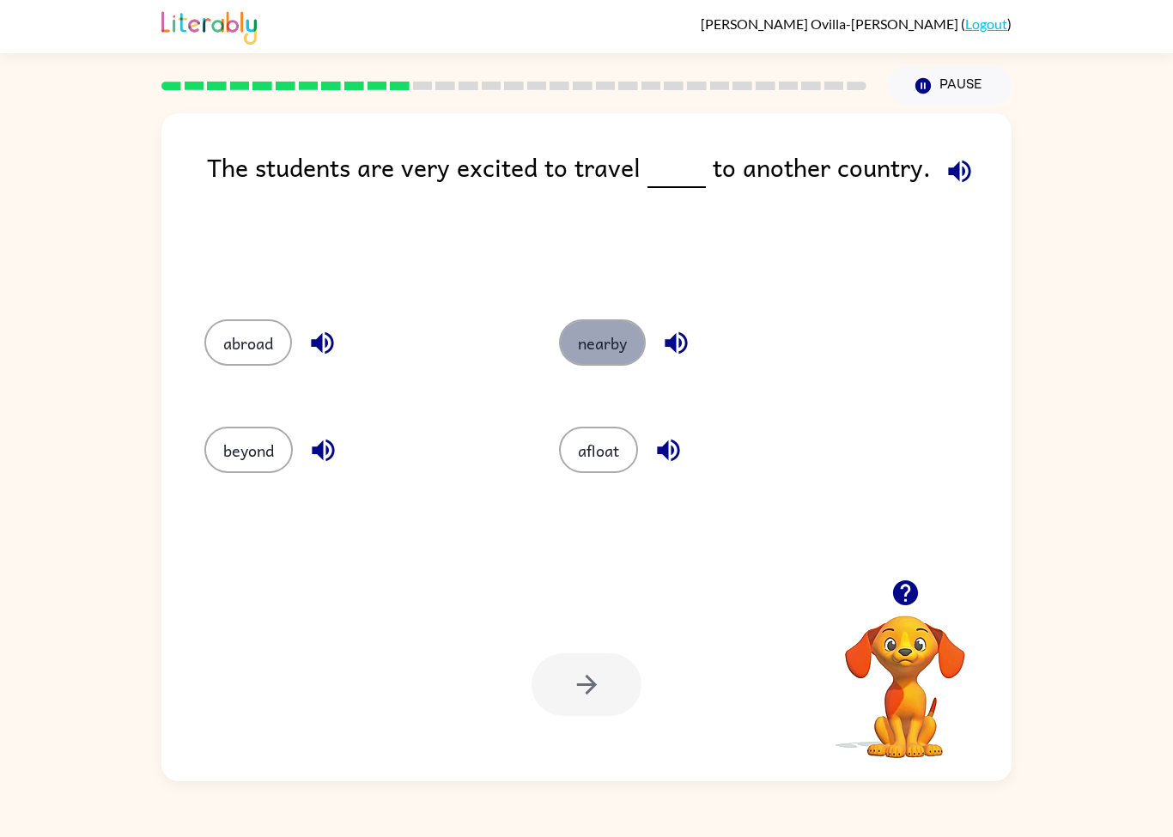
click at [614, 347] on button "nearby" at bounding box center [602, 342] width 87 height 46
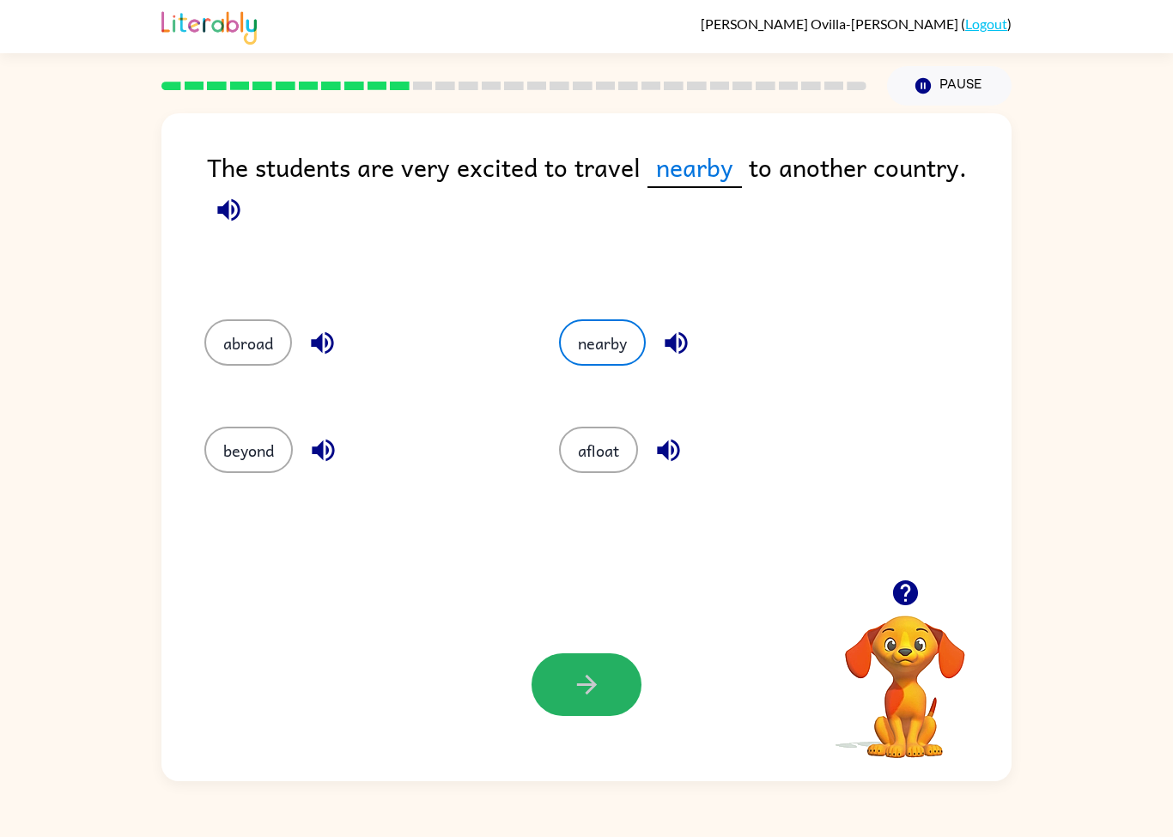
click at [584, 698] on icon "button" at bounding box center [587, 685] width 30 height 30
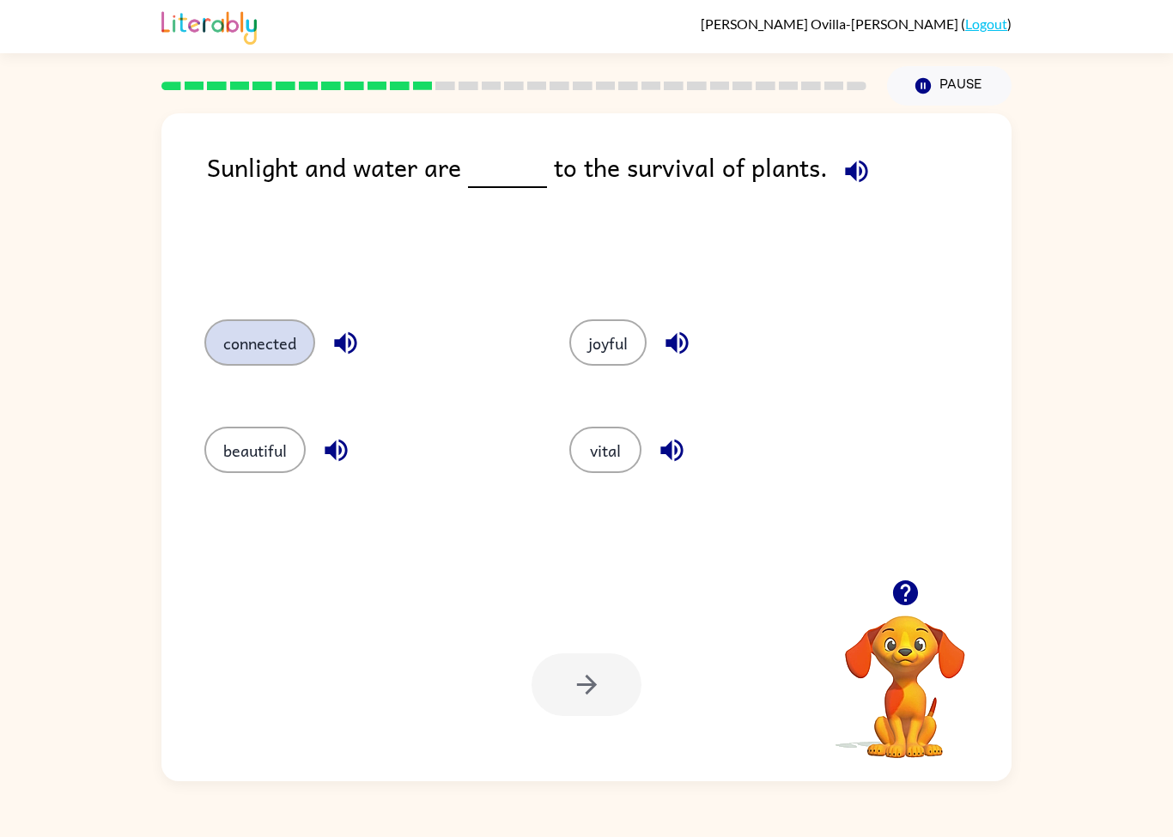
click at [271, 344] on button "connected" at bounding box center [259, 342] width 111 height 46
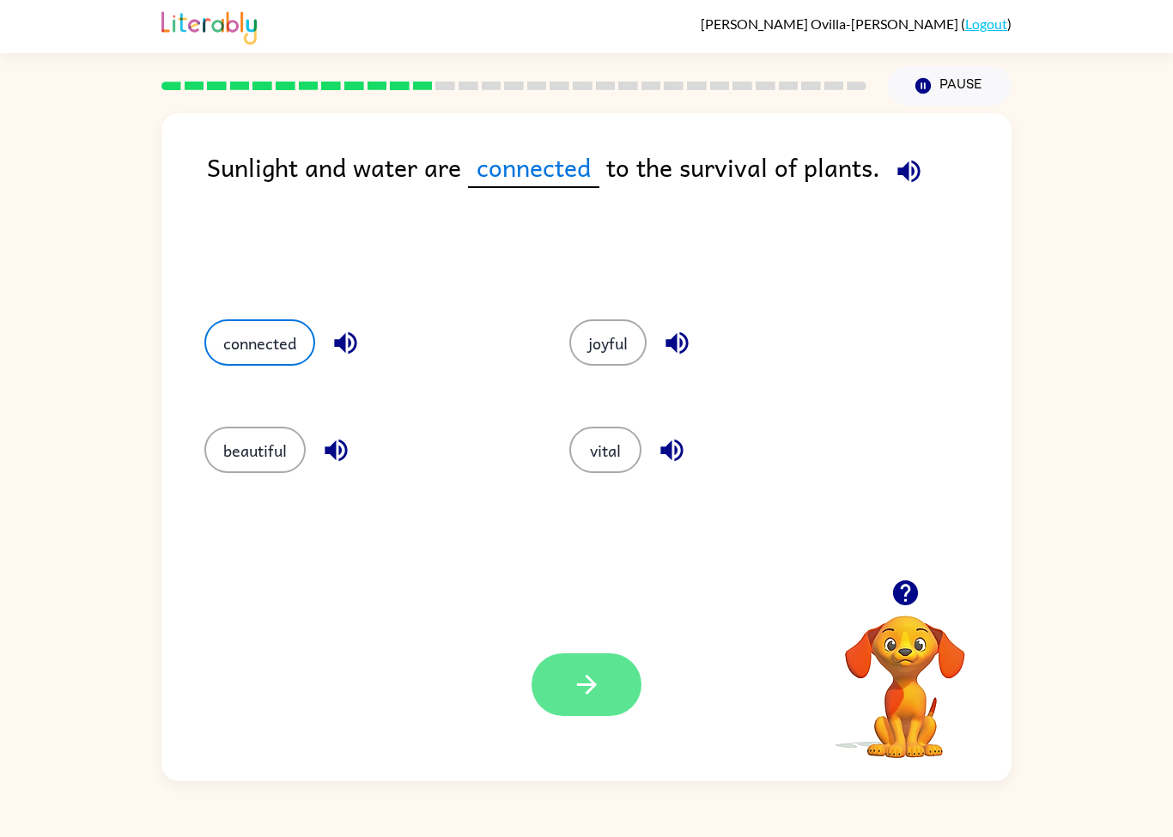
click at [580, 693] on icon "button" at bounding box center [587, 685] width 30 height 30
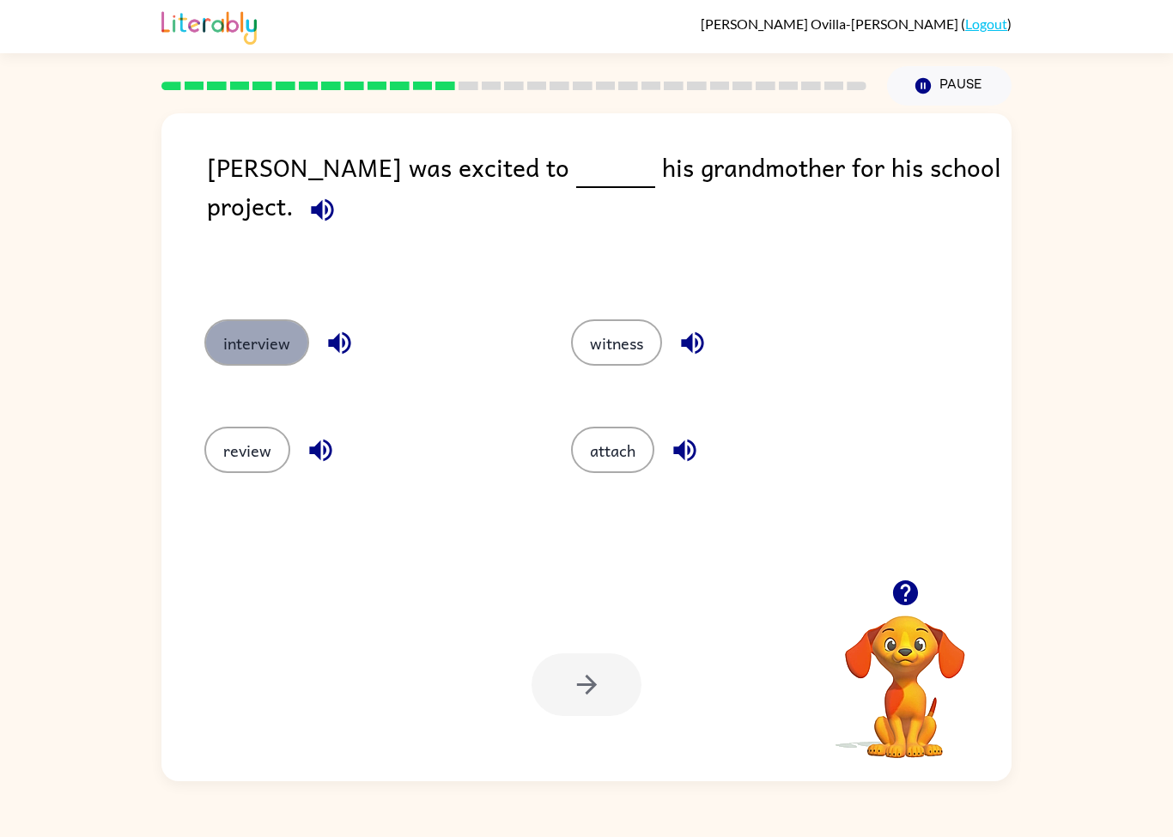
click at [254, 344] on button "interview" at bounding box center [256, 342] width 105 height 46
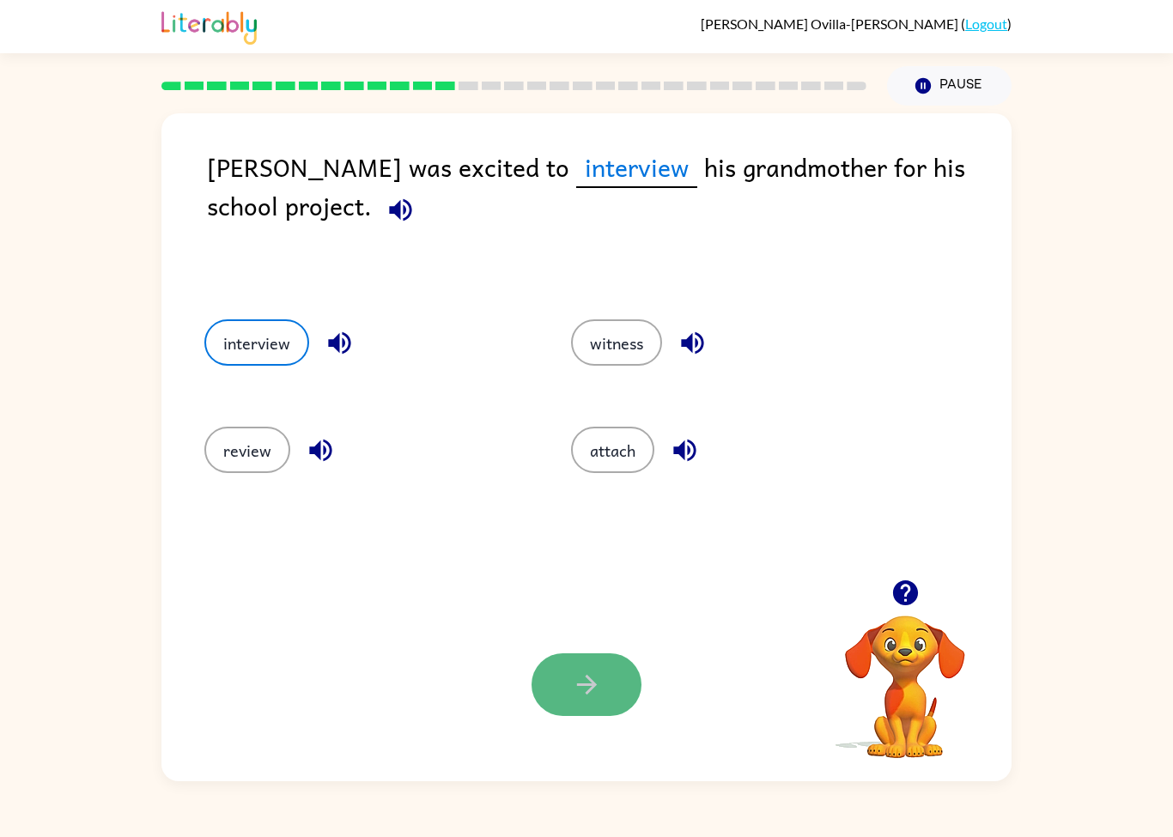
click at [555, 690] on button "button" at bounding box center [586, 684] width 110 height 63
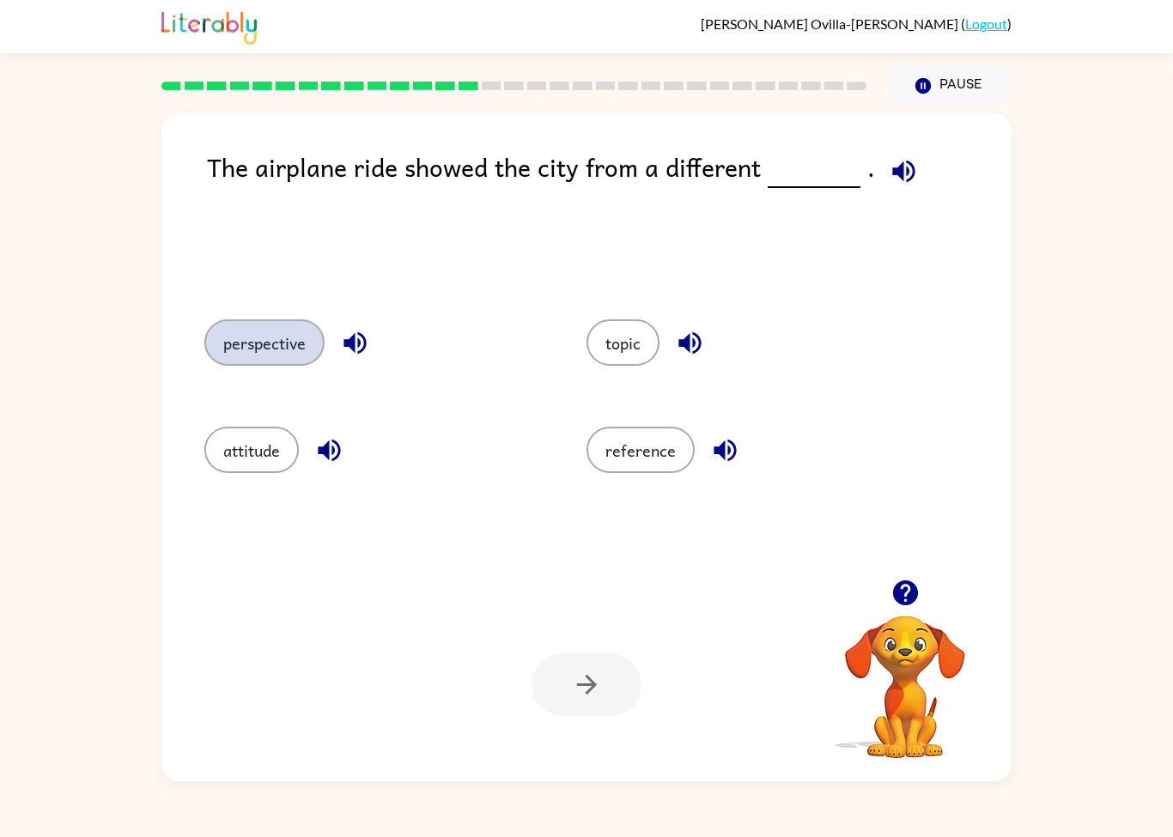
click at [296, 359] on button "perspective" at bounding box center [264, 342] width 120 height 46
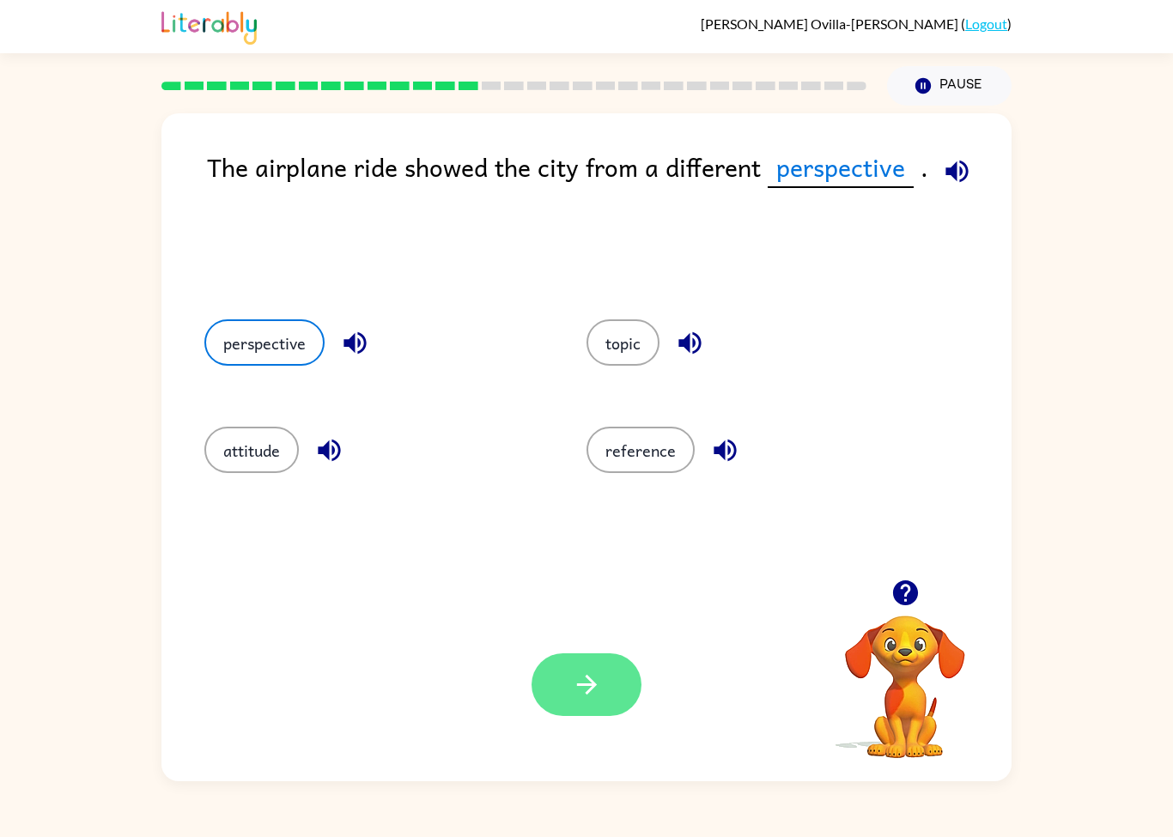
click at [557, 655] on button "button" at bounding box center [586, 684] width 110 height 63
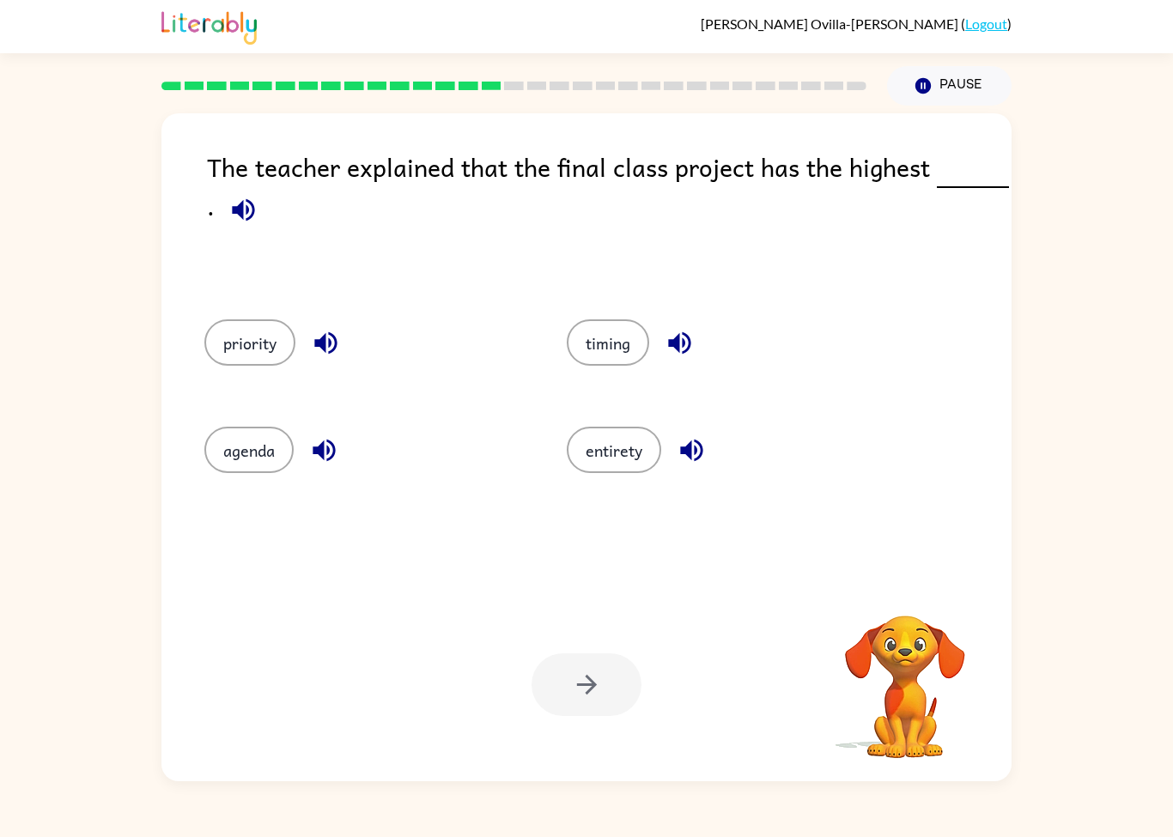
click at [574, 689] on div at bounding box center [586, 684] width 110 height 63
click at [250, 342] on button "priority" at bounding box center [249, 342] width 91 height 46
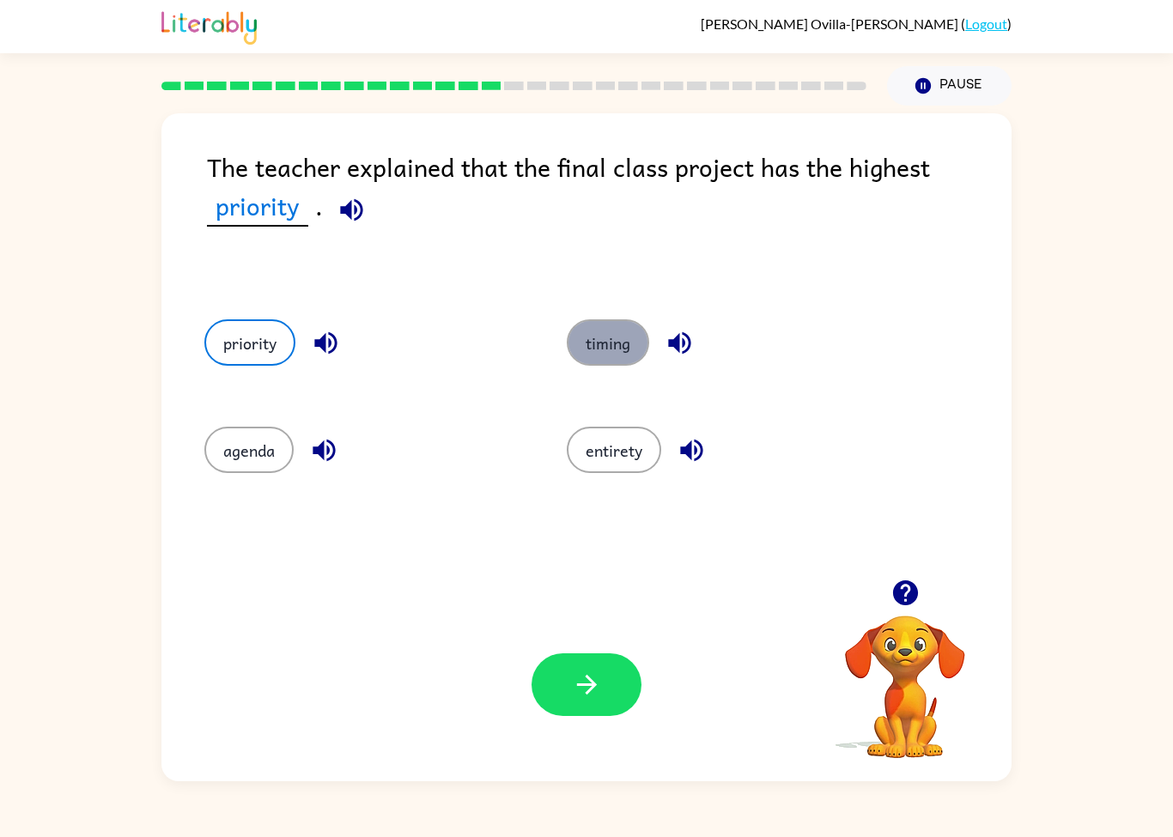
click at [597, 337] on button "timing" at bounding box center [608, 342] width 82 height 46
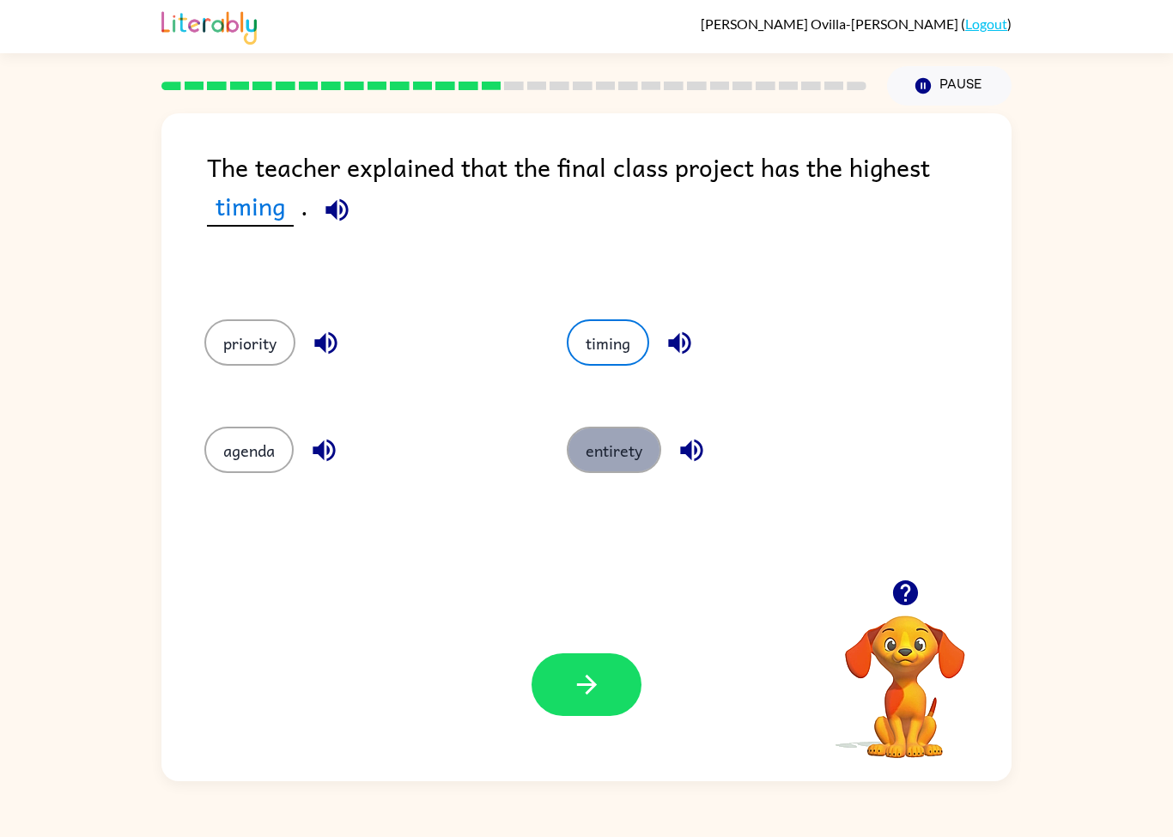
click at [607, 440] on button "entirety" at bounding box center [614, 450] width 94 height 46
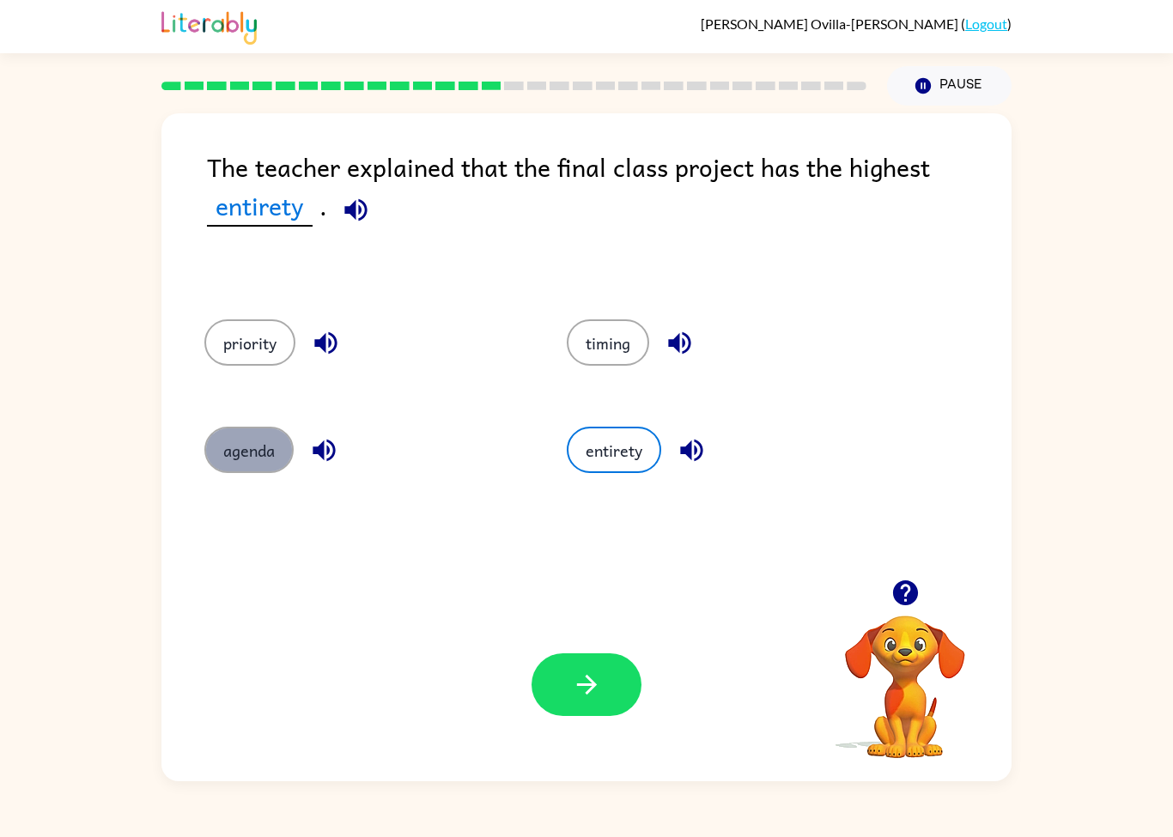
click at [237, 452] on button "agenda" at bounding box center [248, 450] width 89 height 46
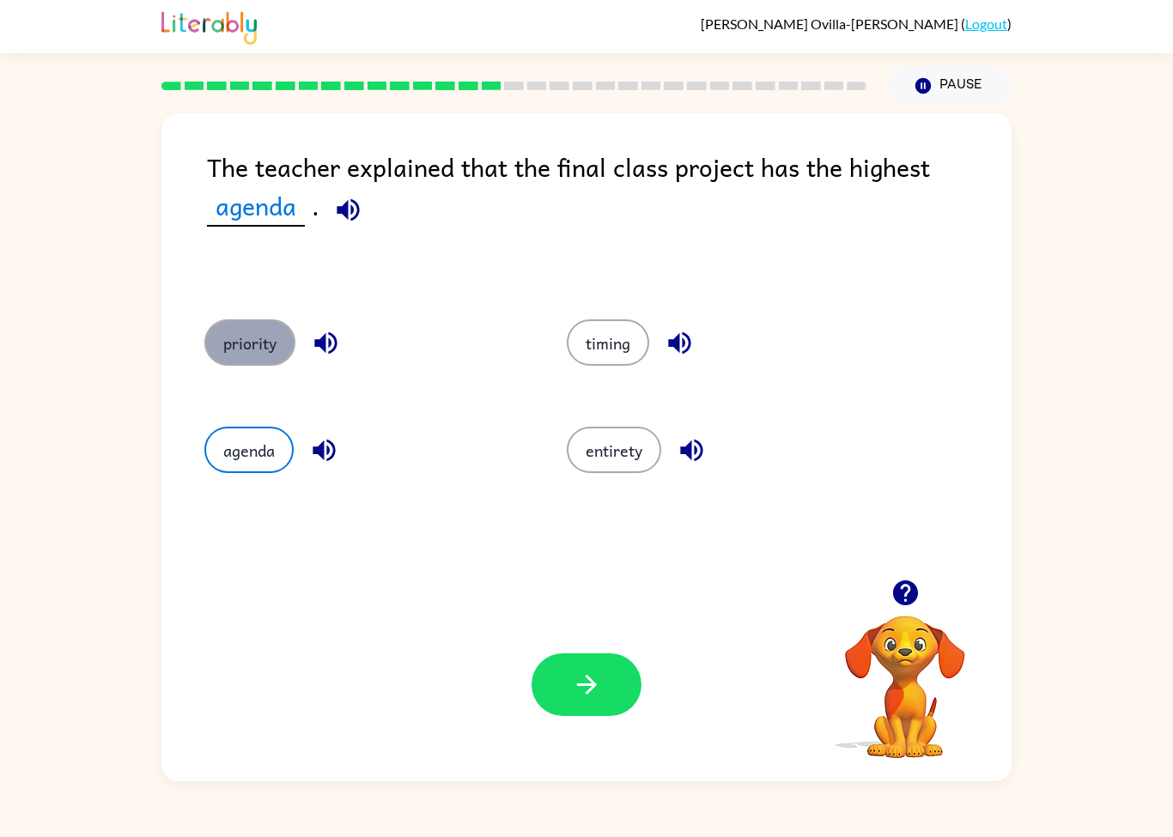
click at [261, 331] on button "priority" at bounding box center [249, 342] width 91 height 46
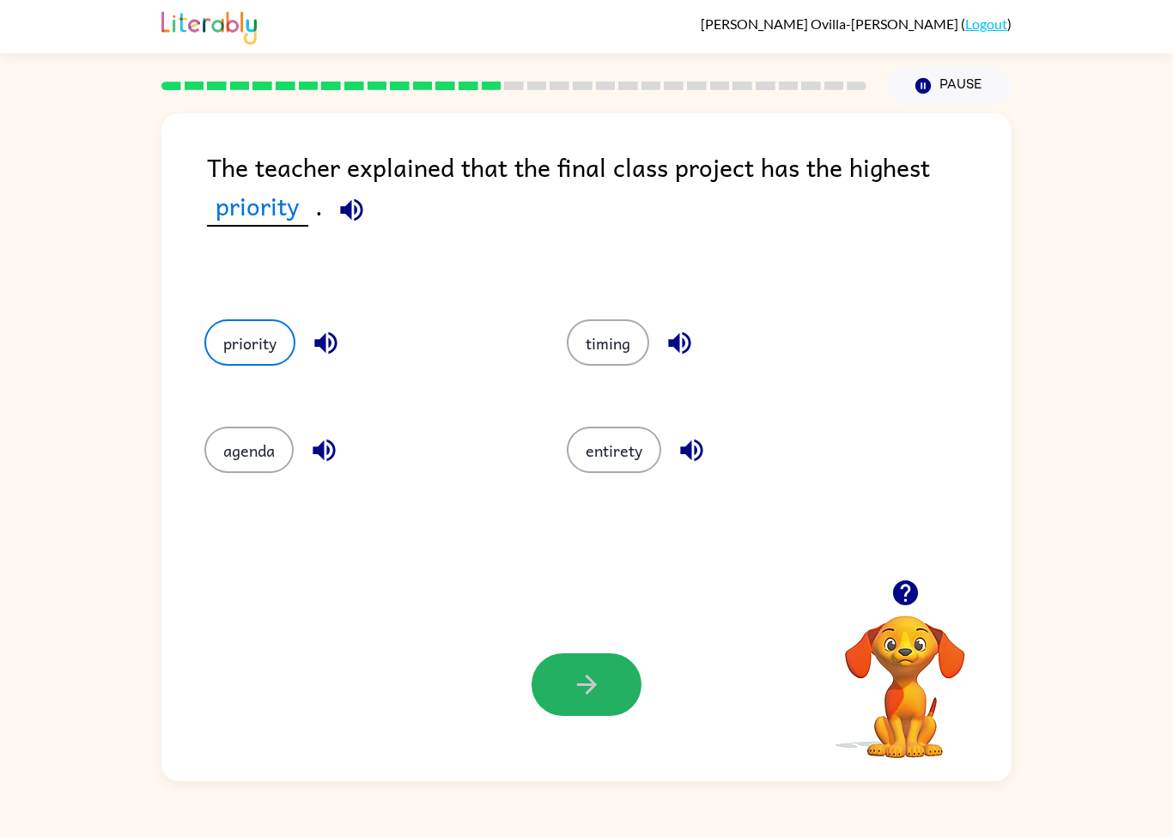
click at [563, 694] on button "button" at bounding box center [586, 684] width 110 height 63
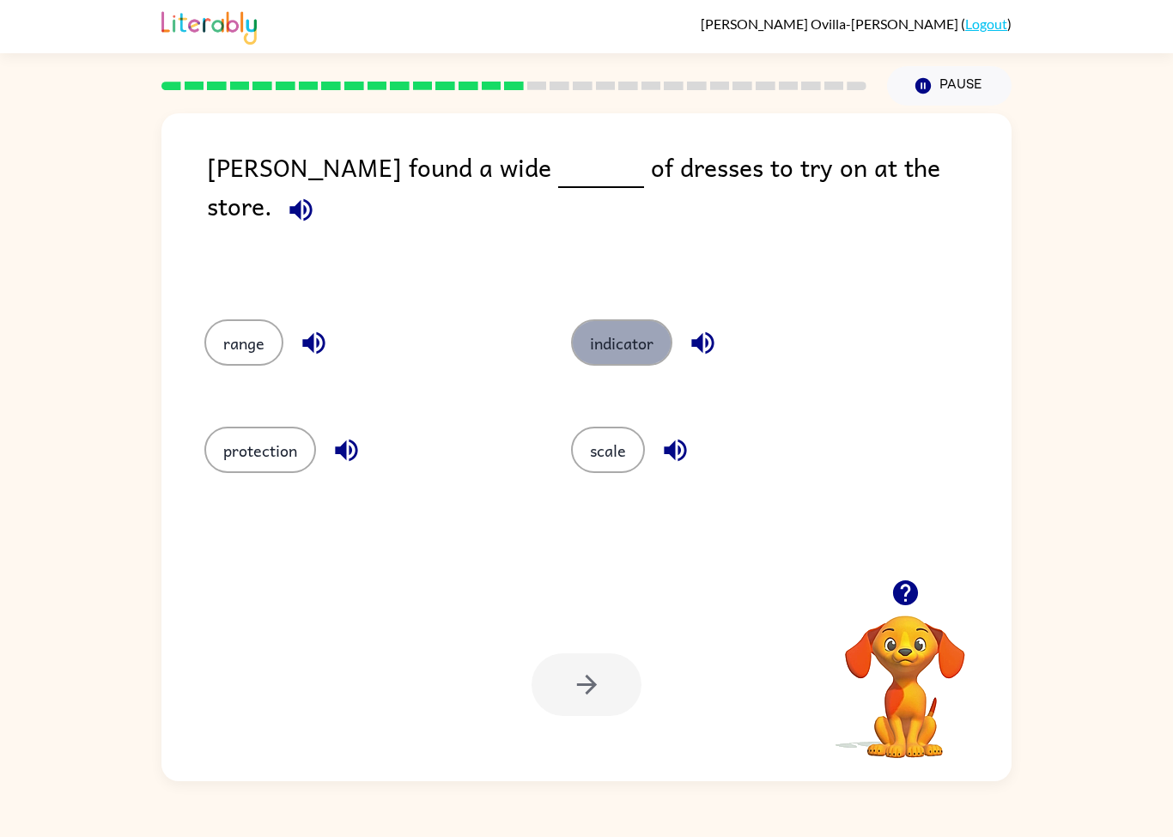
click at [624, 352] on button "indicator" at bounding box center [621, 342] width 101 height 46
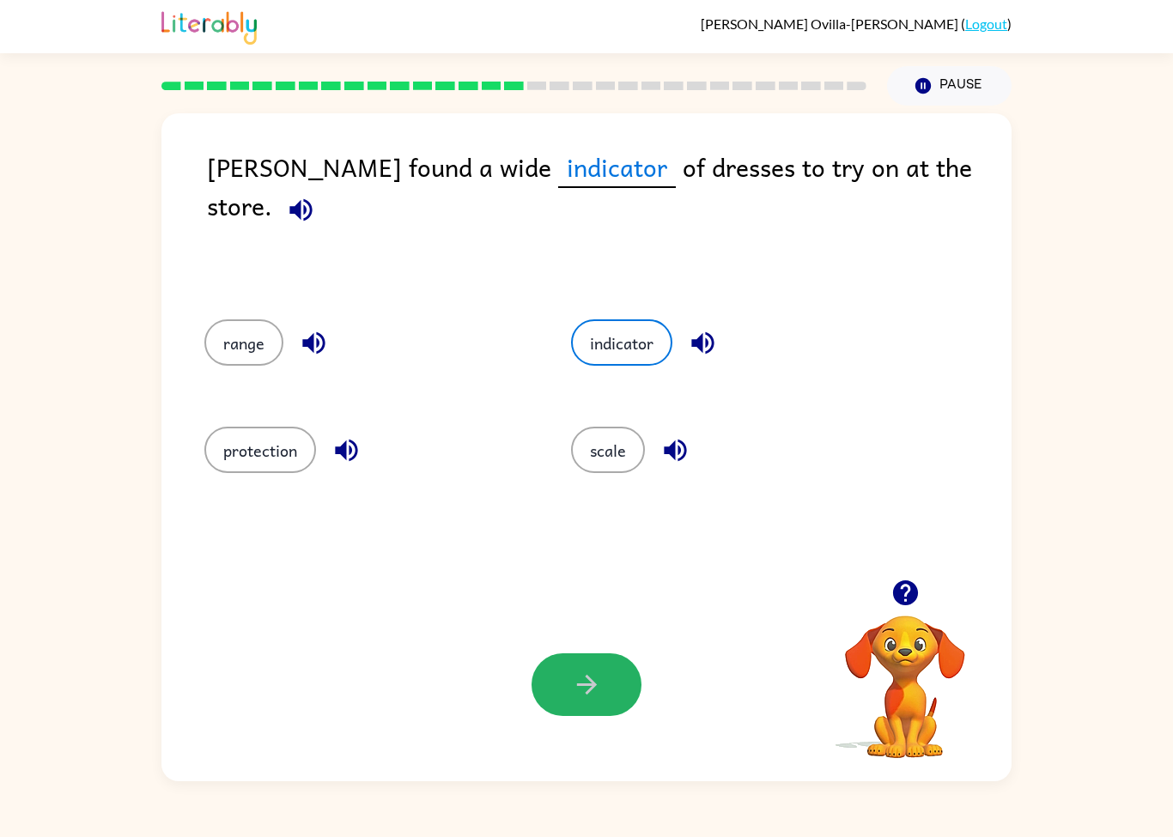
click at [582, 700] on button "button" at bounding box center [586, 684] width 110 height 63
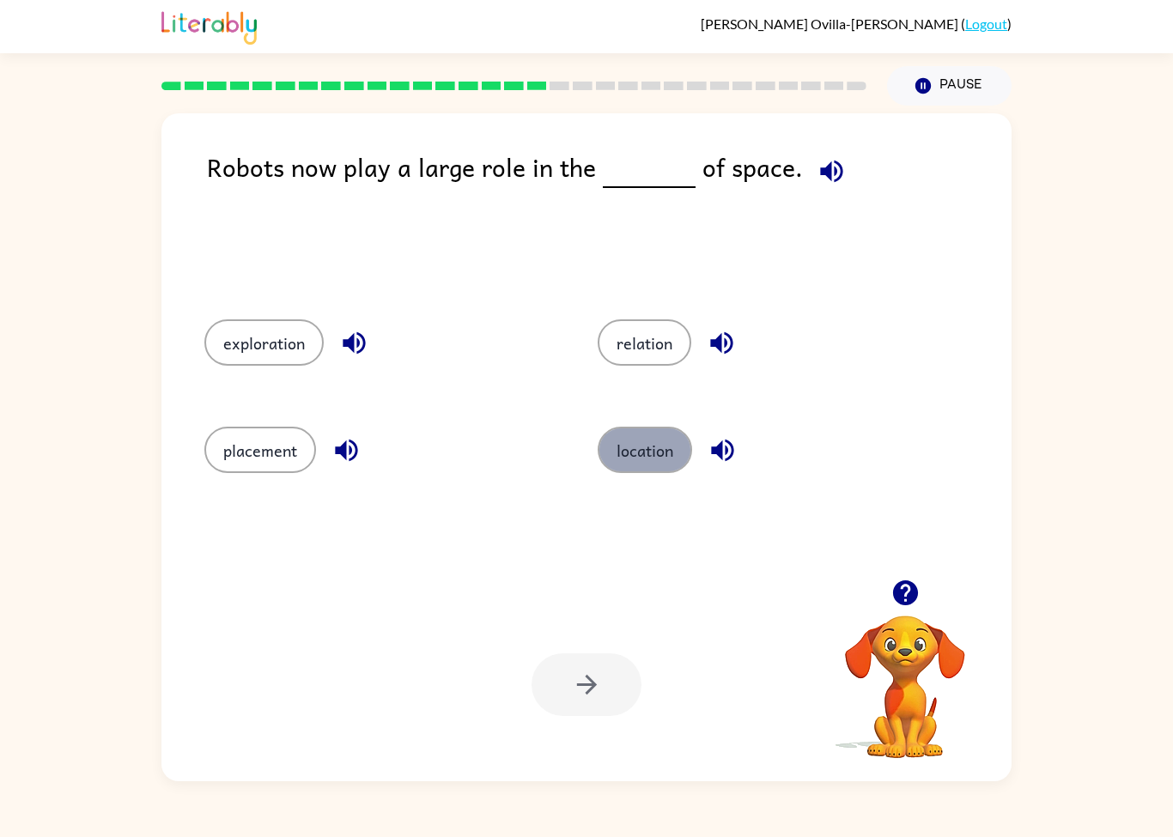
click at [627, 439] on button "location" at bounding box center [644, 450] width 94 height 46
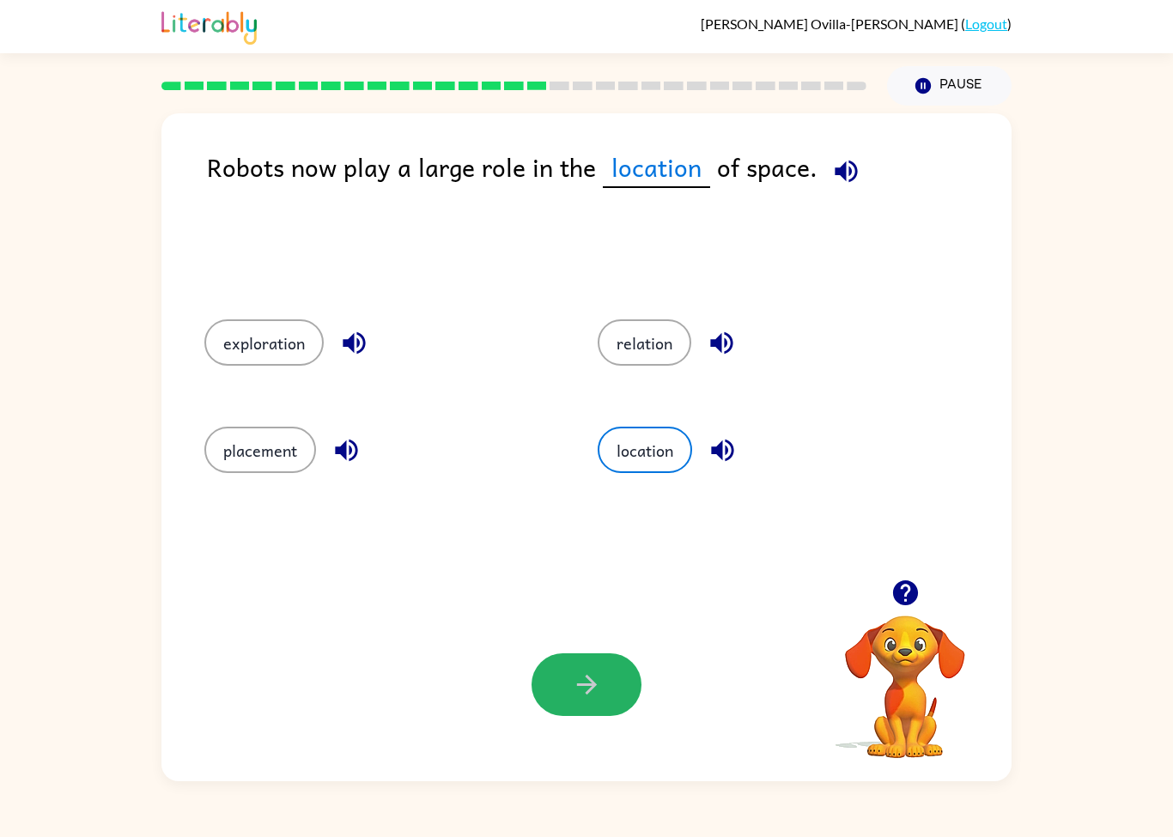
click at [570, 686] on button "button" at bounding box center [586, 684] width 110 height 63
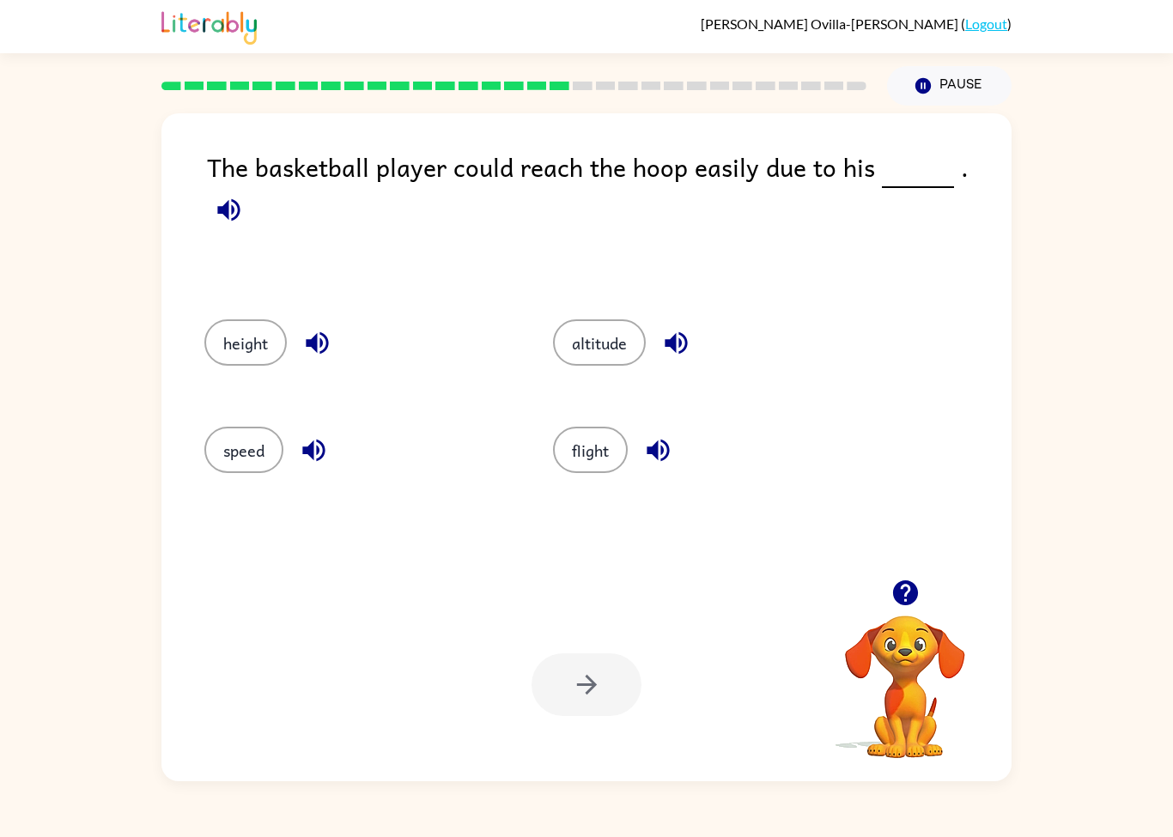
click at [570, 687] on div at bounding box center [586, 684] width 110 height 63
click at [255, 338] on button "height" at bounding box center [245, 342] width 82 height 46
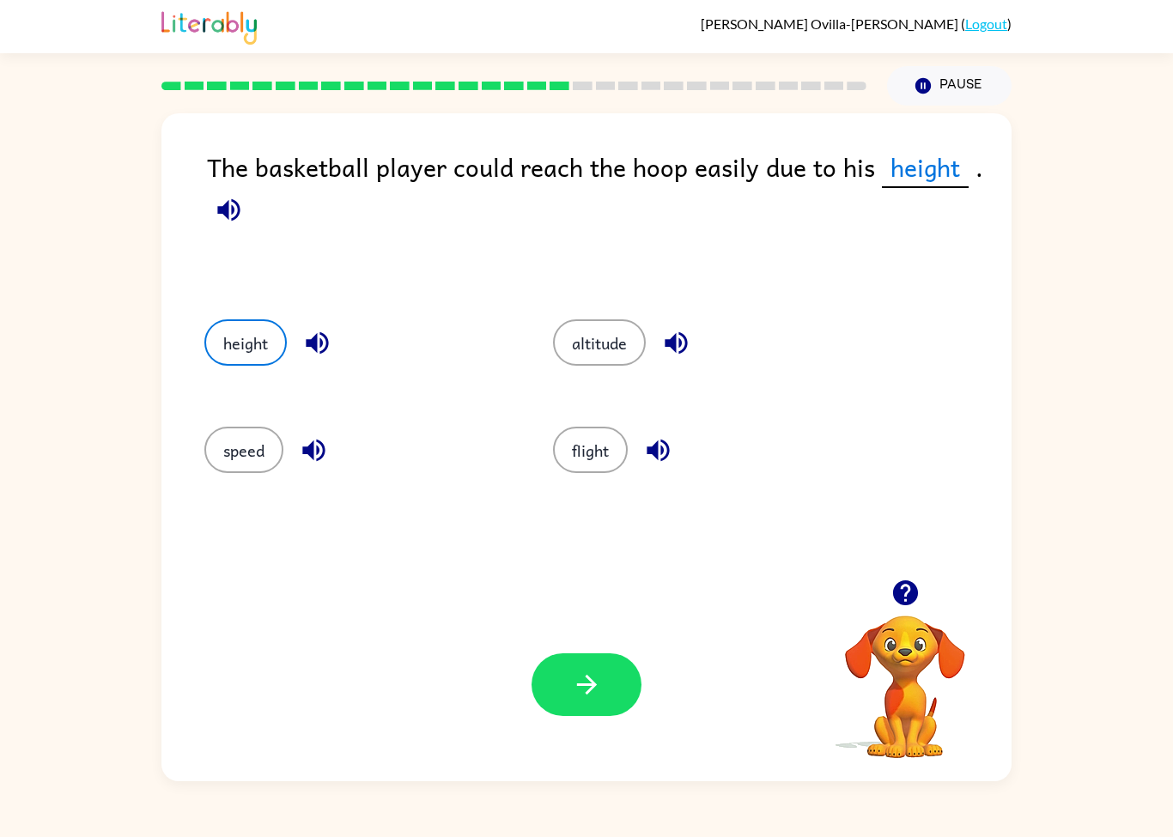
click at [592, 687] on icon "button" at bounding box center [586, 685] width 20 height 20
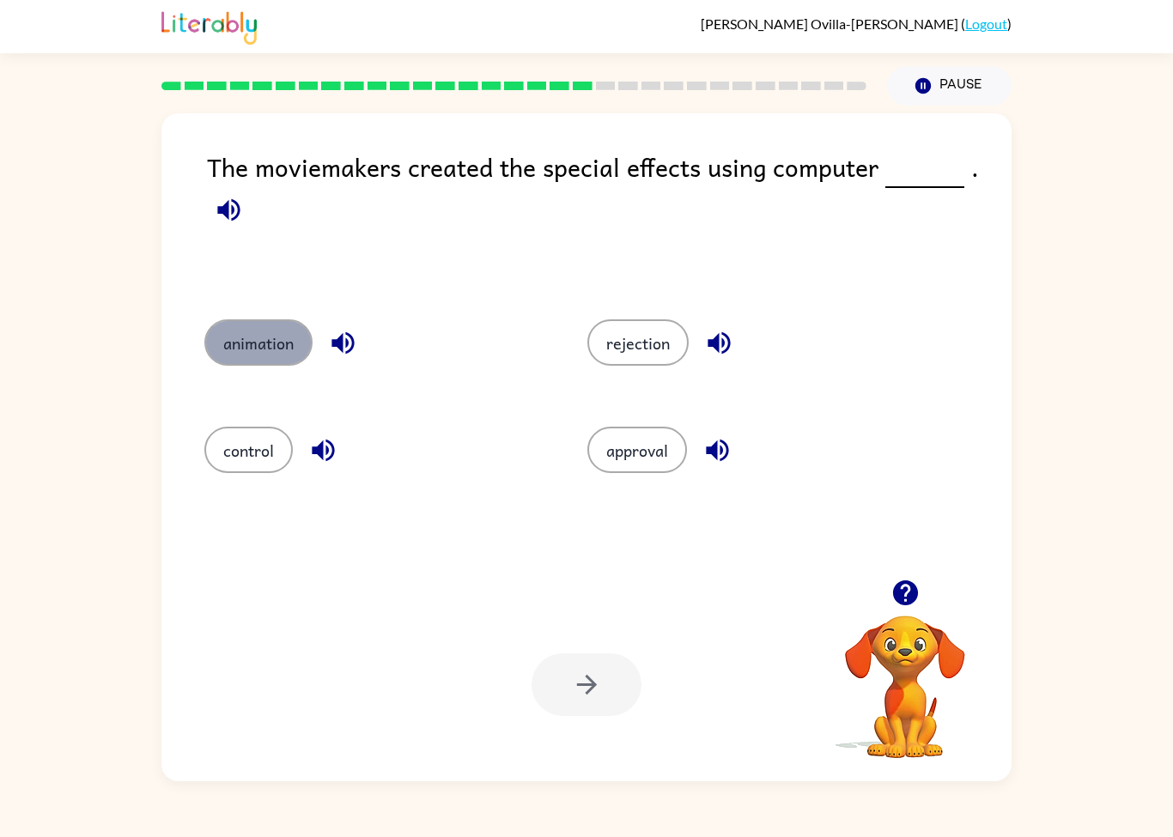
click at [248, 325] on button "animation" at bounding box center [258, 342] width 108 height 46
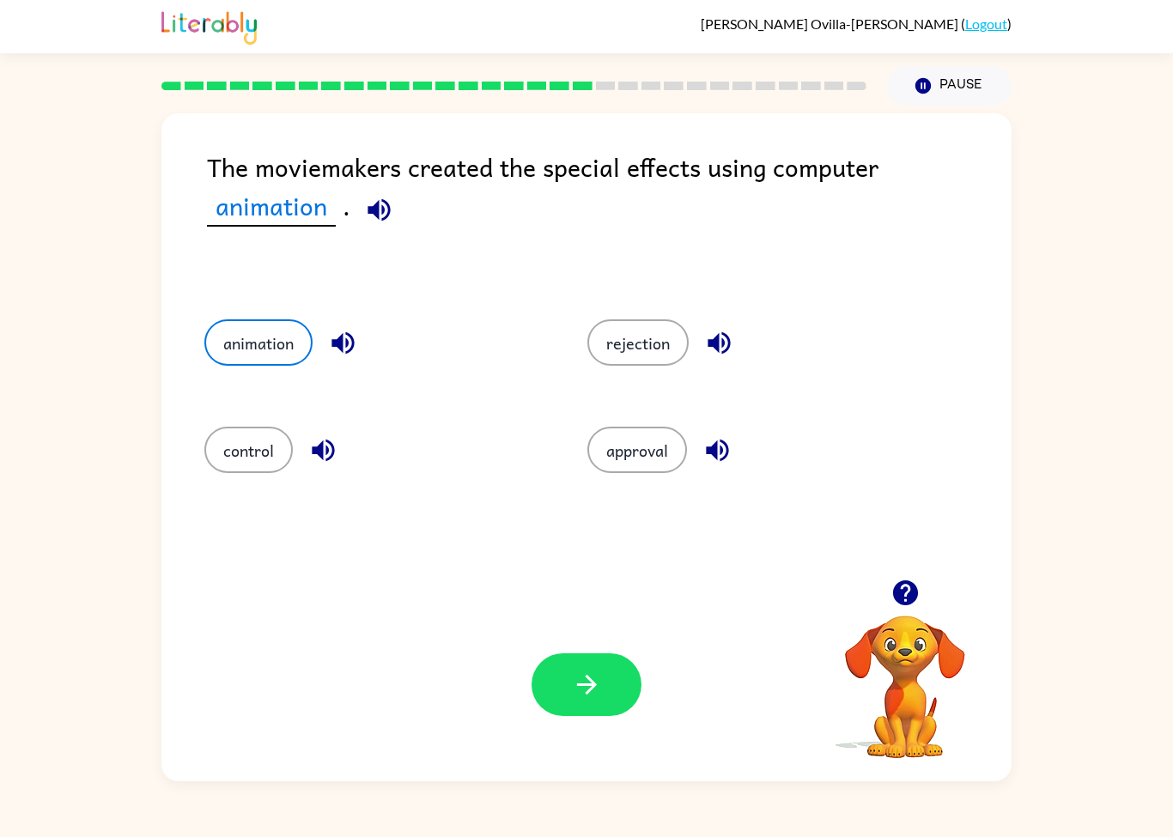
click at [570, 703] on button "button" at bounding box center [586, 684] width 110 height 63
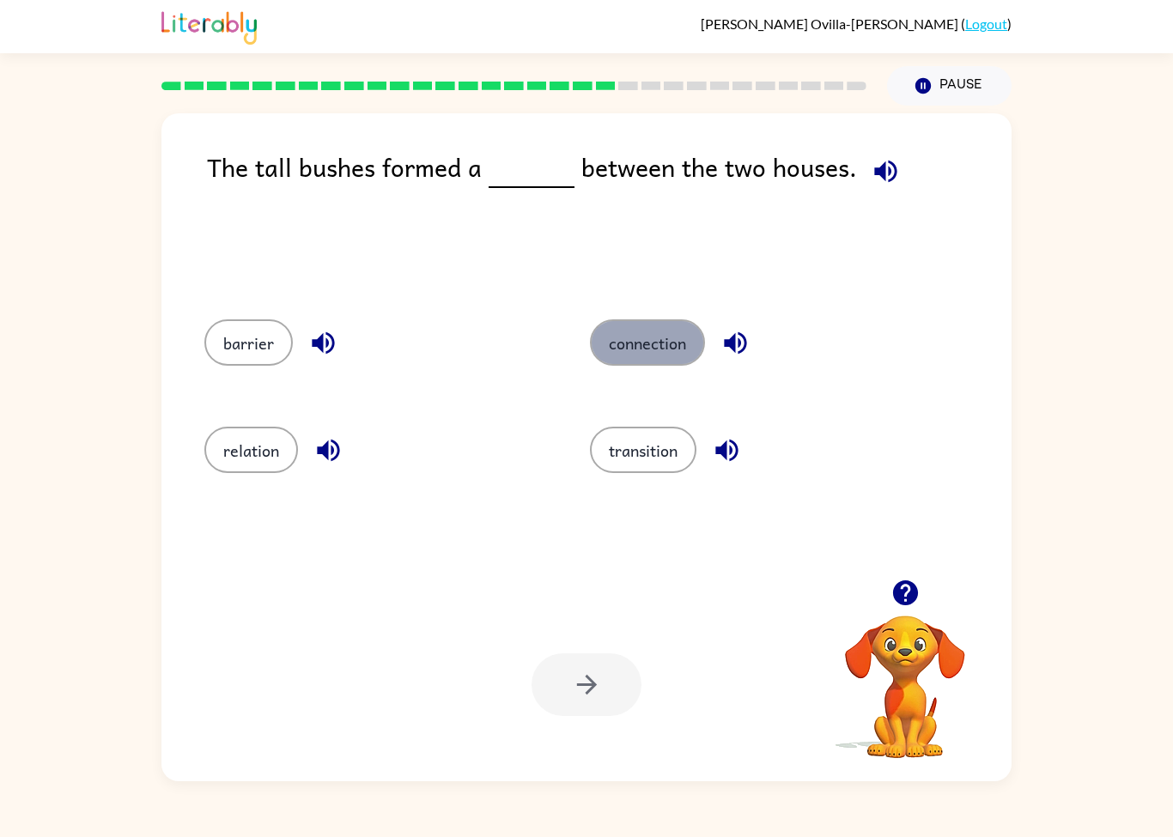
click at [616, 337] on button "connection" at bounding box center [647, 342] width 115 height 46
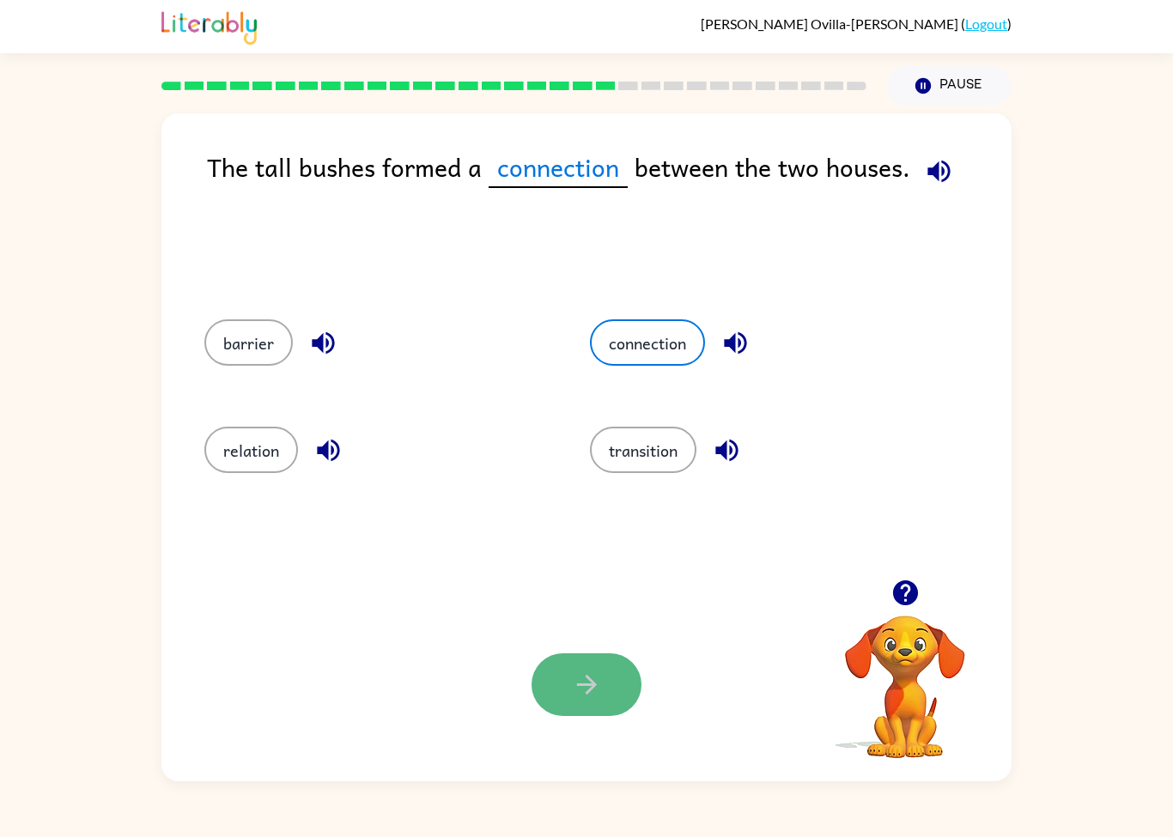
click at [575, 670] on icon "button" at bounding box center [587, 685] width 30 height 30
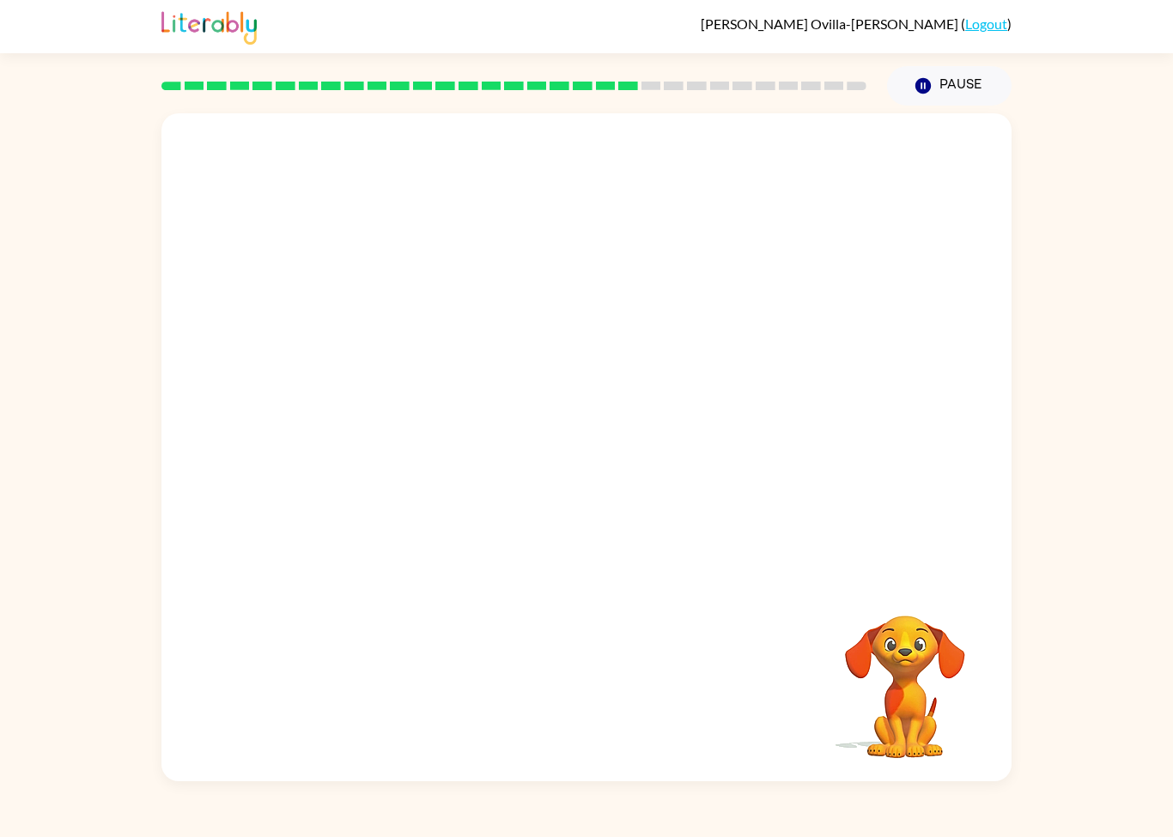
click at [324, 495] on video "Your browser must support playing .mp4 files to use Literably. Please try using…" at bounding box center [586, 346] width 850 height 466
click at [567, 428] on button "button" at bounding box center [586, 456] width 110 height 63
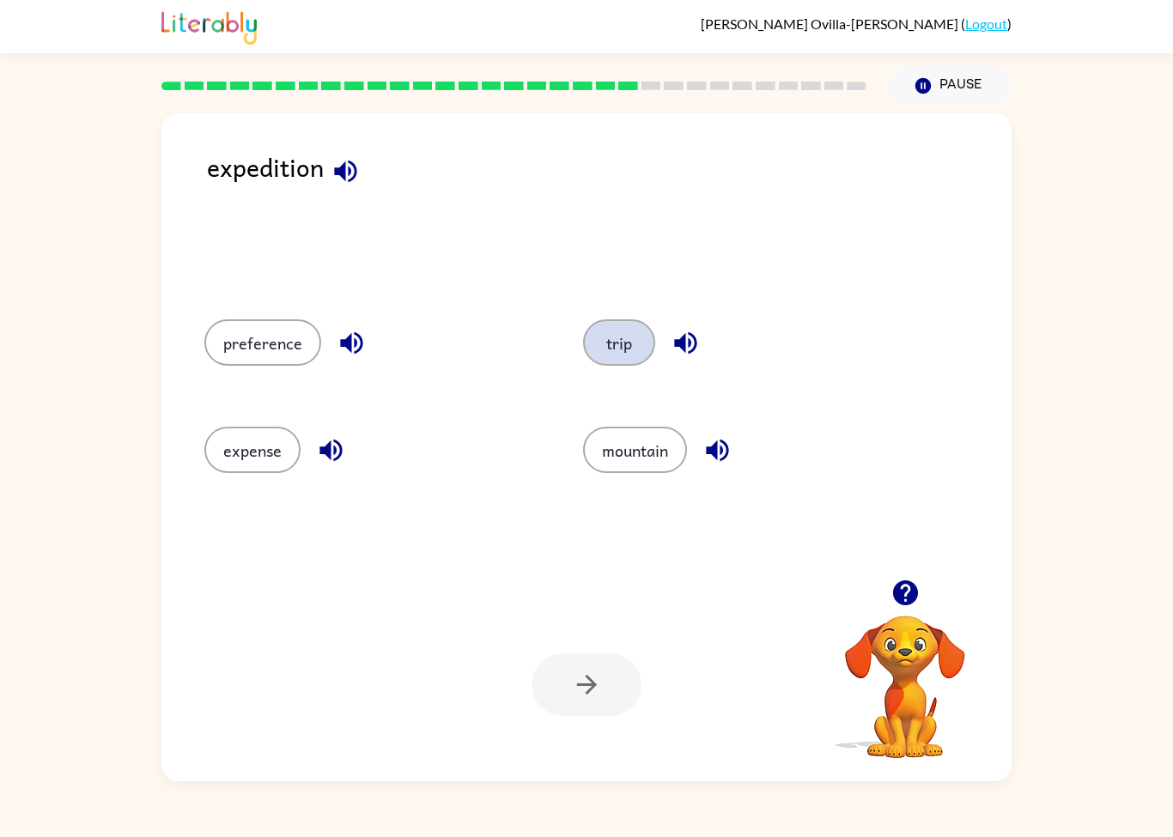
click at [620, 352] on button "trip" at bounding box center [619, 342] width 72 height 46
click at [590, 704] on button "button" at bounding box center [586, 684] width 110 height 63
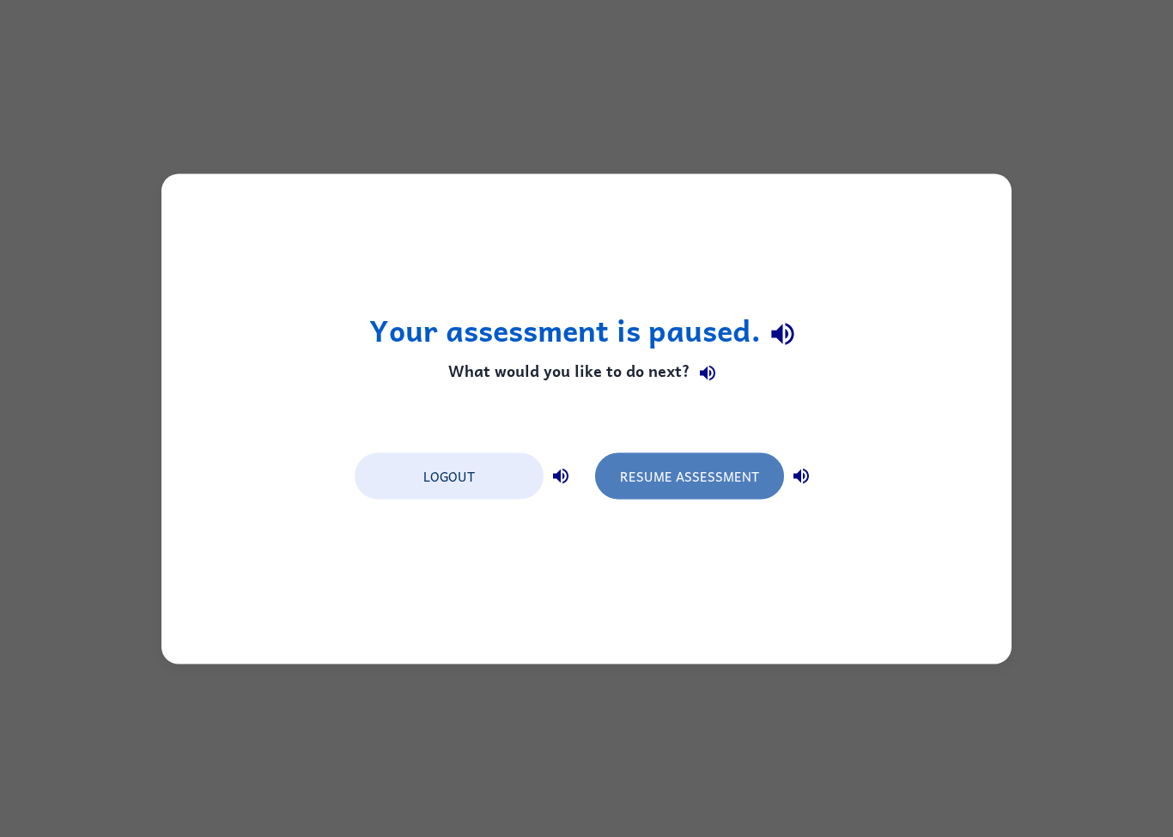
click at [729, 479] on button "Resume Assessment" at bounding box center [689, 475] width 189 height 46
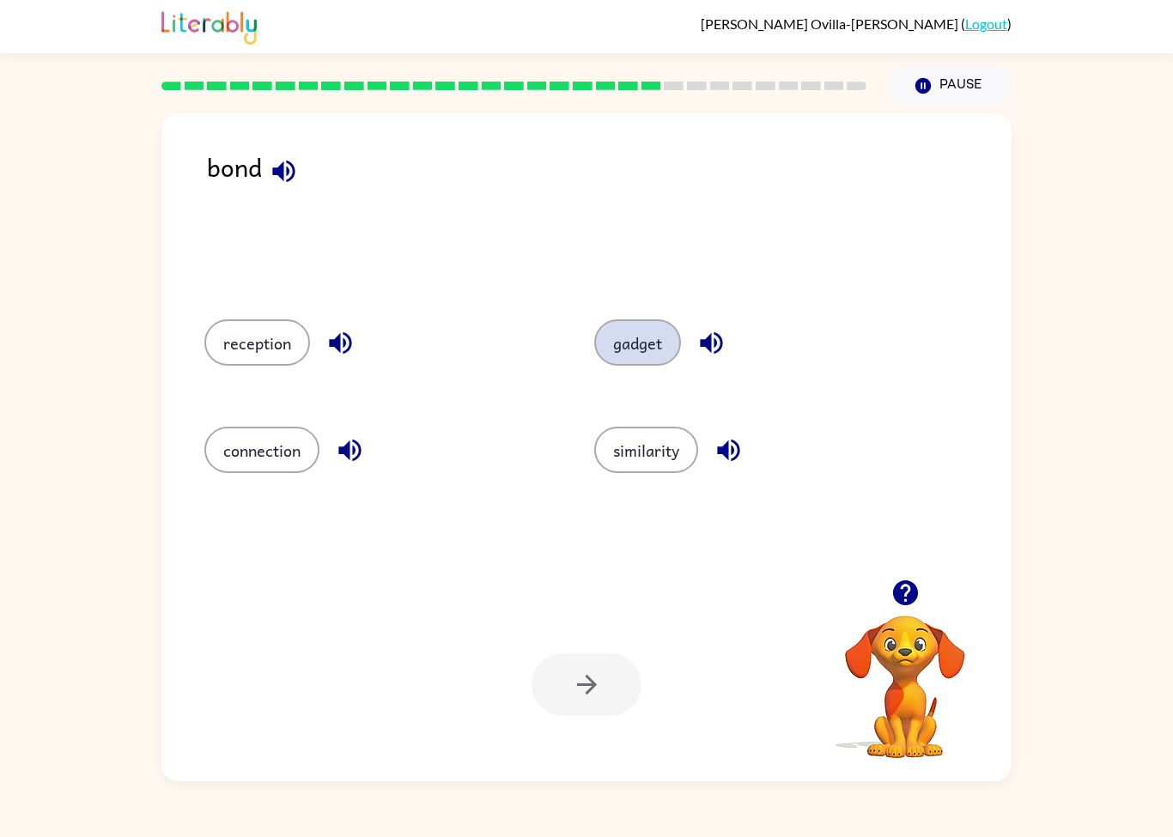
click at [632, 343] on button "gadget" at bounding box center [637, 342] width 87 height 46
click at [574, 668] on button "button" at bounding box center [586, 684] width 110 height 63
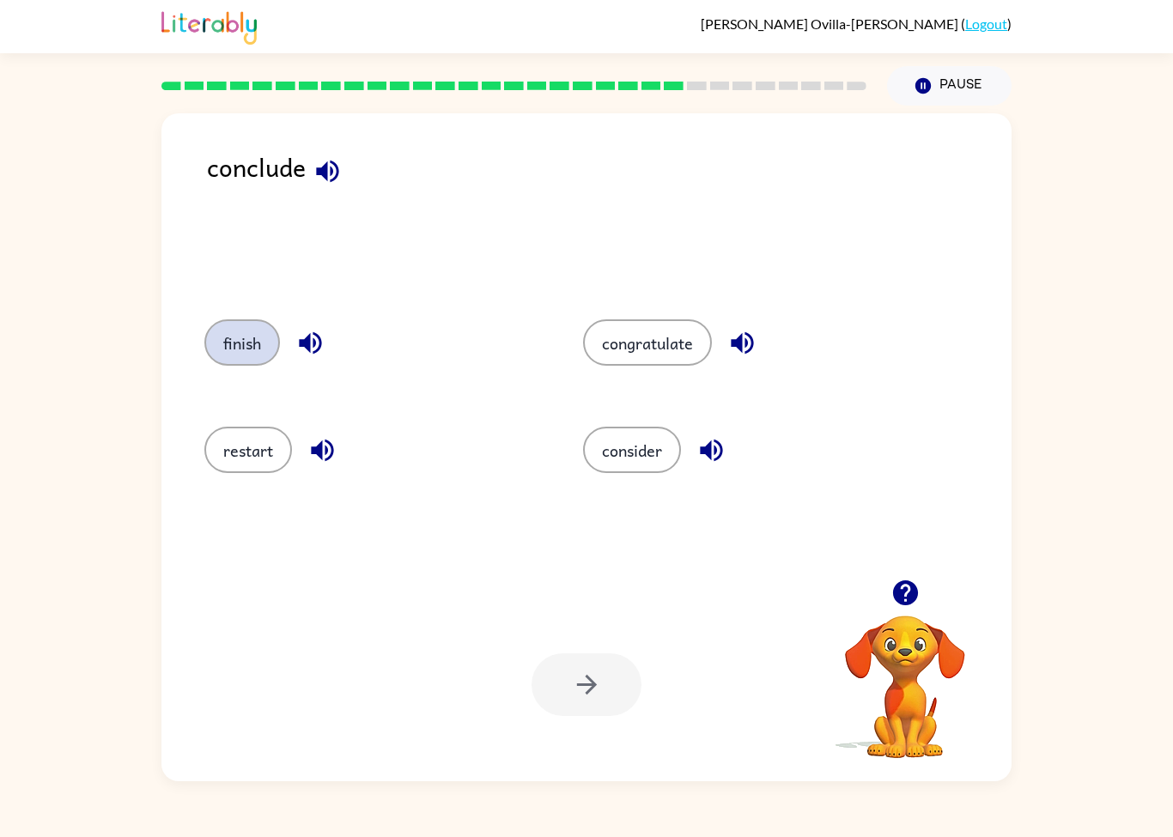
click at [269, 348] on button "finish" at bounding box center [242, 342] width 76 height 46
click at [551, 679] on button "button" at bounding box center [586, 684] width 110 height 63
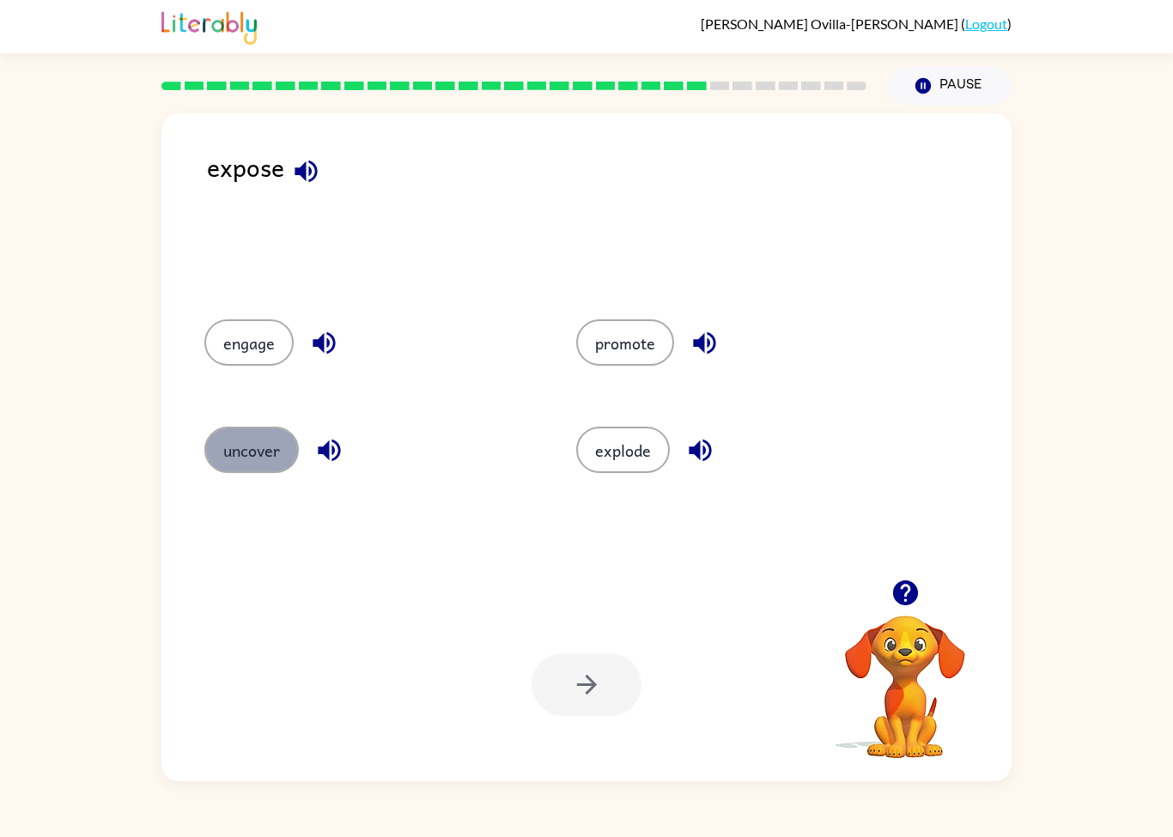
click at [270, 467] on button "uncover" at bounding box center [251, 450] width 94 height 46
click at [570, 684] on button "button" at bounding box center [586, 684] width 110 height 63
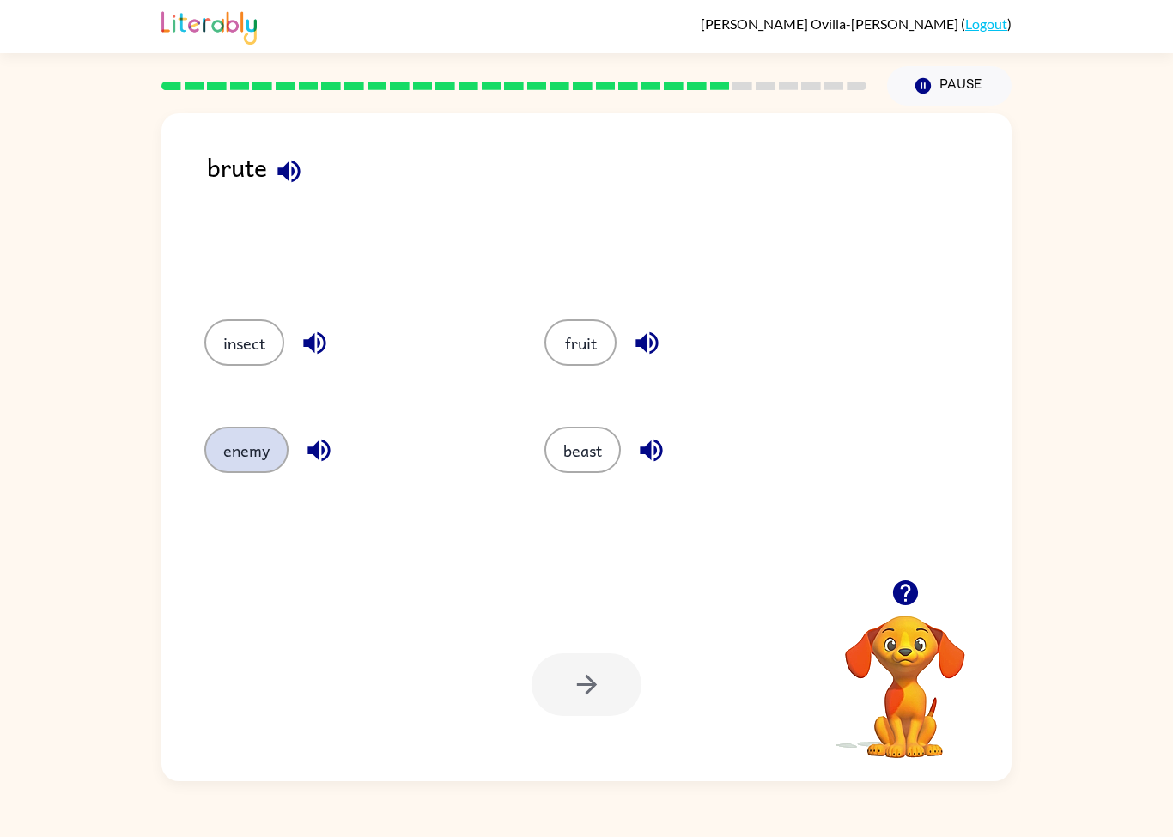
click at [246, 460] on button "enemy" at bounding box center [246, 450] width 84 height 46
click at [586, 684] on icon "button" at bounding box center [587, 685] width 30 height 30
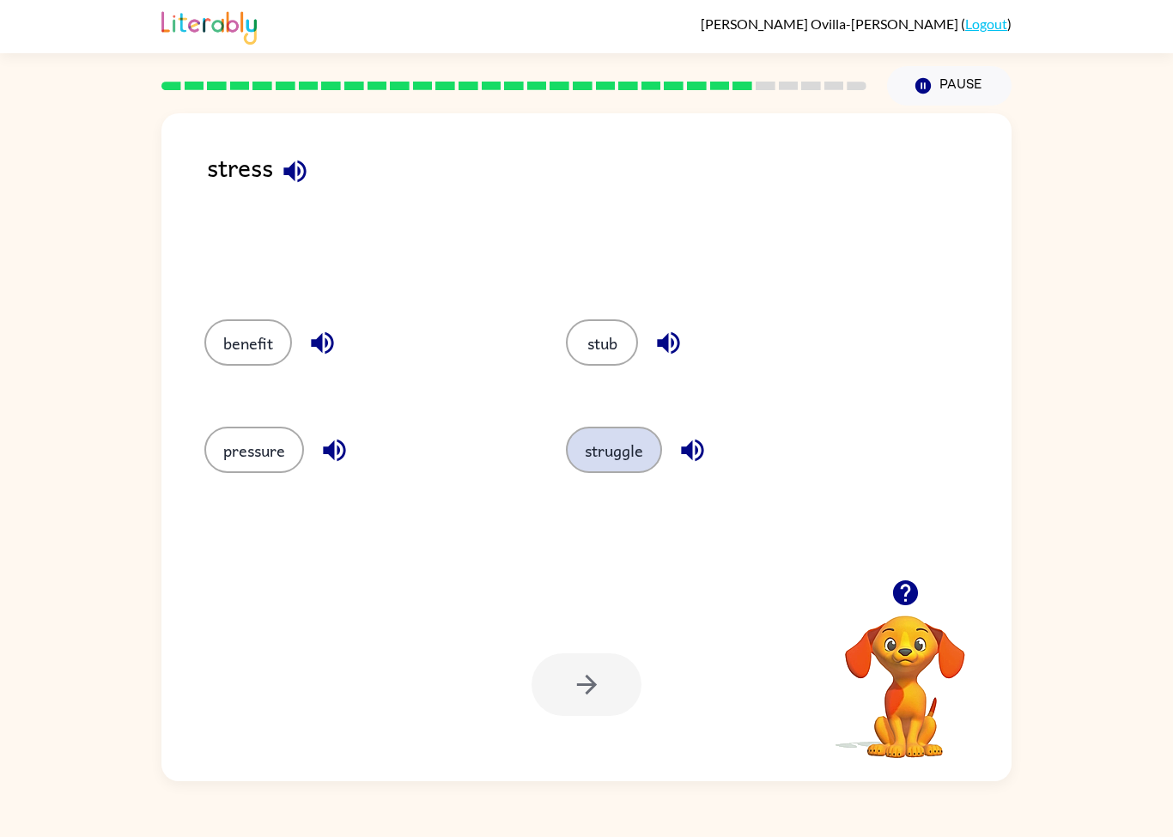
click at [628, 446] on button "struggle" at bounding box center [614, 450] width 96 height 46
click at [580, 713] on button "button" at bounding box center [586, 684] width 110 height 63
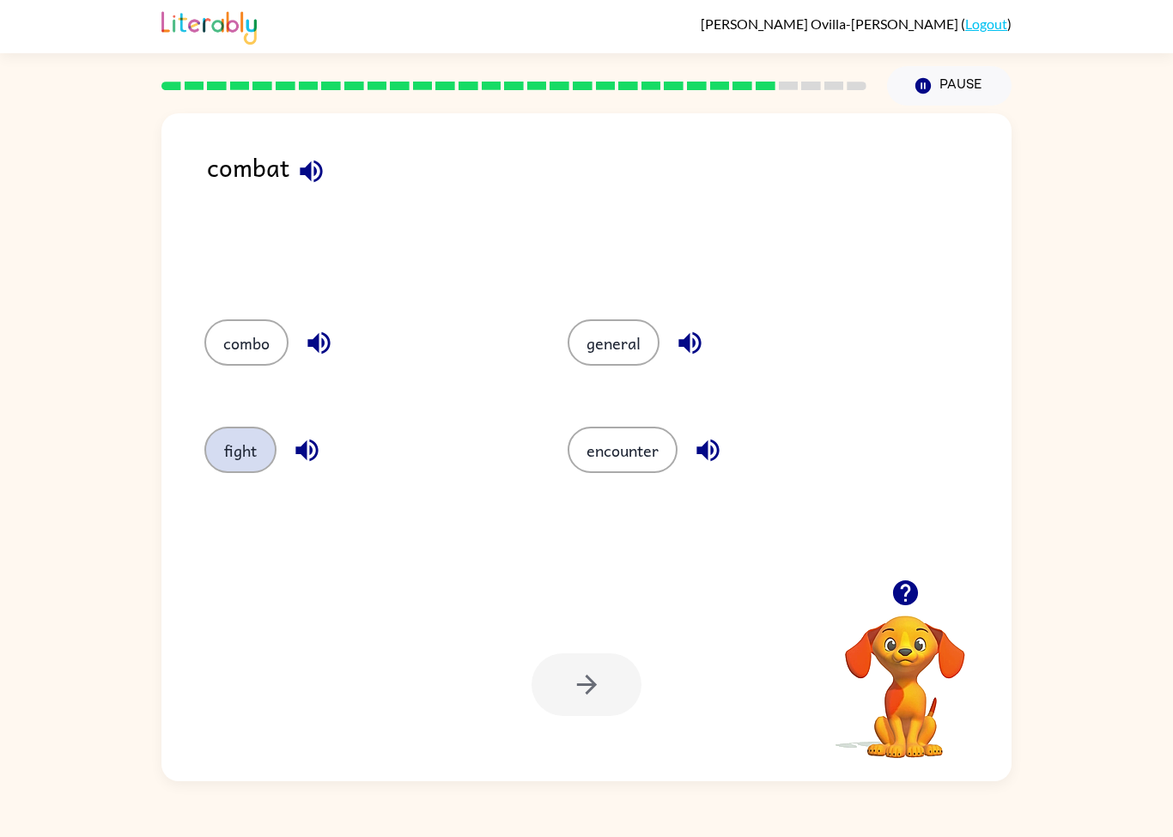
click at [247, 461] on button "fight" at bounding box center [240, 450] width 72 height 46
click at [599, 698] on icon "button" at bounding box center [587, 685] width 30 height 30
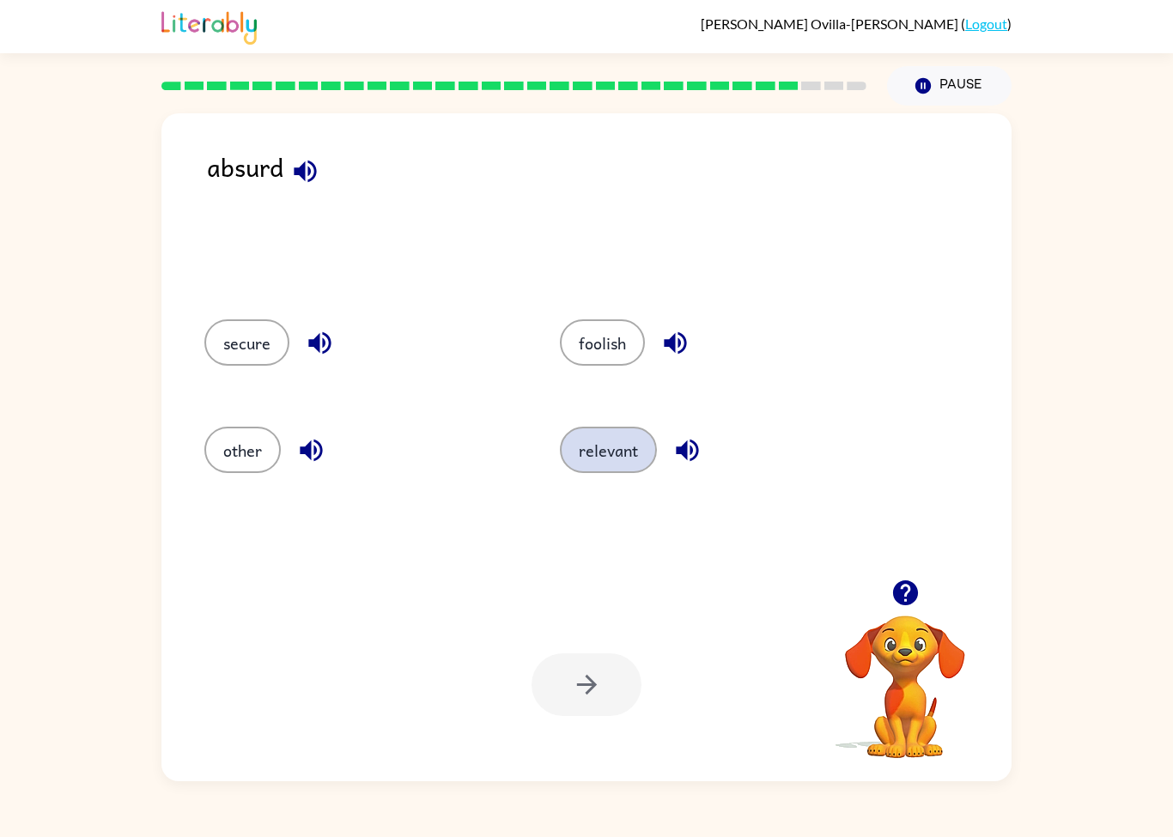
click at [618, 466] on button "relevant" at bounding box center [608, 450] width 97 height 46
click at [597, 688] on icon "button" at bounding box center [587, 685] width 30 height 30
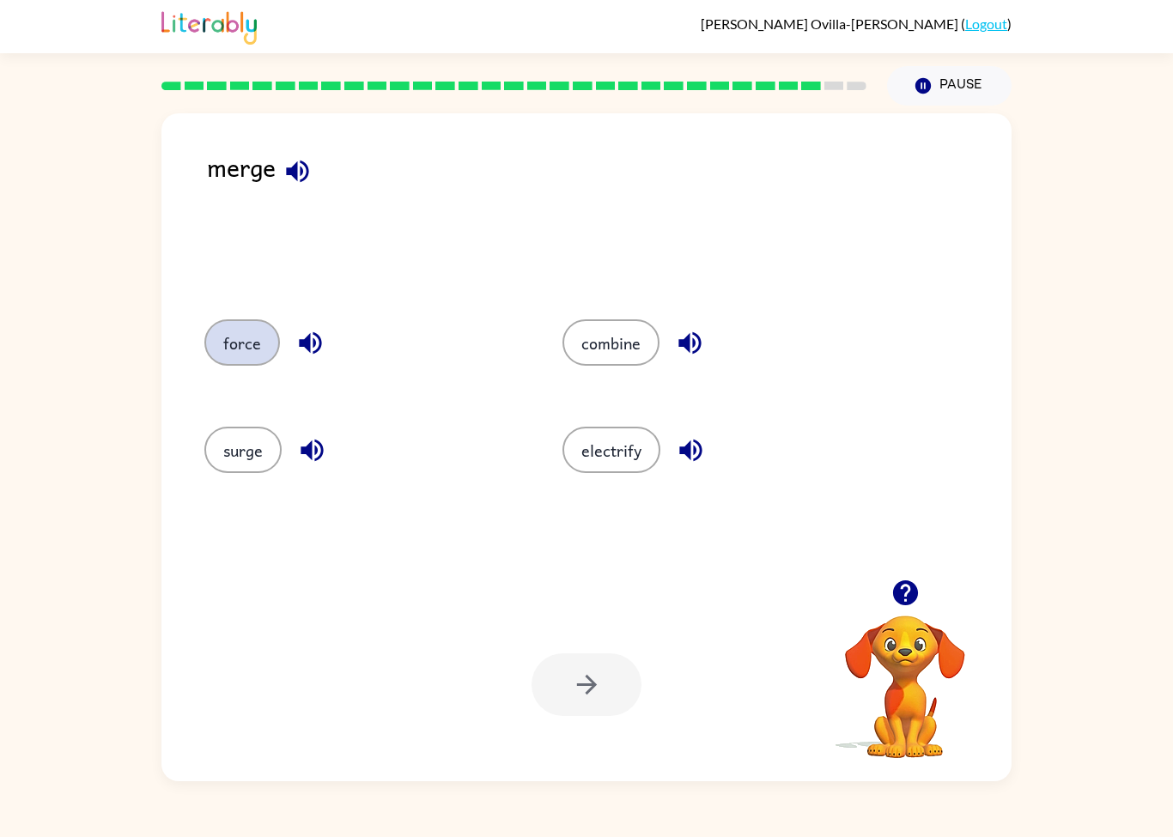
click at [238, 325] on button "force" at bounding box center [242, 342] width 76 height 46
click at [598, 694] on icon "button" at bounding box center [587, 685] width 30 height 30
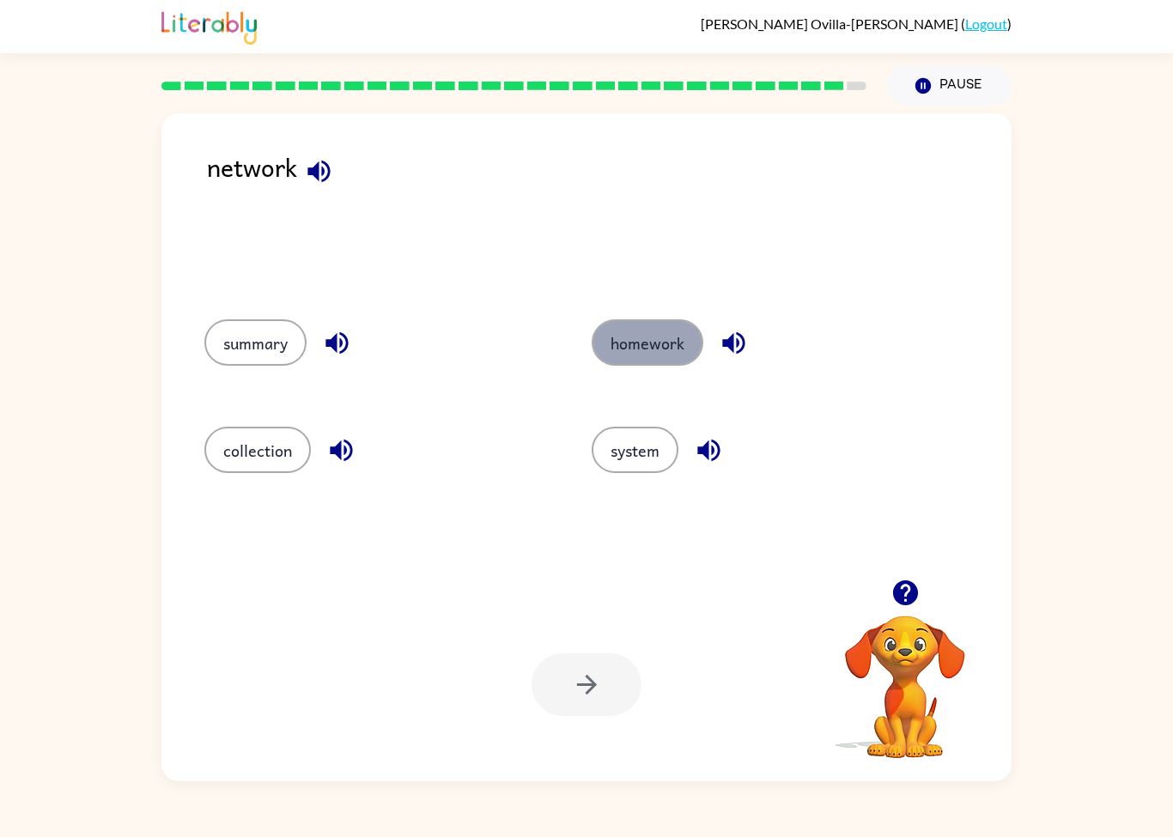
click at [611, 343] on button "homework" at bounding box center [647, 342] width 112 height 46
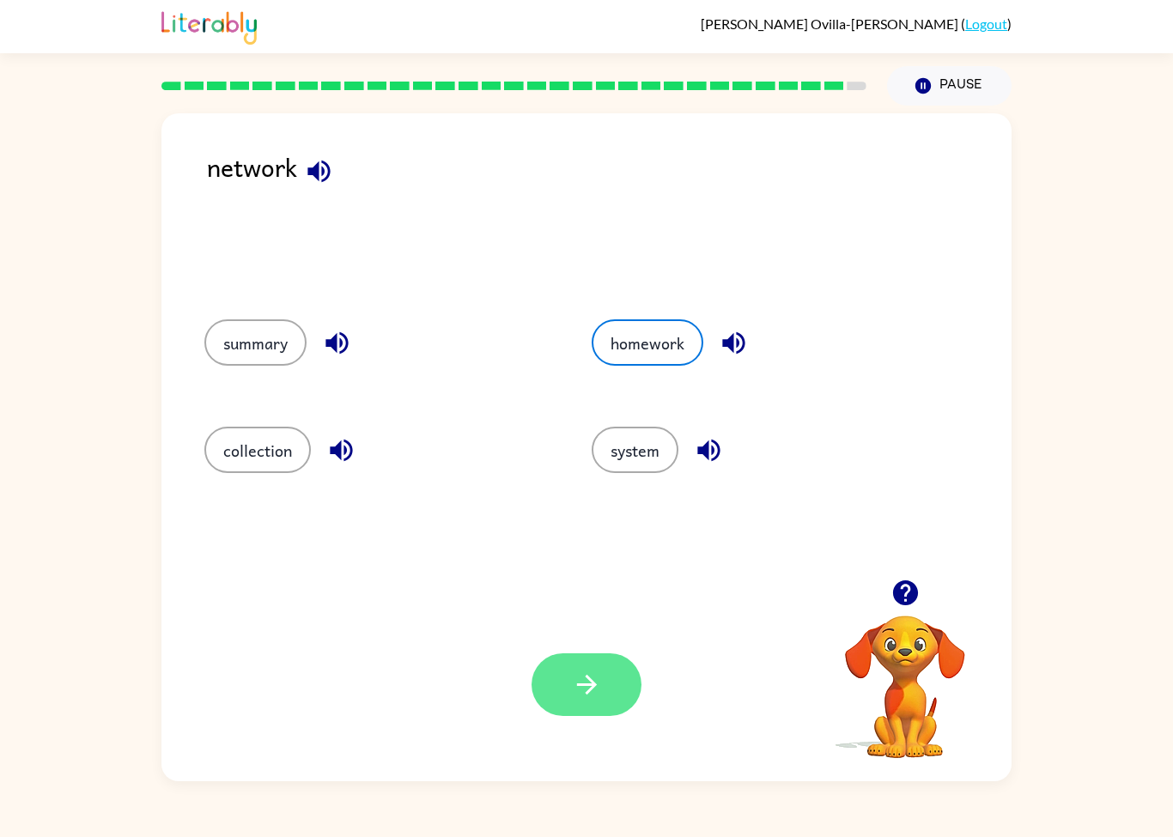
click at [624, 707] on button "button" at bounding box center [586, 684] width 110 height 63
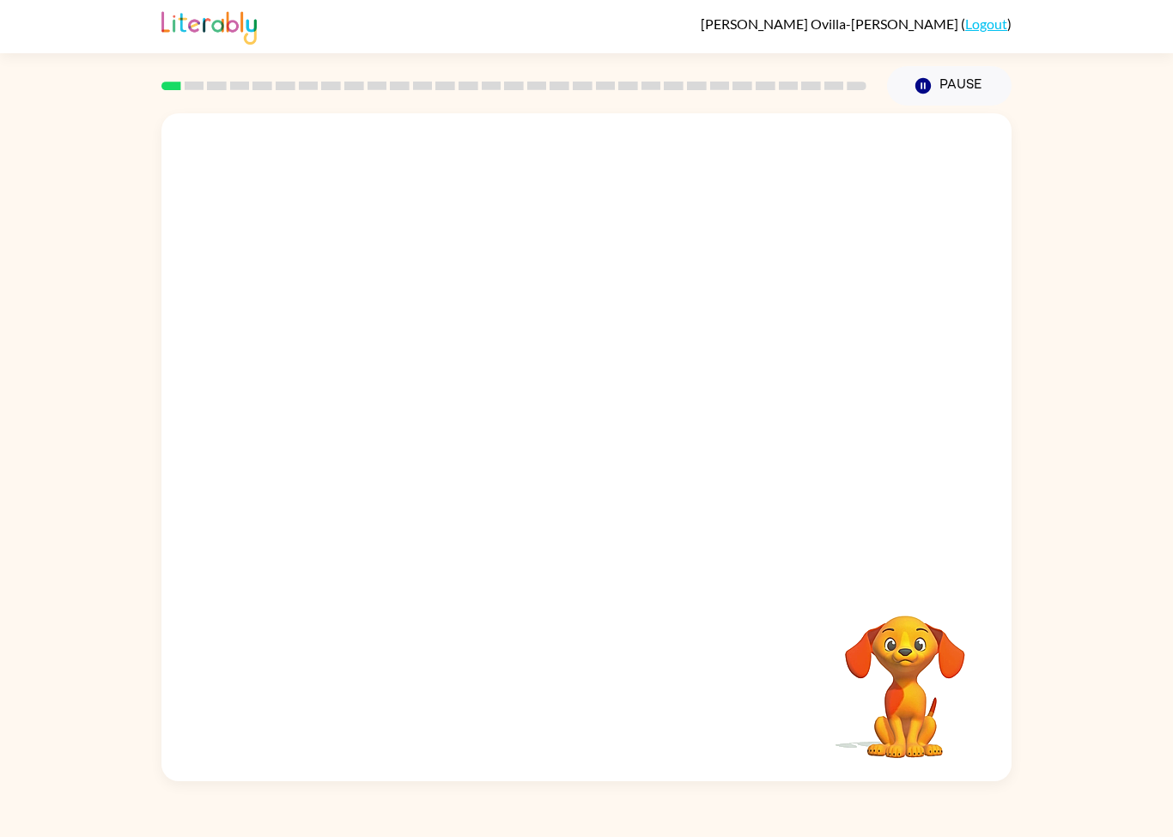
click at [904, 677] on video "Your browser must support playing .mp4 files to use Literably. Please try using…" at bounding box center [905, 675] width 172 height 172
